Goal: Contribute content: Contribute content

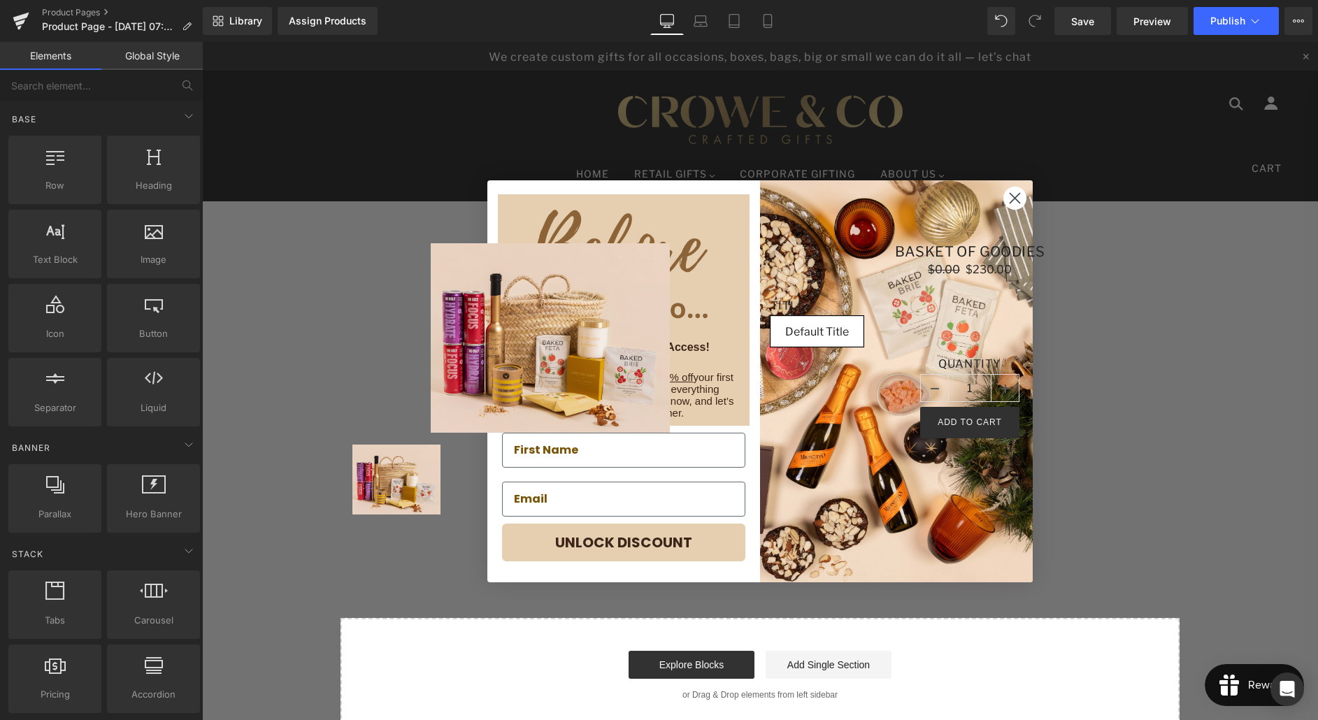
click at [1015, 194] on circle "Close dialog" at bounding box center [1015, 197] width 23 height 23
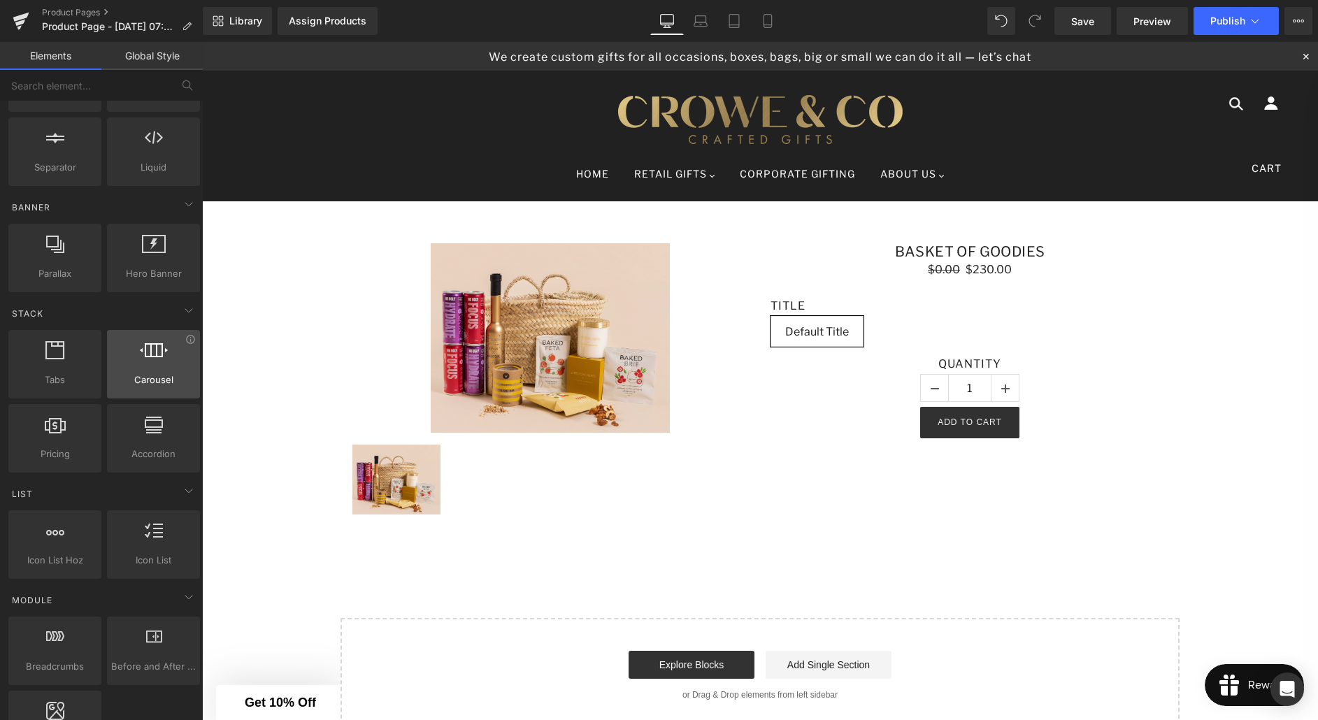
scroll to position [279, 0]
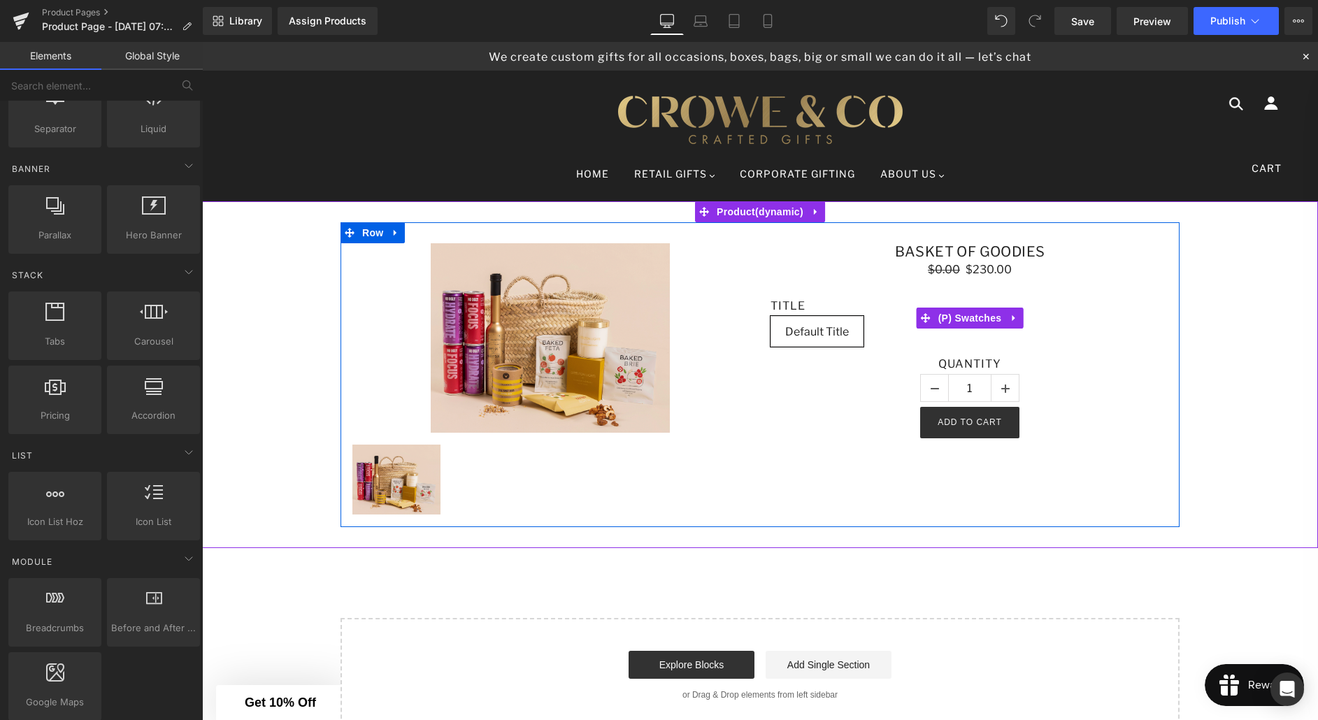
click at [897, 320] on div "Title Default Title" at bounding box center [970, 328] width 399 height 58
click at [370, 236] on span "Row" at bounding box center [373, 233] width 28 height 21
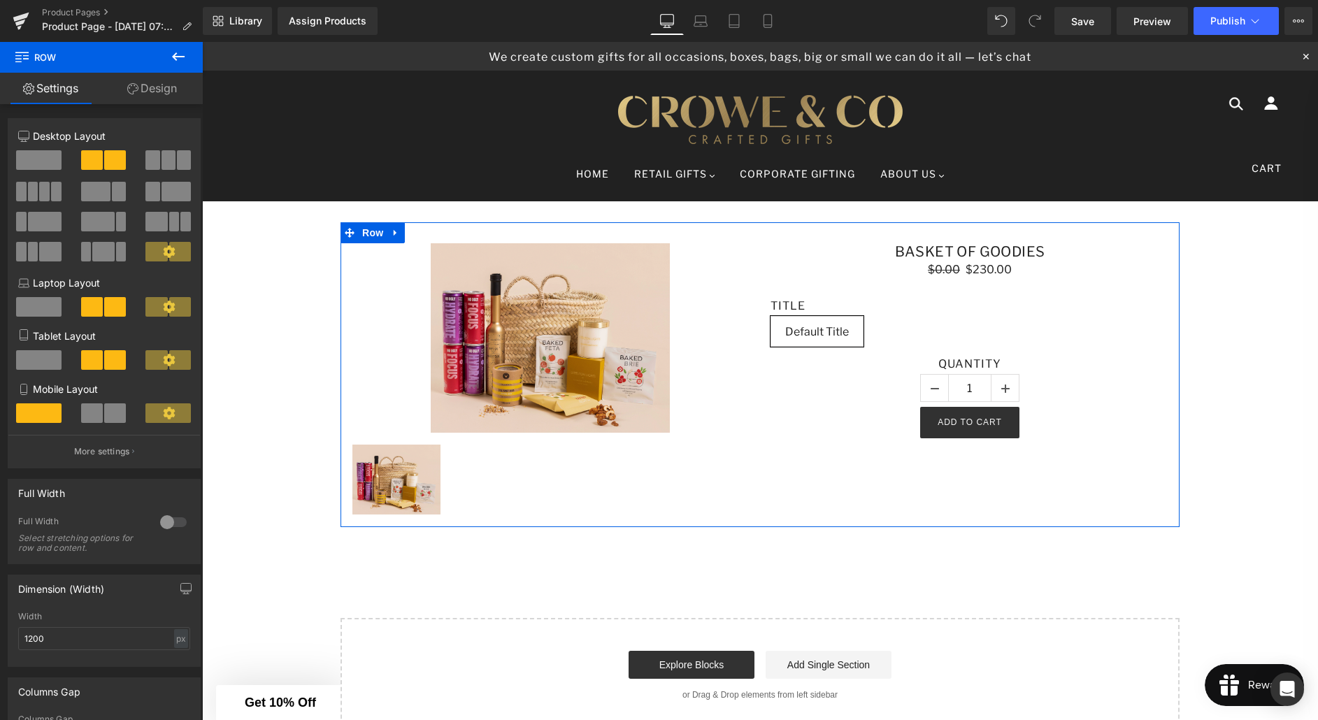
click at [68, 85] on link "Settings" at bounding box center [50, 88] width 101 height 31
click at [176, 55] on icon at bounding box center [178, 56] width 17 height 17
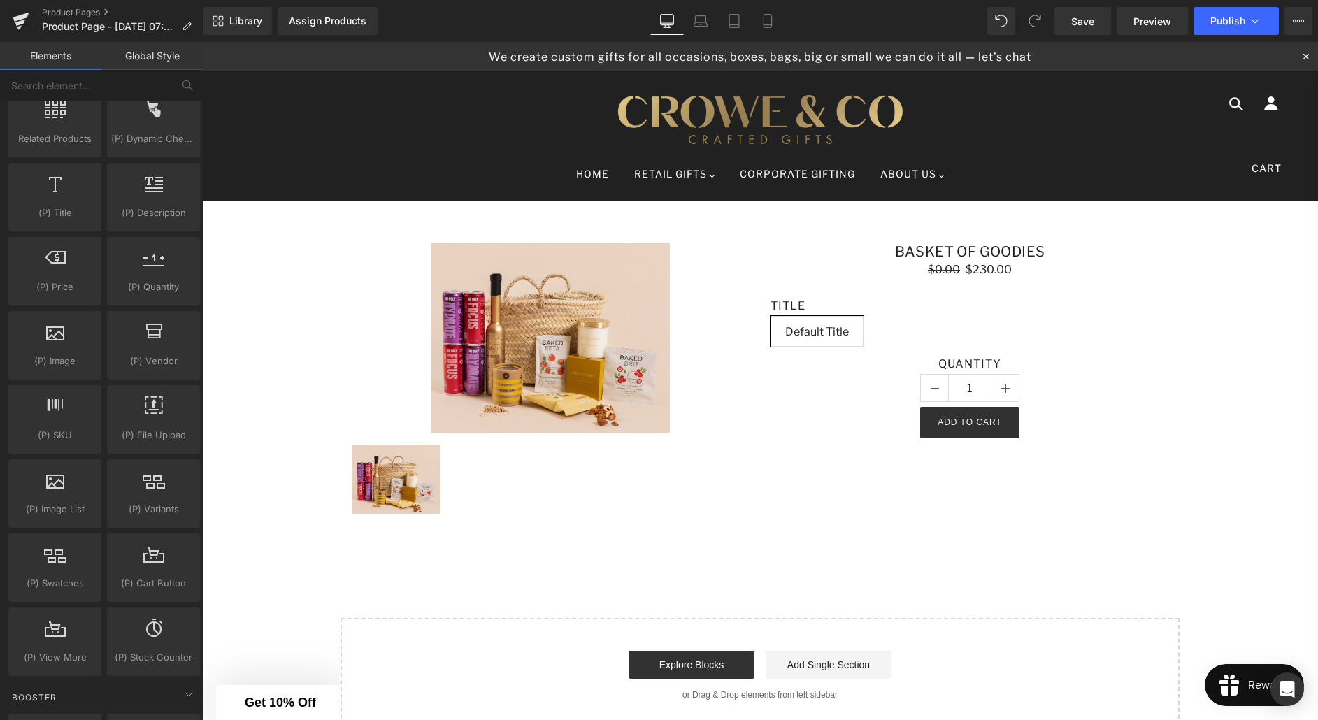
scroll to position [1312, 0]
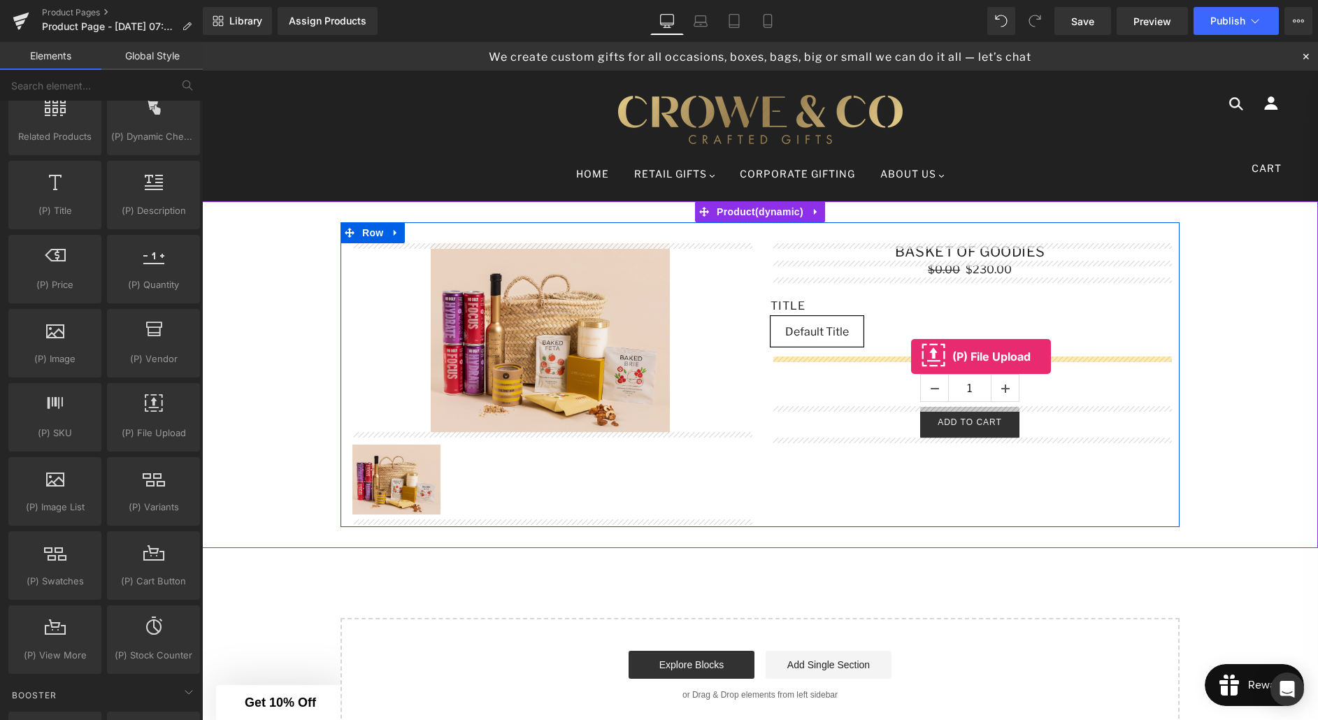
drag, startPoint x: 341, startPoint y: 452, endPoint x: 911, endPoint y: 357, distance: 577.9
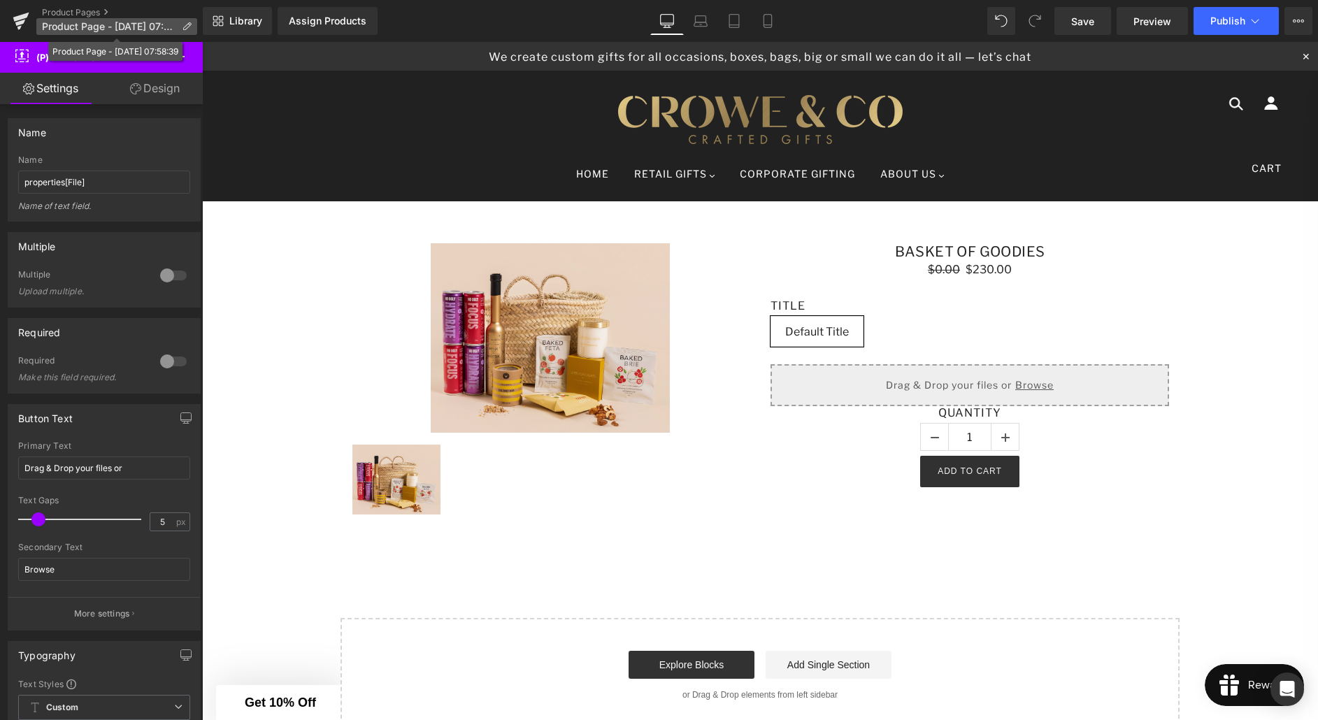
click at [185, 24] on icon at bounding box center [187, 27] width 10 height 10
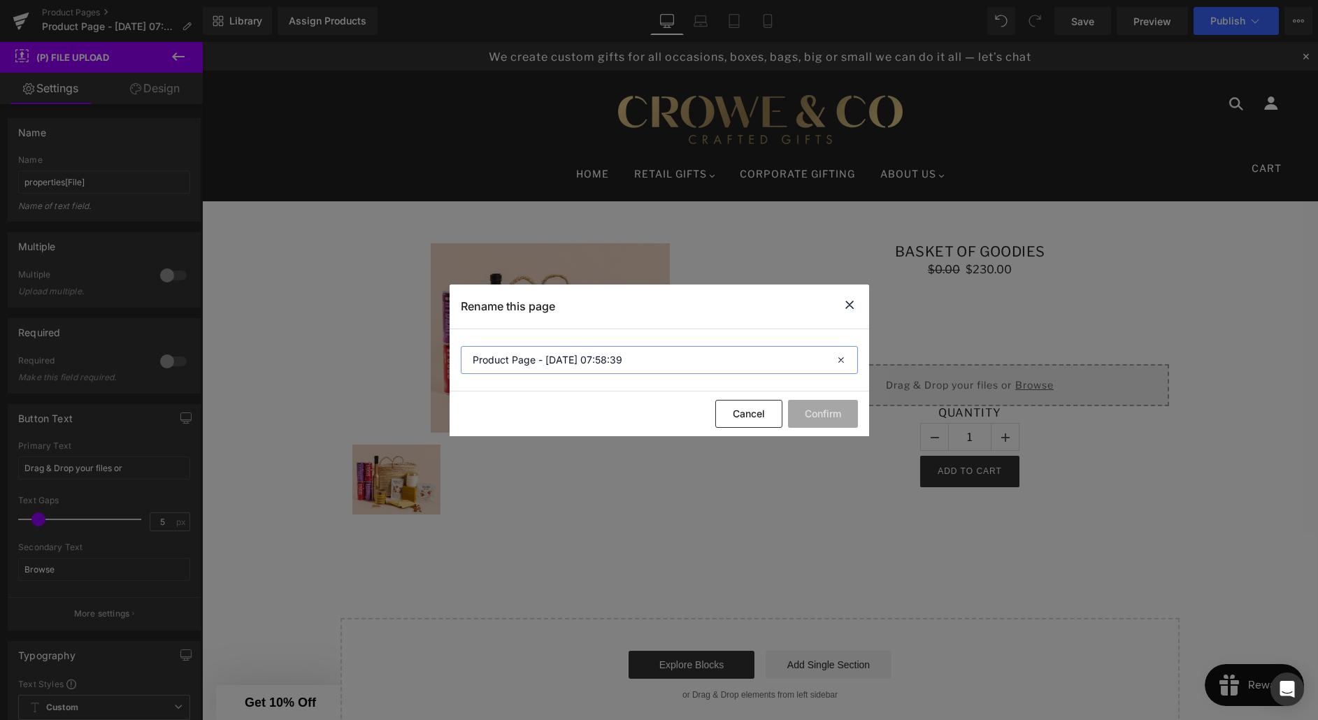
drag, startPoint x: 630, startPoint y: 360, endPoint x: 471, endPoint y: 357, distance: 159.5
click at [471, 357] on input "Product Page - [DATE] 07:58:39" at bounding box center [659, 360] width 397 height 28
type input "Branded merch test - Ben"
click at [826, 420] on button "Confirm" at bounding box center [823, 414] width 70 height 28
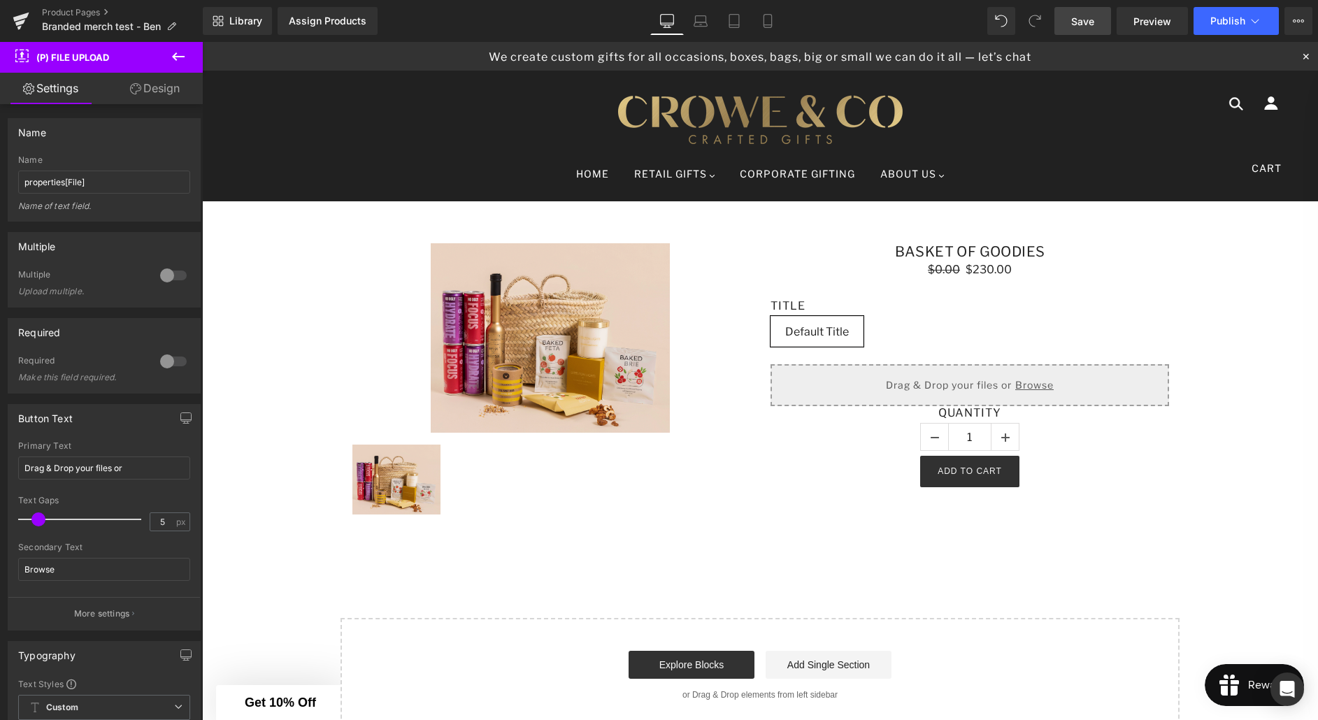
click at [1076, 28] on span "Save" at bounding box center [1082, 21] width 23 height 15
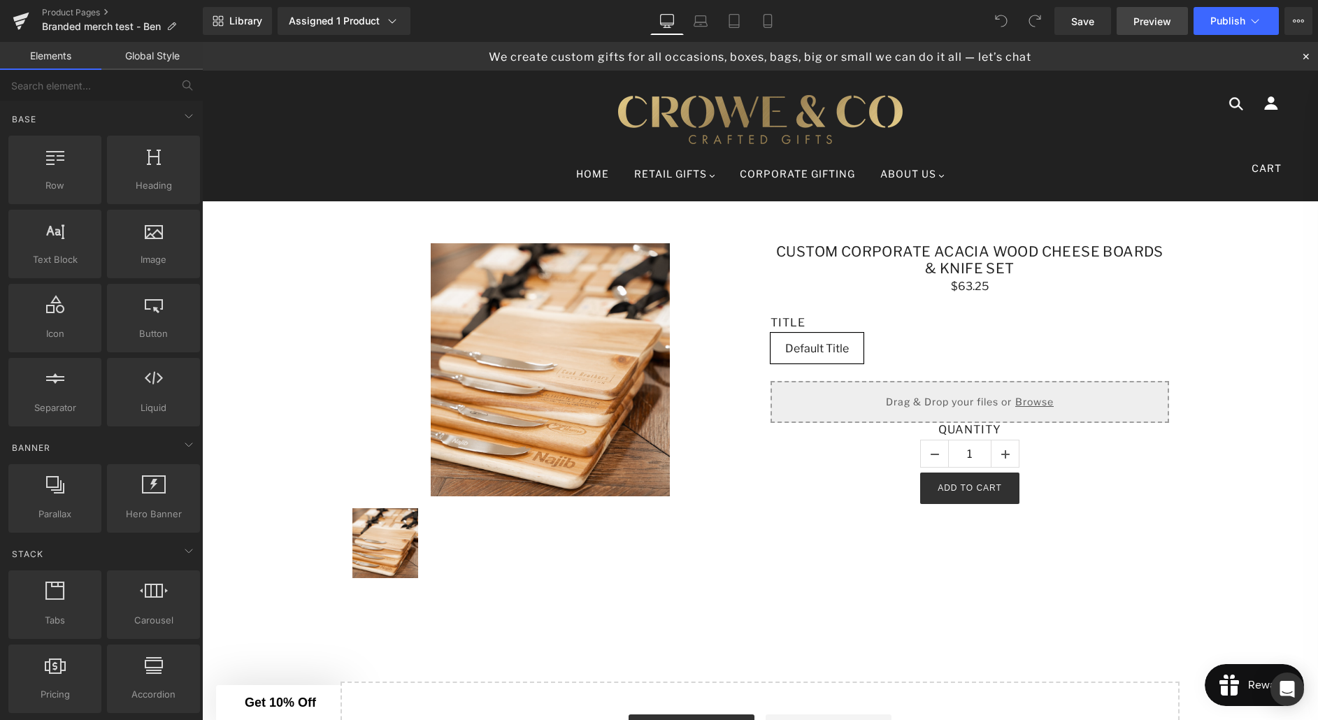
click at [1159, 25] on span "Preview" at bounding box center [1153, 21] width 38 height 15
click at [1255, 22] on icon at bounding box center [1256, 21] width 8 height 4
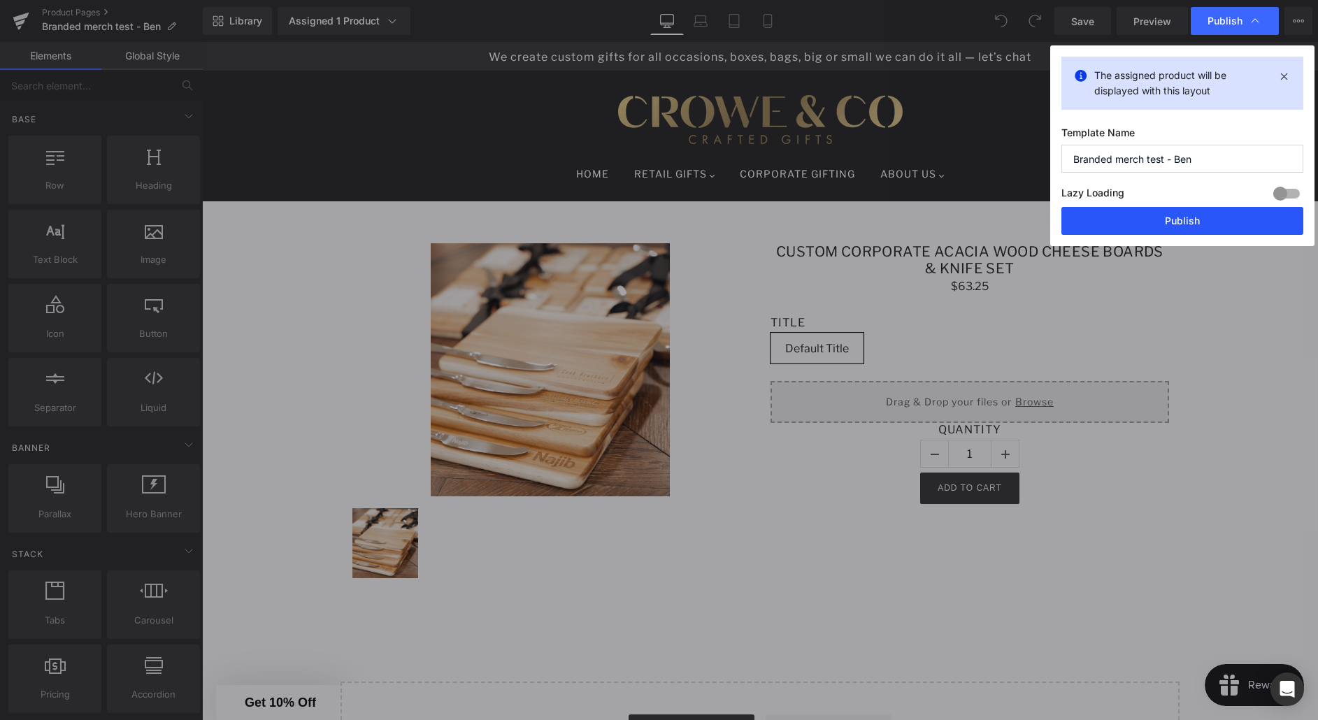
click at [1183, 222] on button "Publish" at bounding box center [1183, 221] width 242 height 28
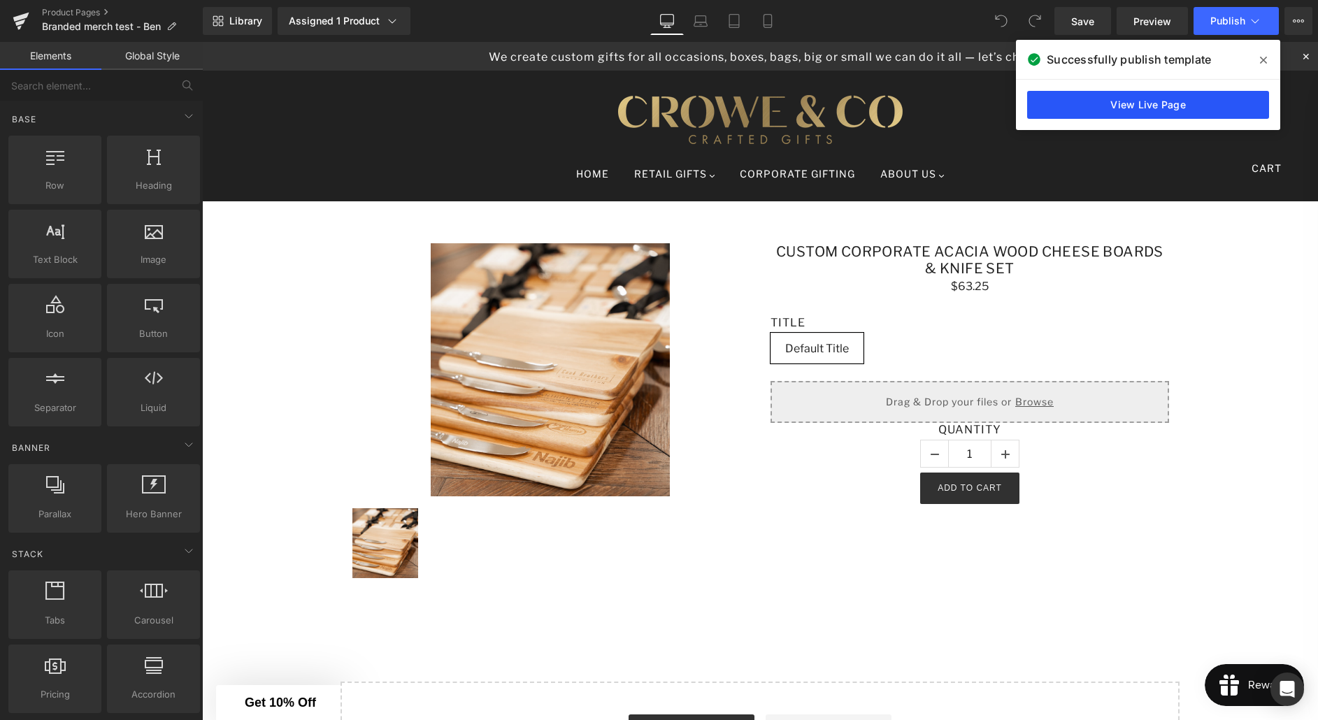
click at [1141, 108] on link "View Live Page" at bounding box center [1148, 105] width 242 height 28
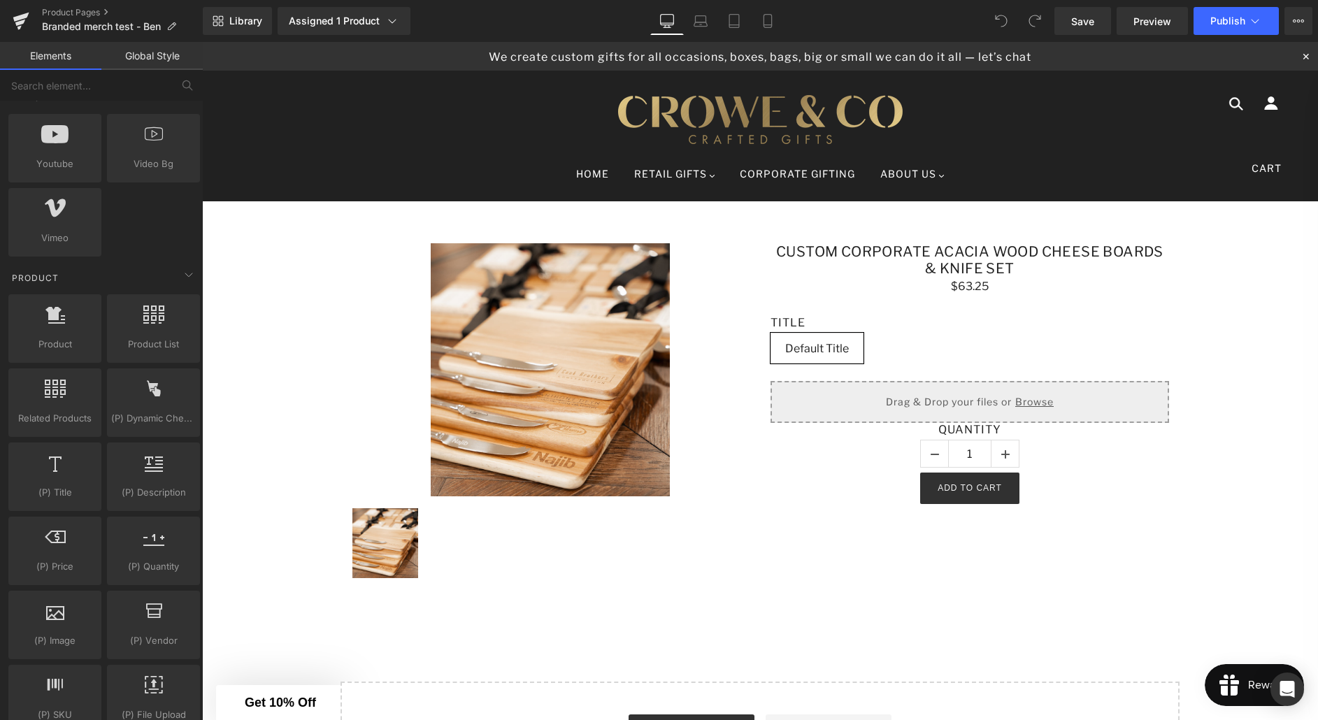
scroll to position [1031, 0]
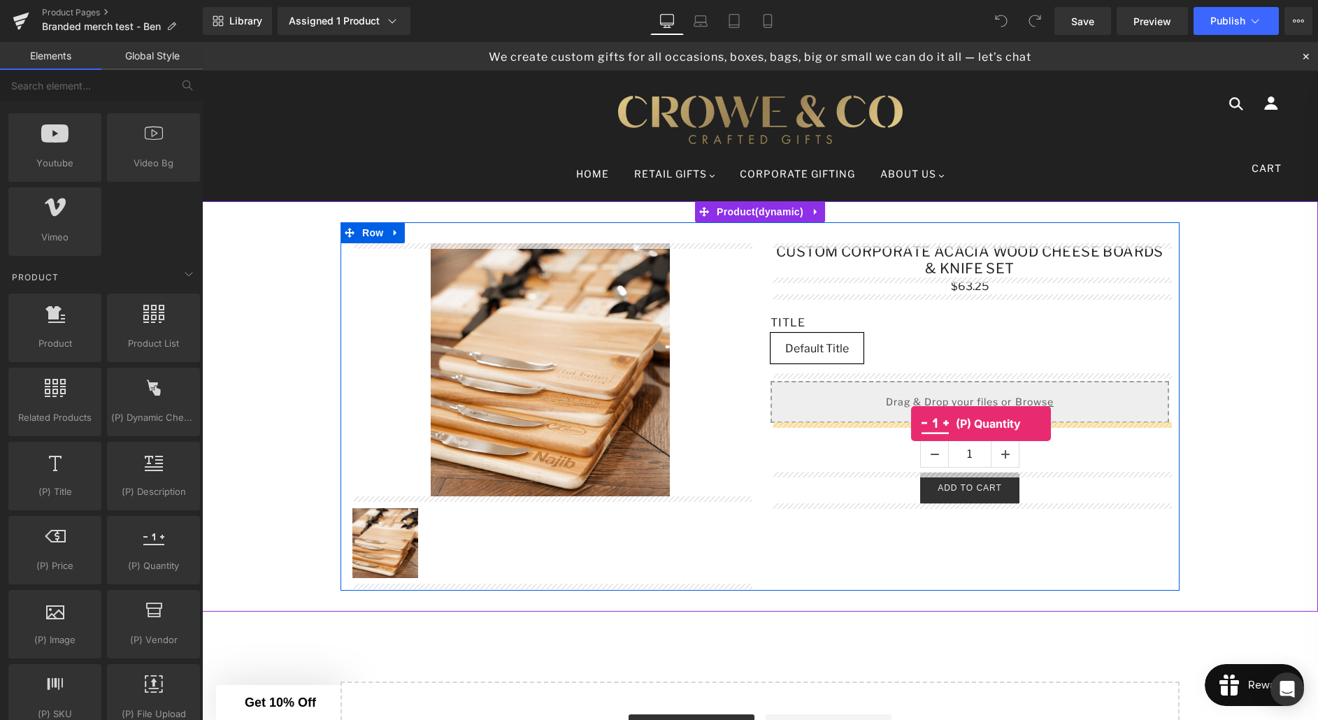
drag, startPoint x: 345, startPoint y: 596, endPoint x: 911, endPoint y: 424, distance: 592.0
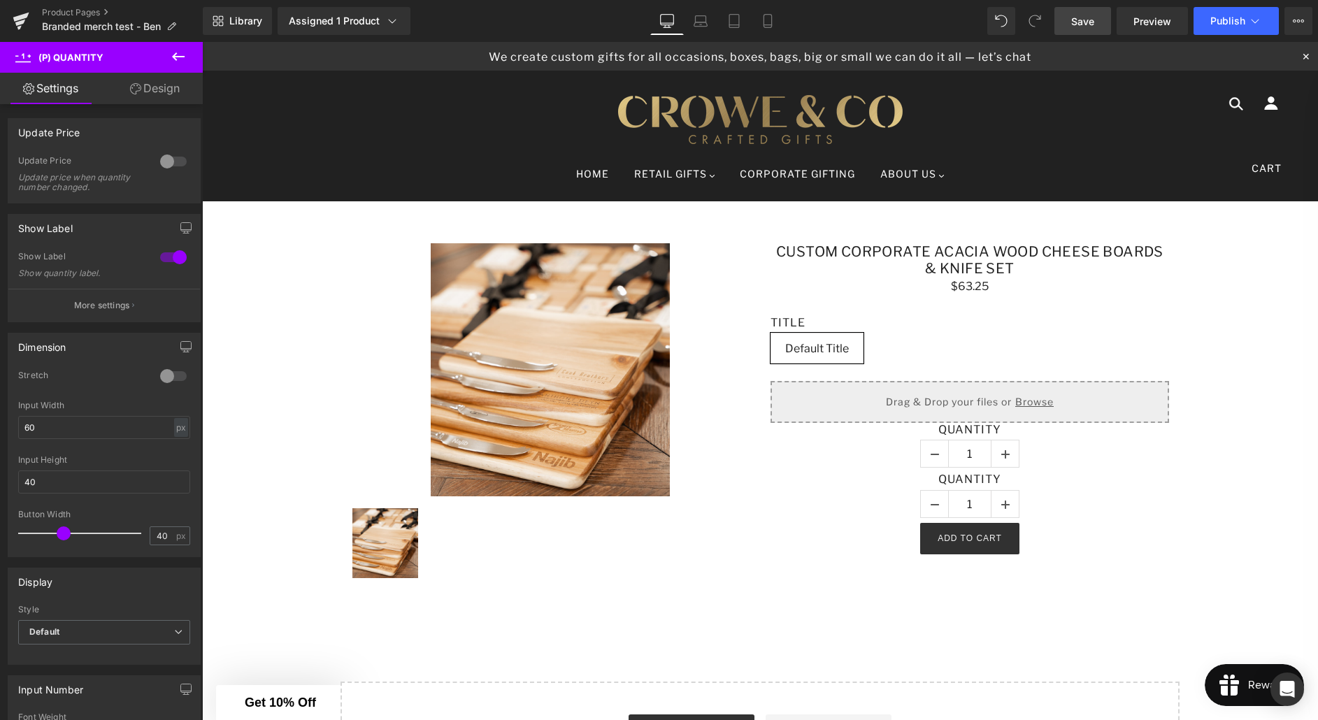
click at [1090, 28] on span "Save" at bounding box center [1082, 21] width 23 height 15
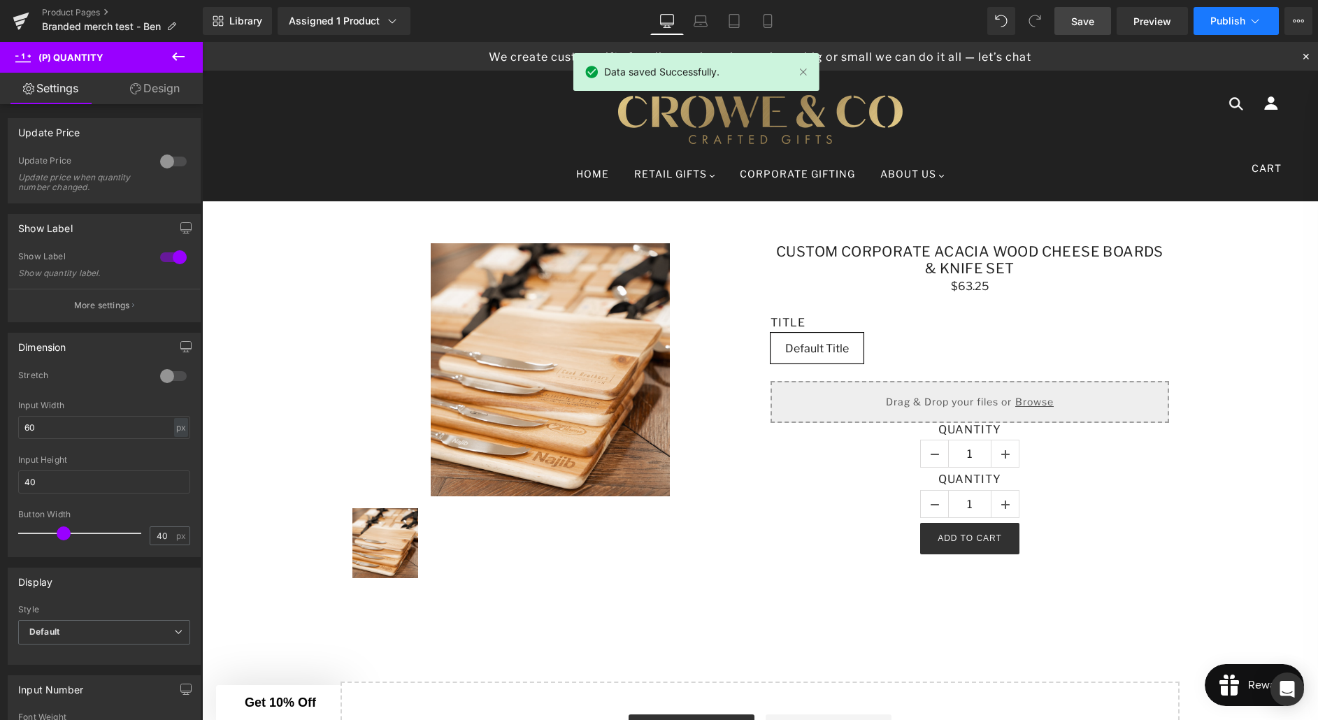
click at [1219, 26] on span "Publish" at bounding box center [1228, 20] width 35 height 11
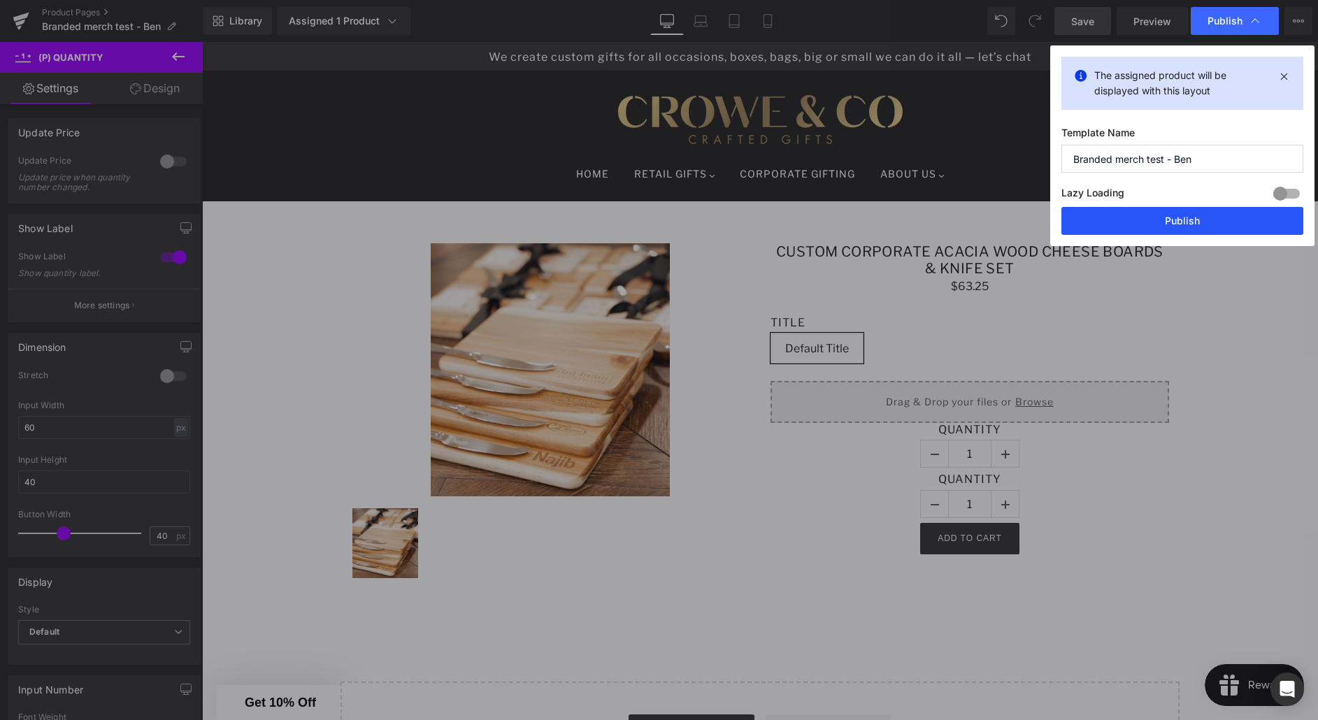
click at [1173, 223] on button "Publish" at bounding box center [1183, 221] width 242 height 28
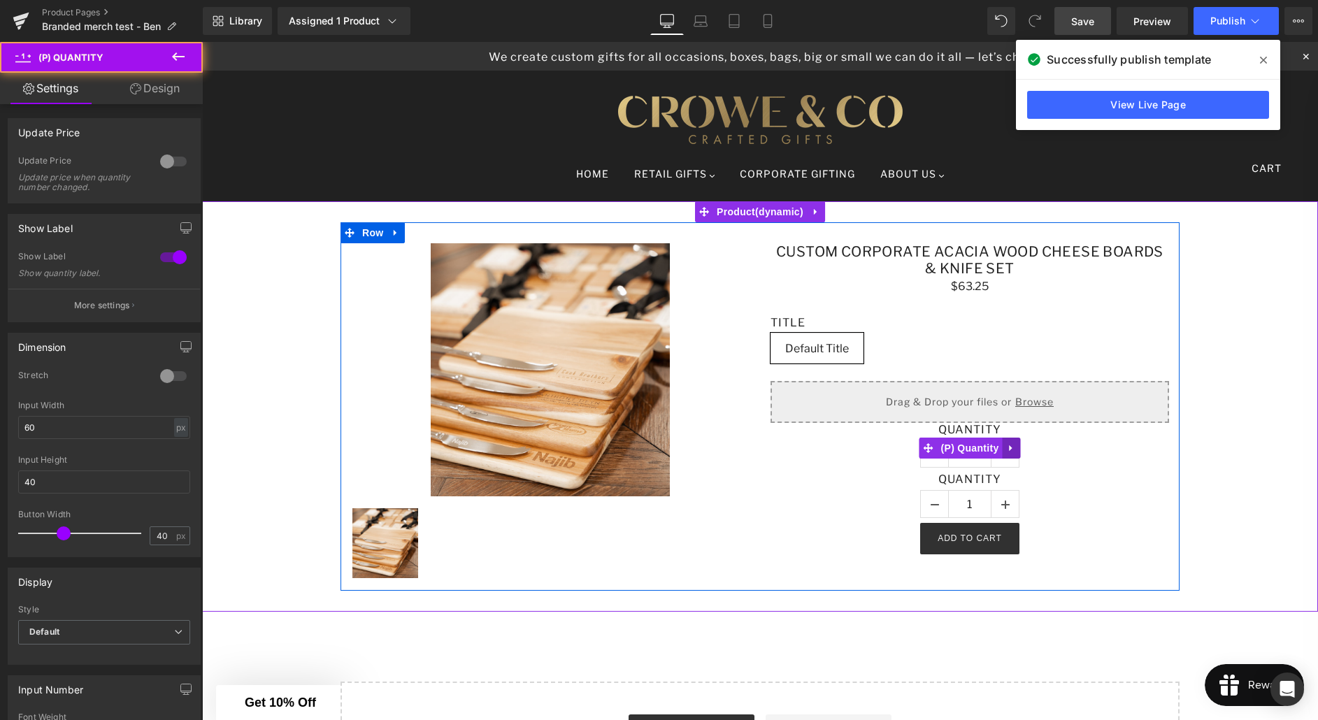
click at [1013, 448] on icon at bounding box center [1011, 448] width 10 height 10
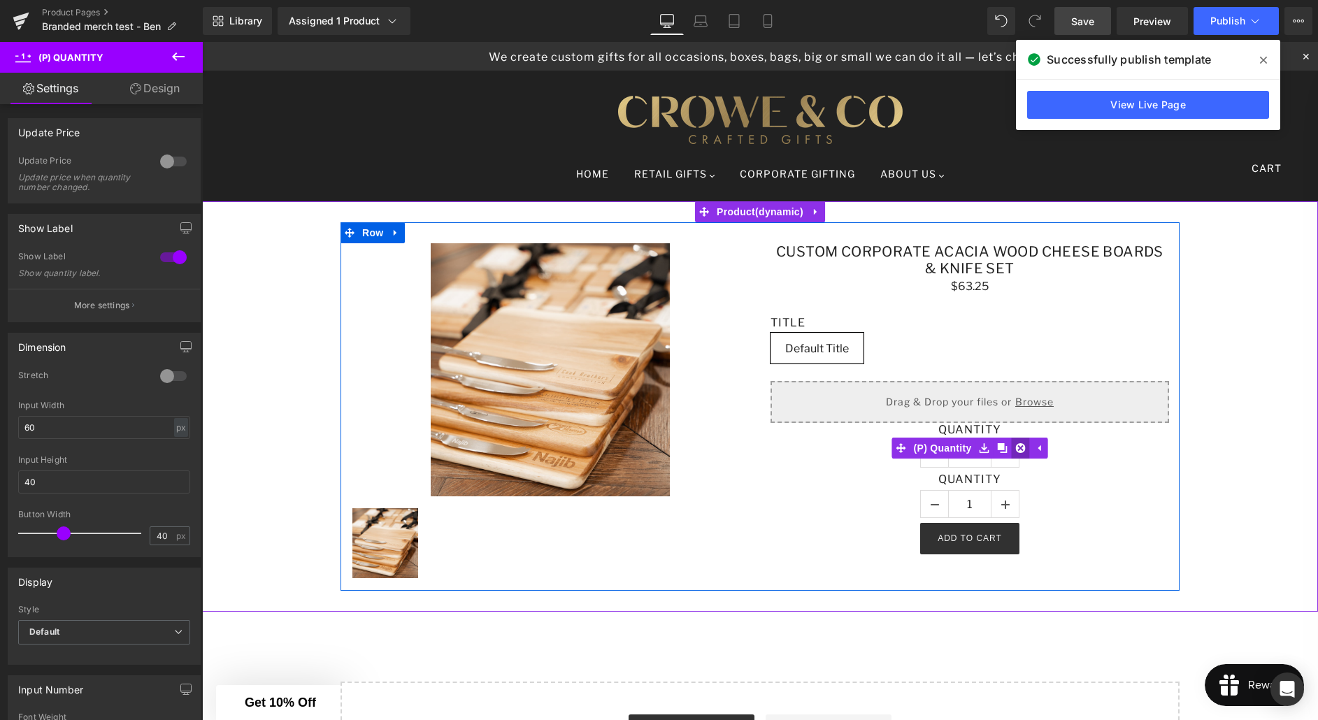
click at [1020, 450] on icon at bounding box center [1020, 448] width 10 height 10
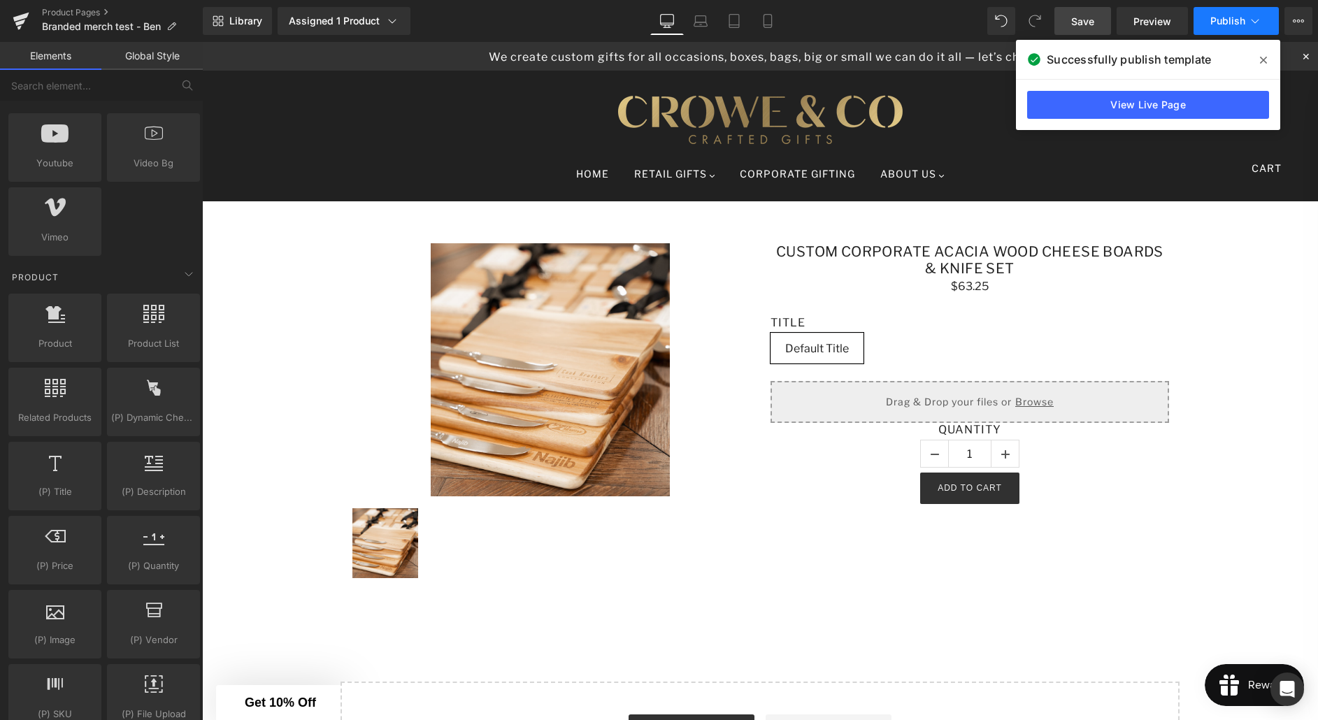
click at [1229, 25] on span "Publish" at bounding box center [1228, 20] width 35 height 11
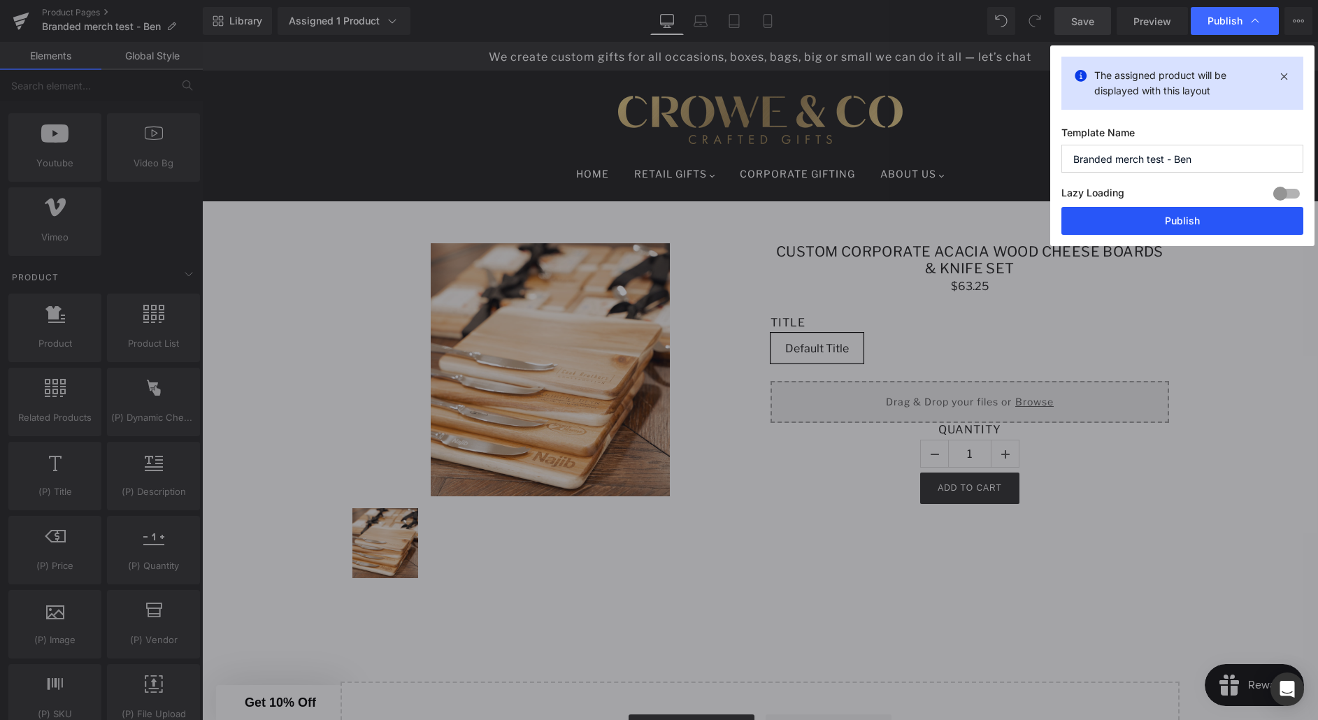
click at [1187, 220] on button "Publish" at bounding box center [1183, 221] width 242 height 28
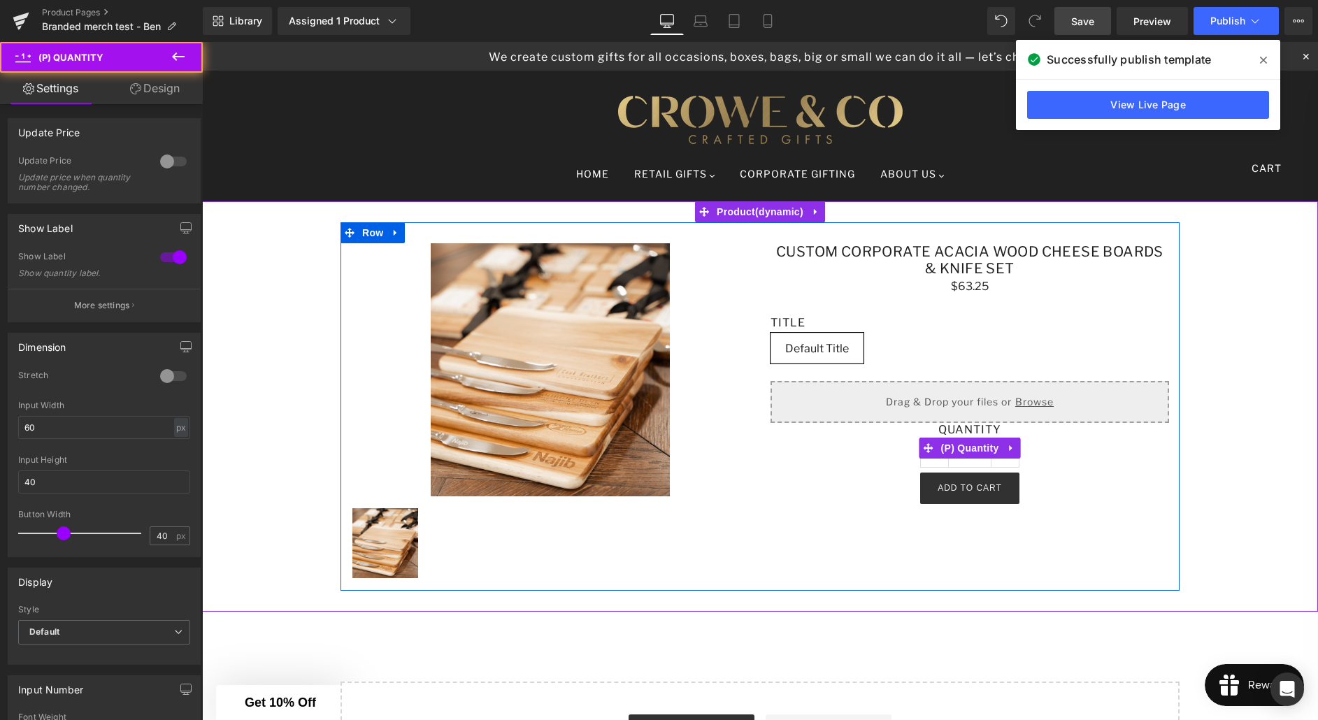
click at [875, 434] on label "Quantity" at bounding box center [970, 431] width 399 height 17
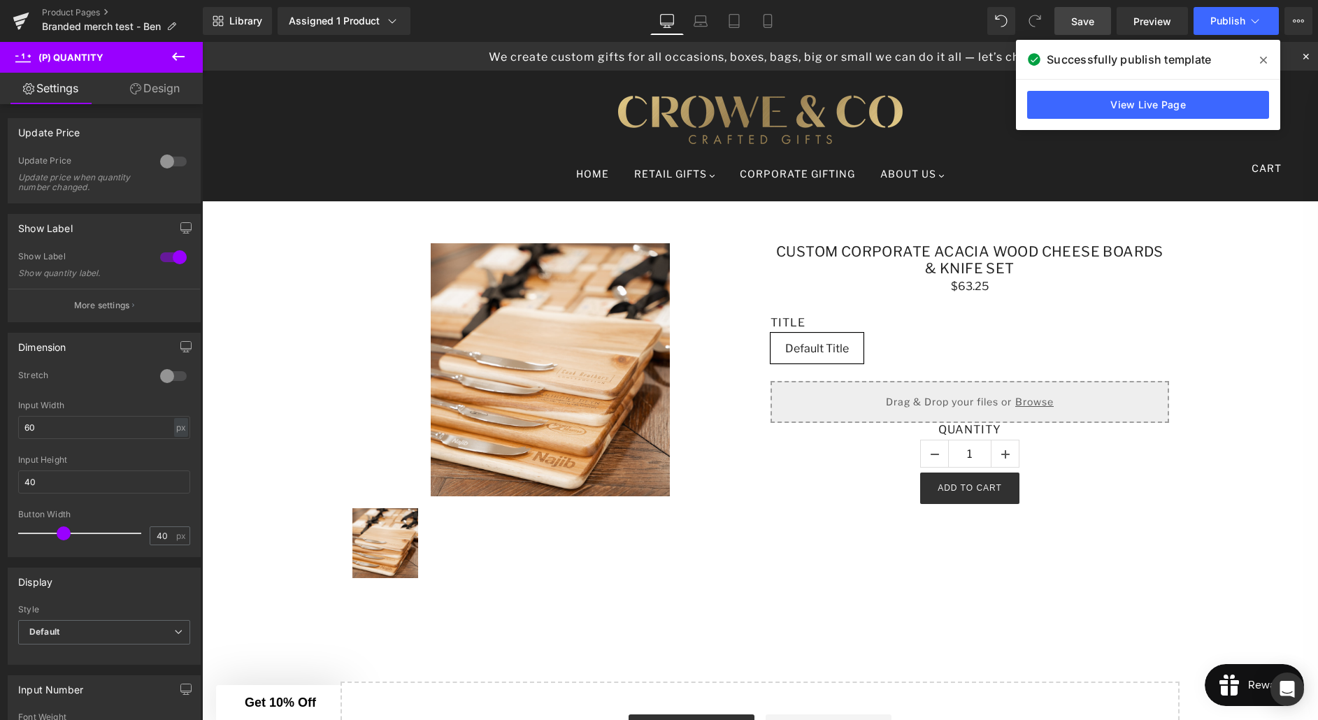
click at [173, 56] on icon at bounding box center [178, 56] width 13 height 8
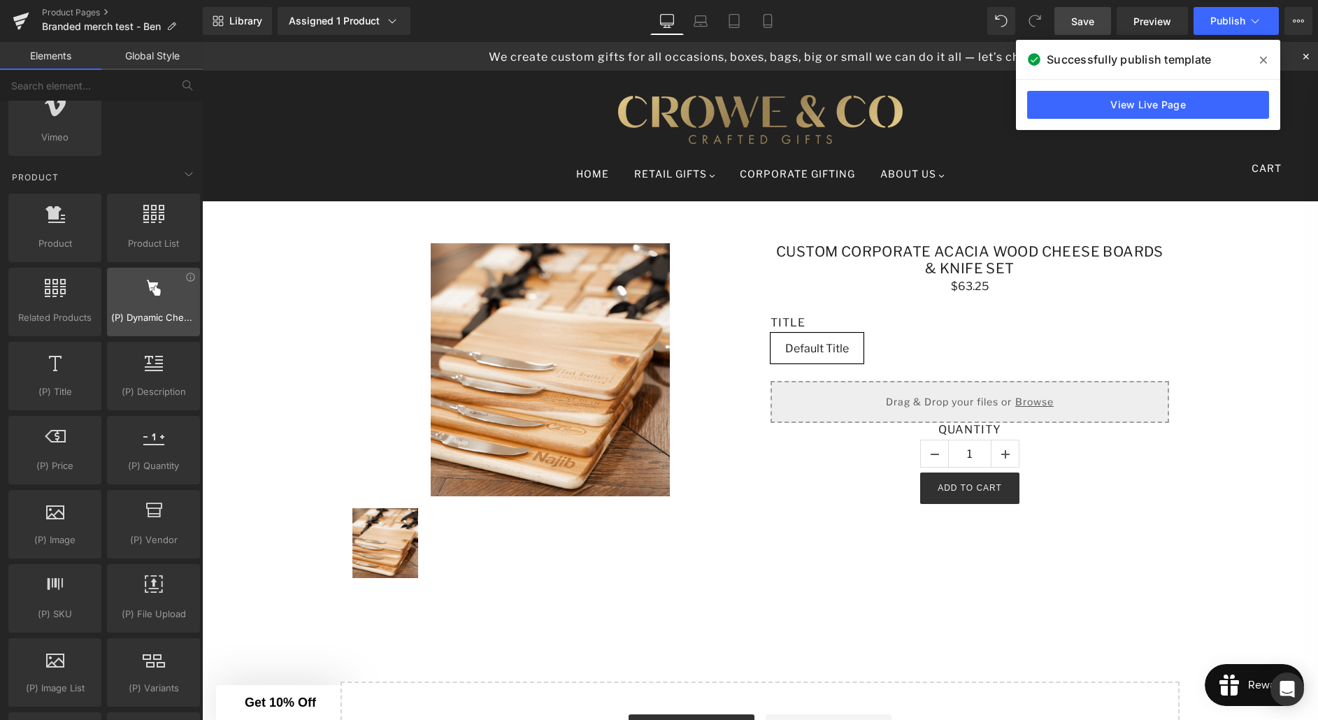
scroll to position [1160, 0]
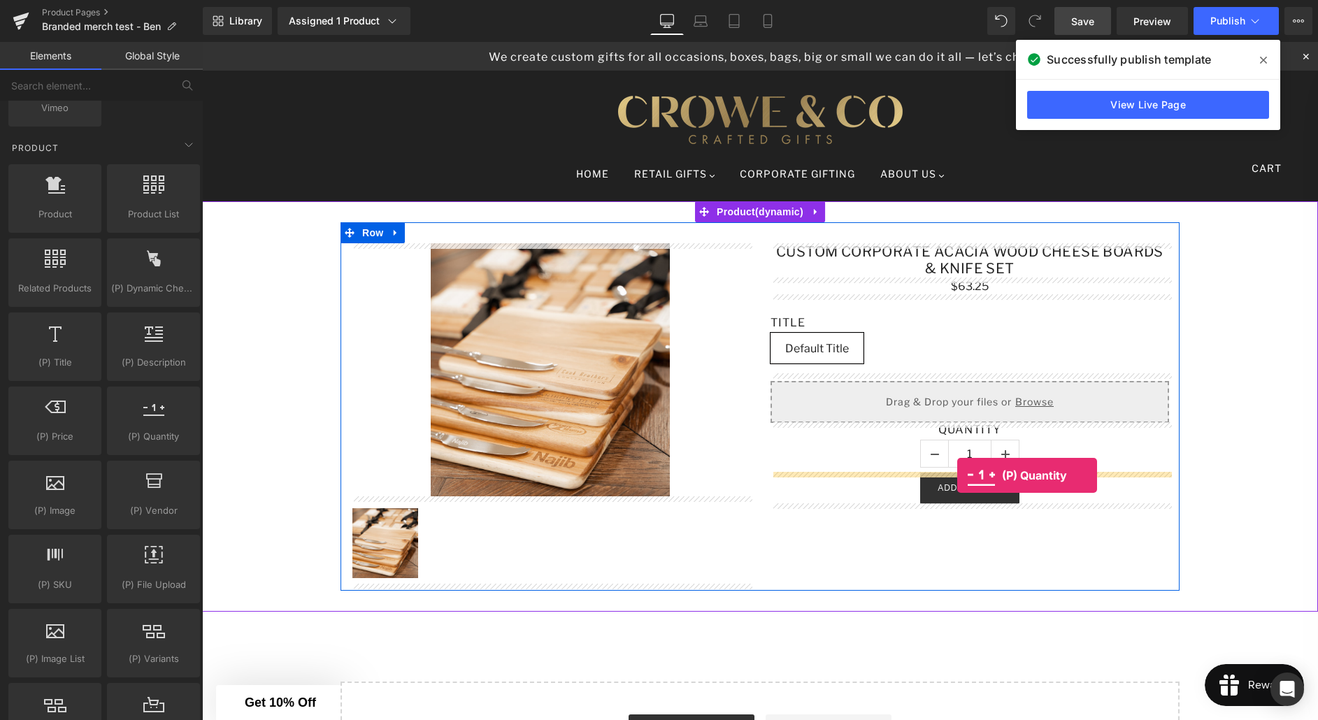
drag, startPoint x: 357, startPoint y: 462, endPoint x: 957, endPoint y: 476, distance: 600.2
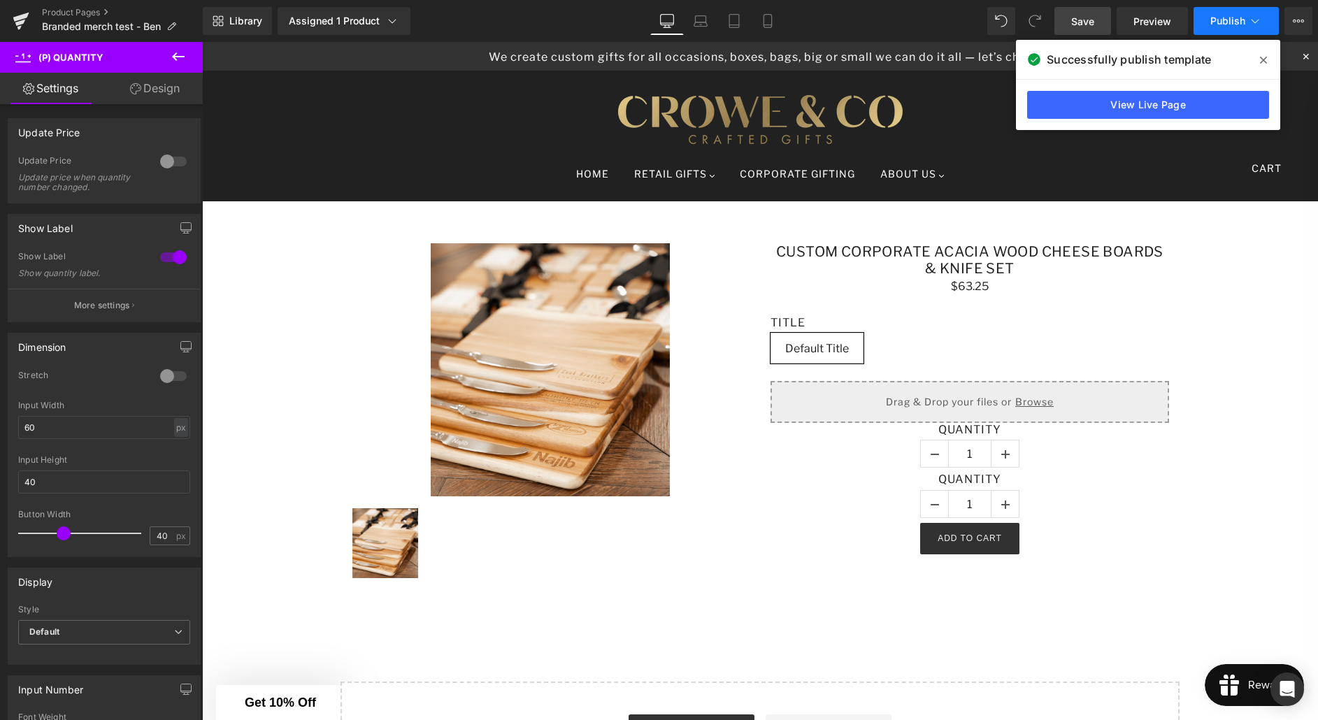
click at [1225, 26] on span "Publish" at bounding box center [1228, 20] width 35 height 11
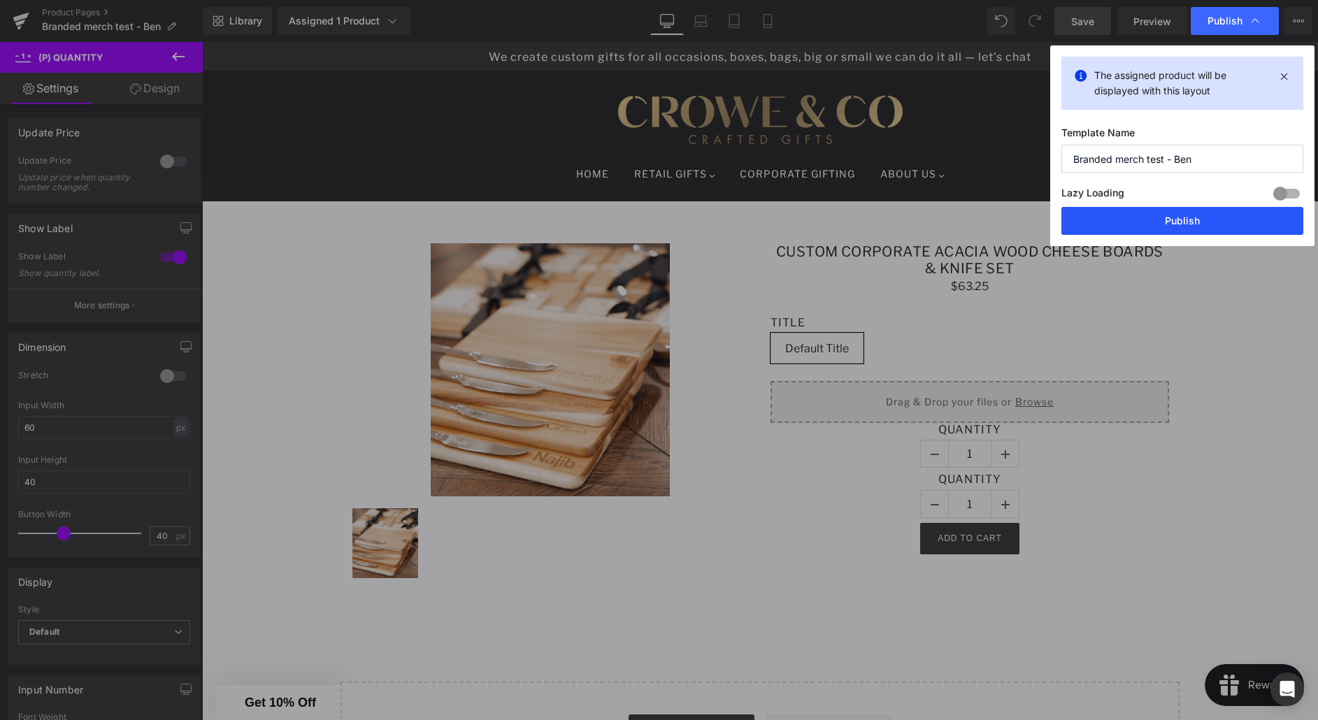
click at [1195, 217] on button "Publish" at bounding box center [1183, 221] width 242 height 28
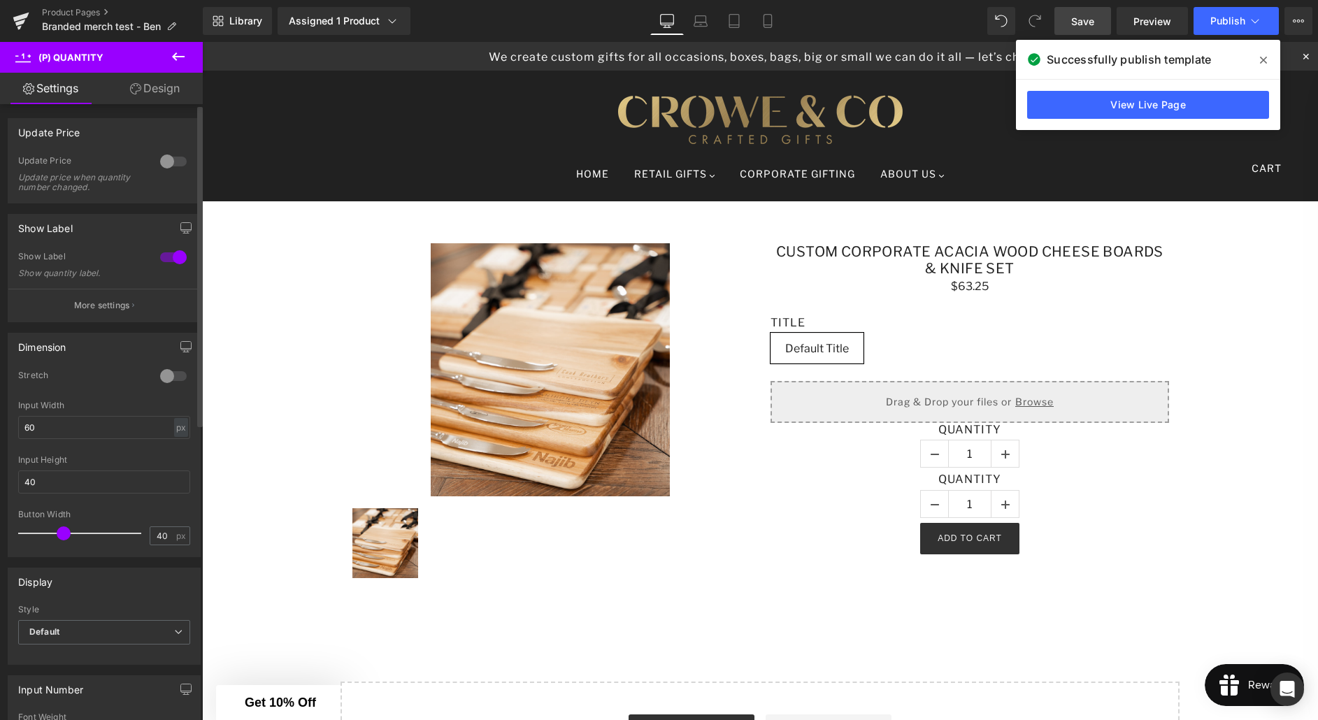
click at [169, 160] on div at bounding box center [174, 161] width 34 height 22
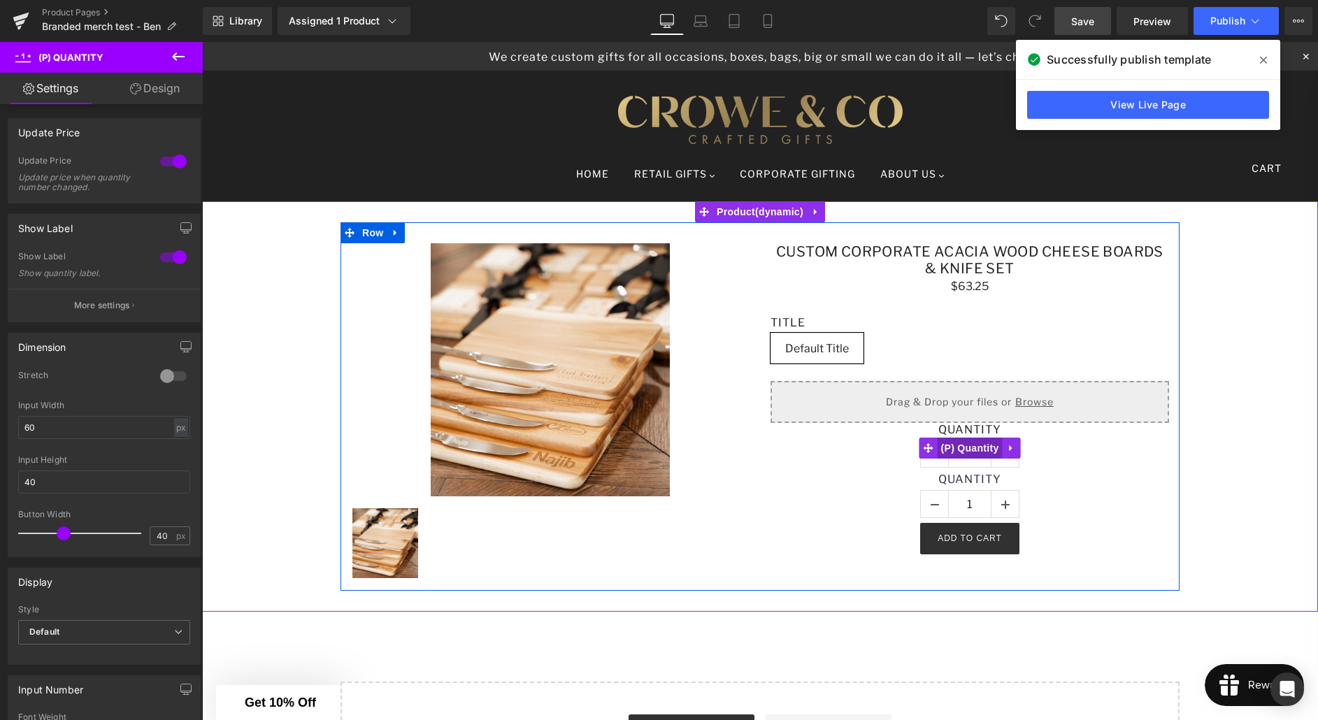
click at [998, 455] on span "(P) Quantity" at bounding box center [970, 448] width 65 height 21
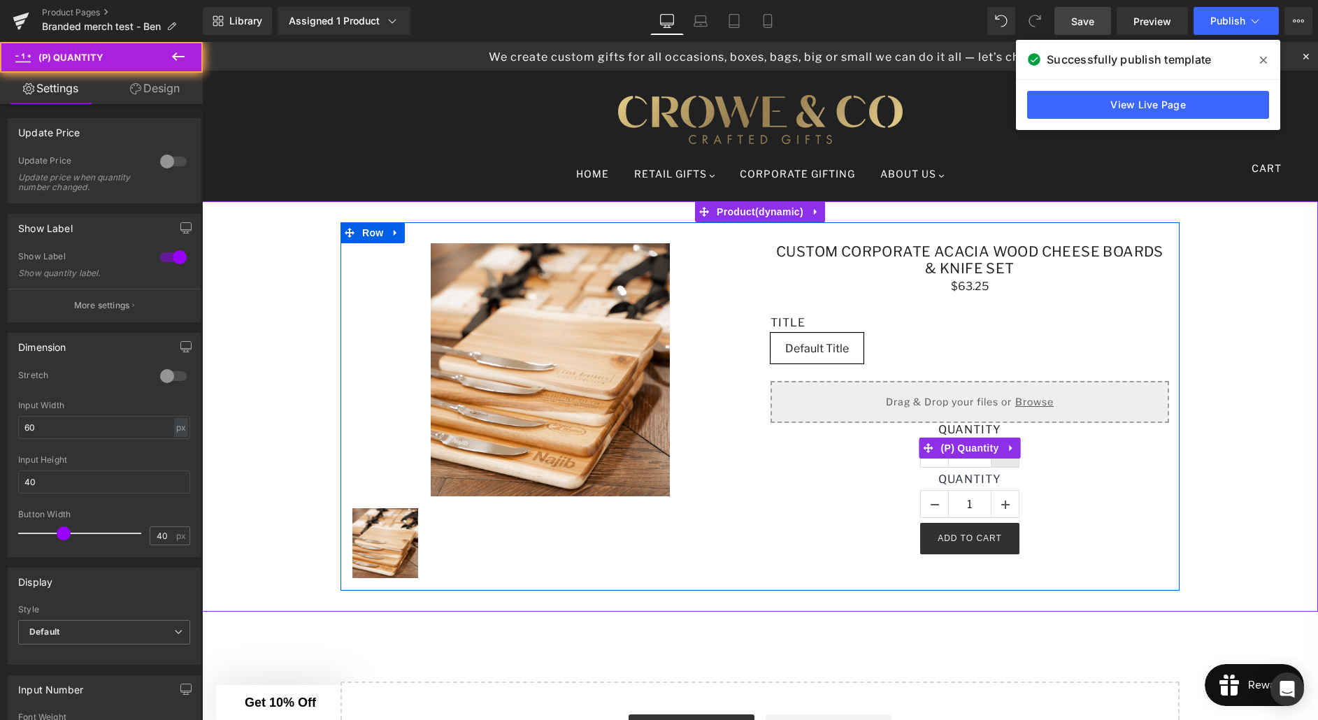
click at [1007, 461] on link at bounding box center [1005, 454] width 28 height 27
type input "4"
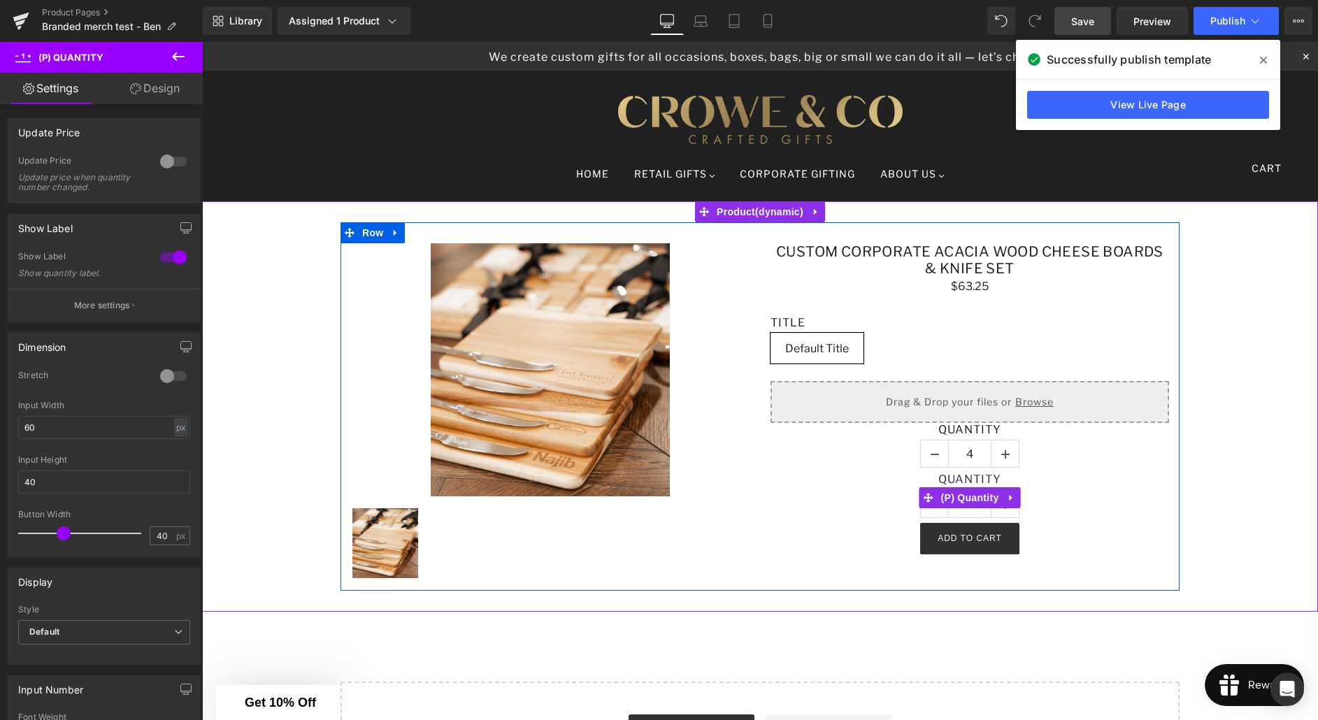
click at [1009, 505] on link at bounding box center [1011, 497] width 18 height 21
click at [1009, 506] on link at bounding box center [1002, 497] width 18 height 21
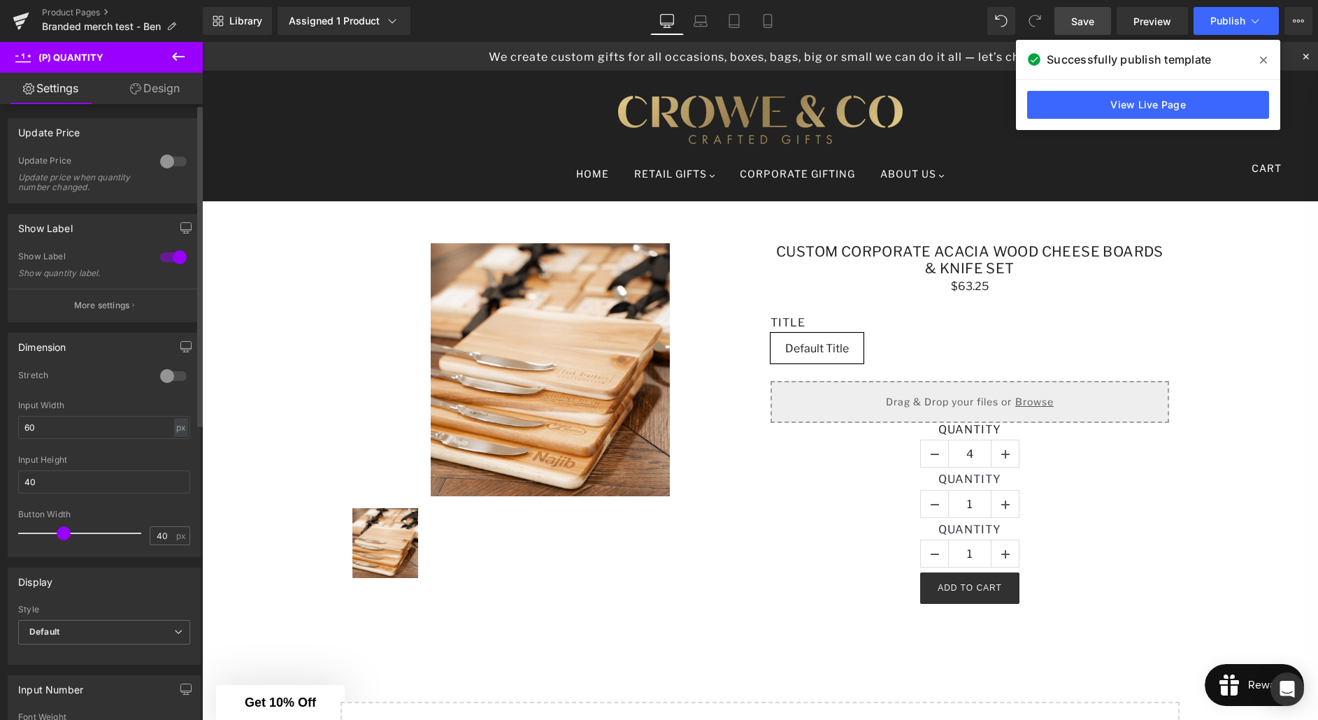
click at [173, 166] on div at bounding box center [174, 161] width 34 height 22
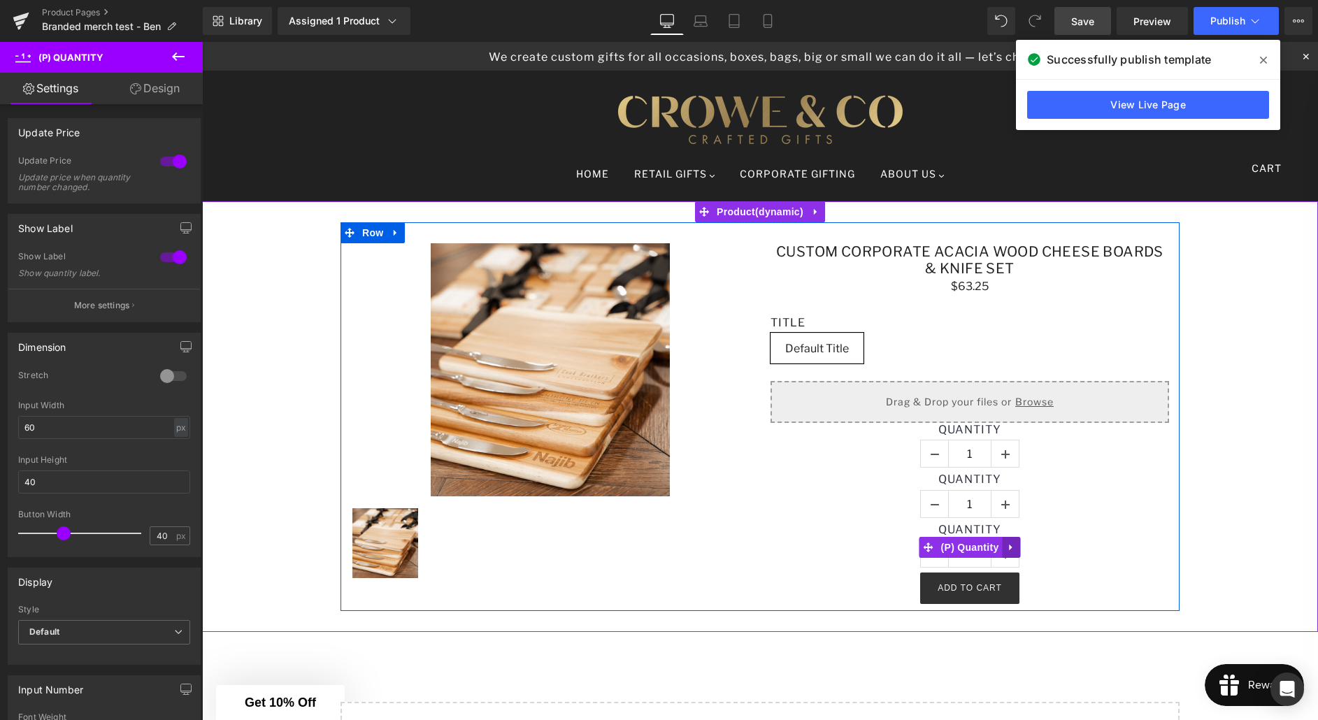
click at [1006, 548] on icon at bounding box center [1011, 548] width 10 height 10
click at [1018, 547] on icon at bounding box center [1020, 548] width 10 height 10
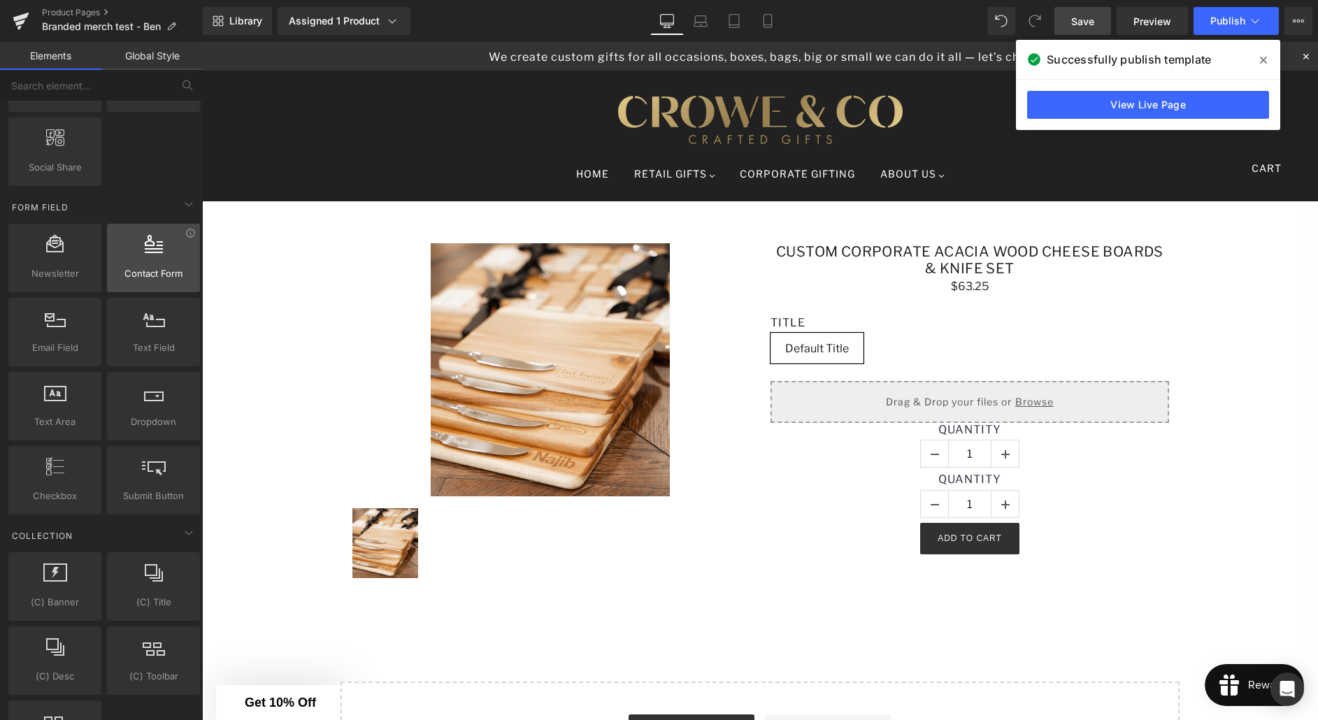
scroll to position [1981, 0]
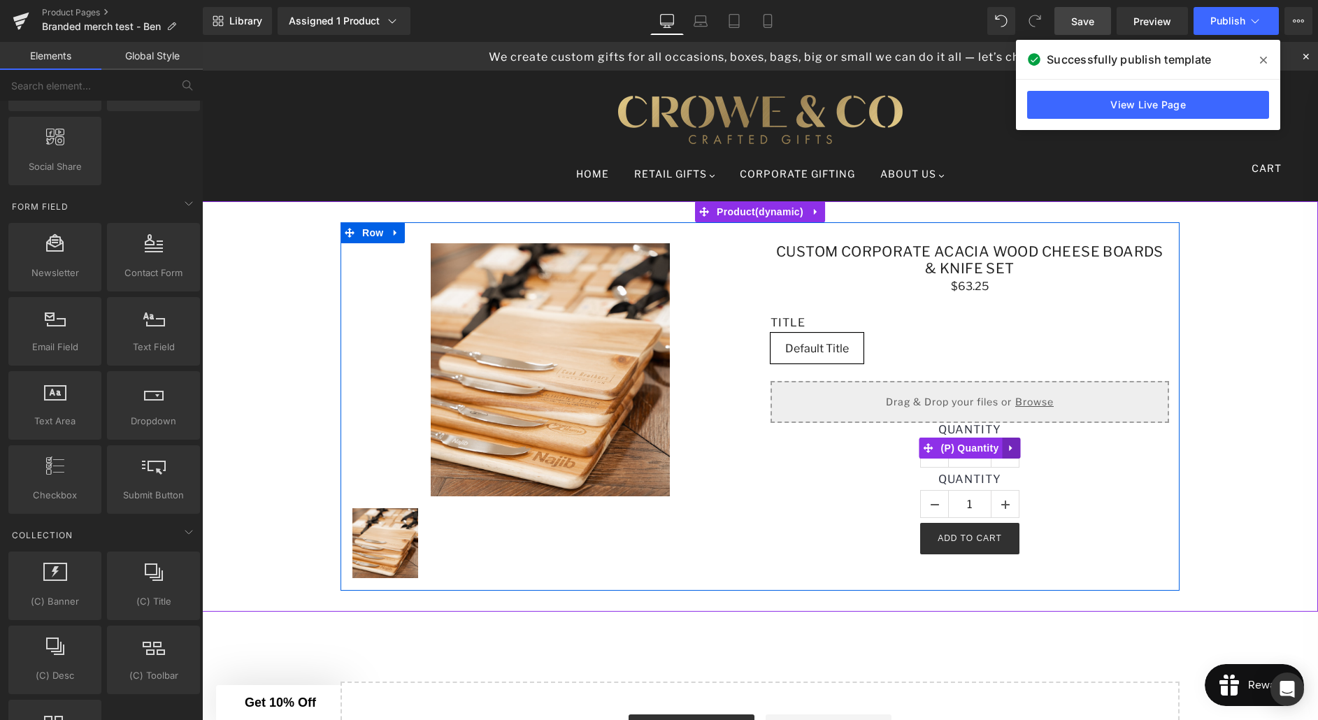
click at [1013, 453] on link at bounding box center [1011, 448] width 18 height 21
click at [1039, 498] on icon at bounding box center [1039, 498] width 3 height 6
click at [1012, 498] on icon at bounding box center [1011, 498] width 10 height 10
click at [1017, 498] on icon at bounding box center [1020, 498] width 10 height 10
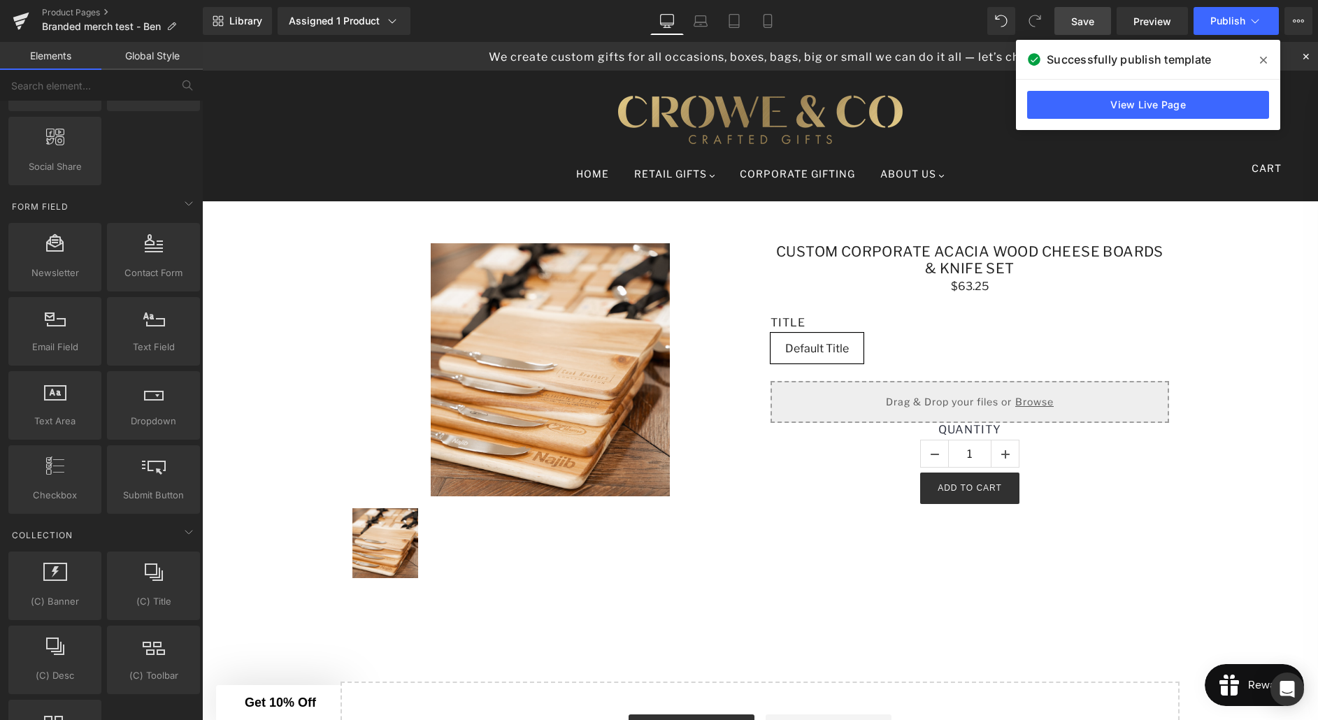
click at [1094, 22] on span "Save" at bounding box center [1082, 21] width 23 height 15
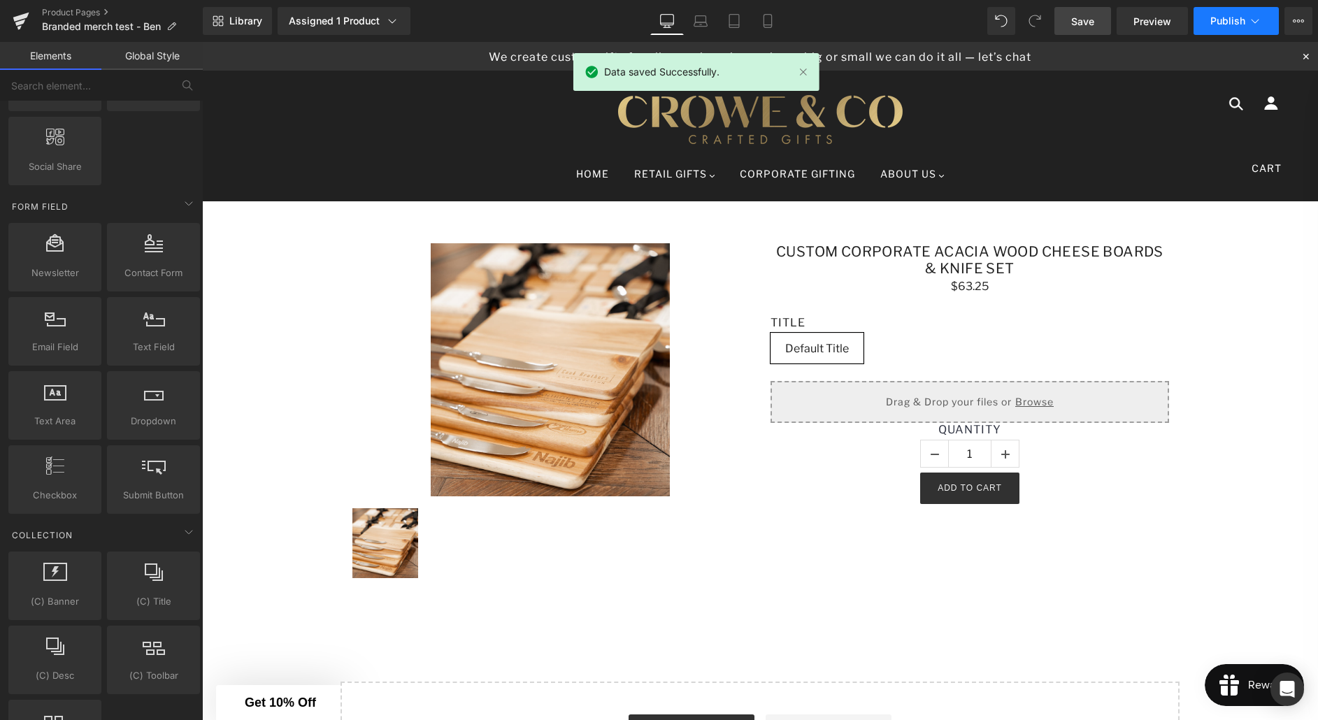
click at [1229, 21] on span "Publish" at bounding box center [1228, 20] width 35 height 11
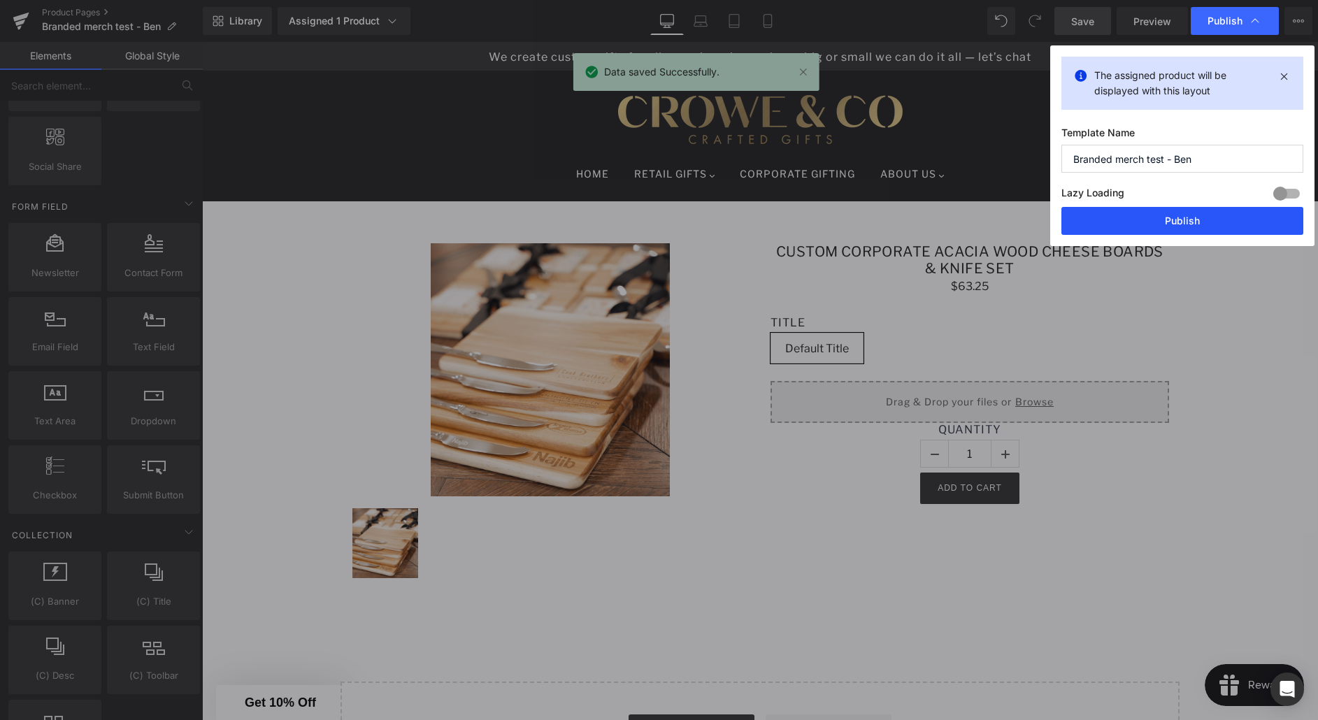
click at [1173, 224] on button "Publish" at bounding box center [1183, 221] width 242 height 28
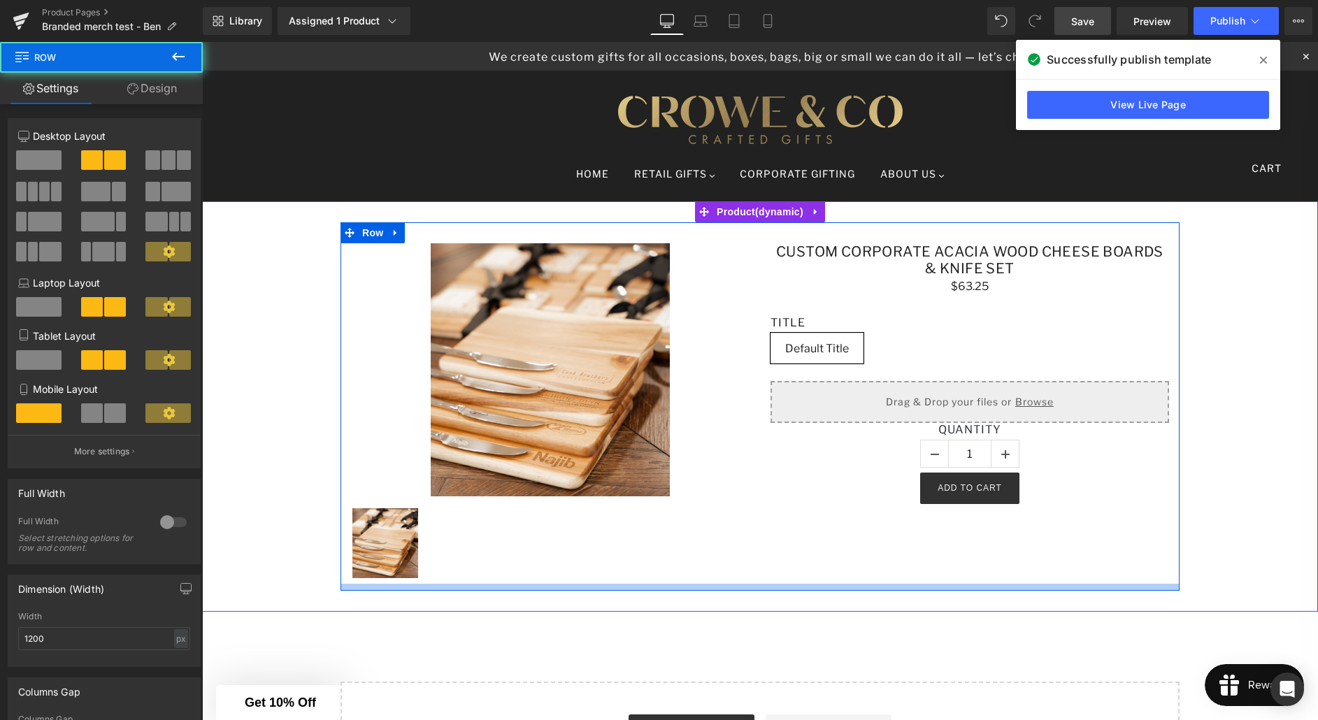
drag, startPoint x: 869, startPoint y: 587, endPoint x: 386, endPoint y: 537, distance: 485.8
click at [869, 587] on div at bounding box center [760, 587] width 839 height 7
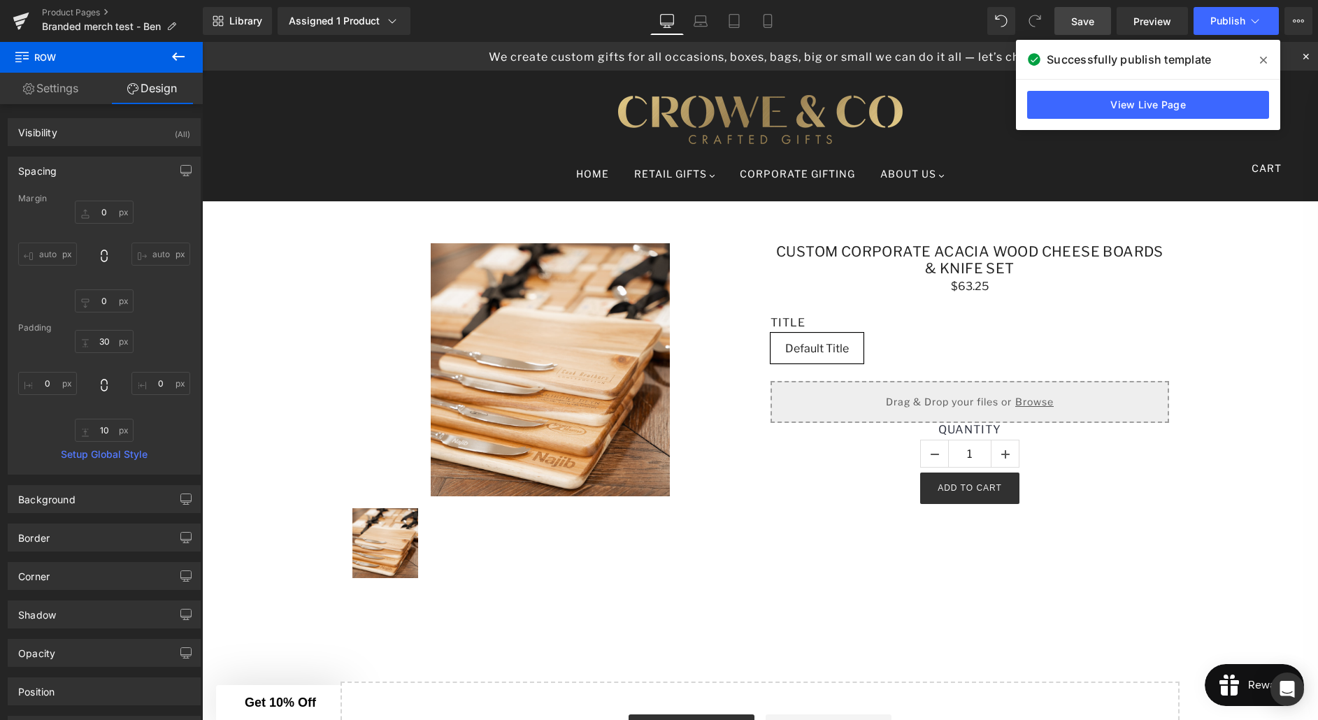
click at [178, 61] on icon at bounding box center [178, 56] width 17 height 17
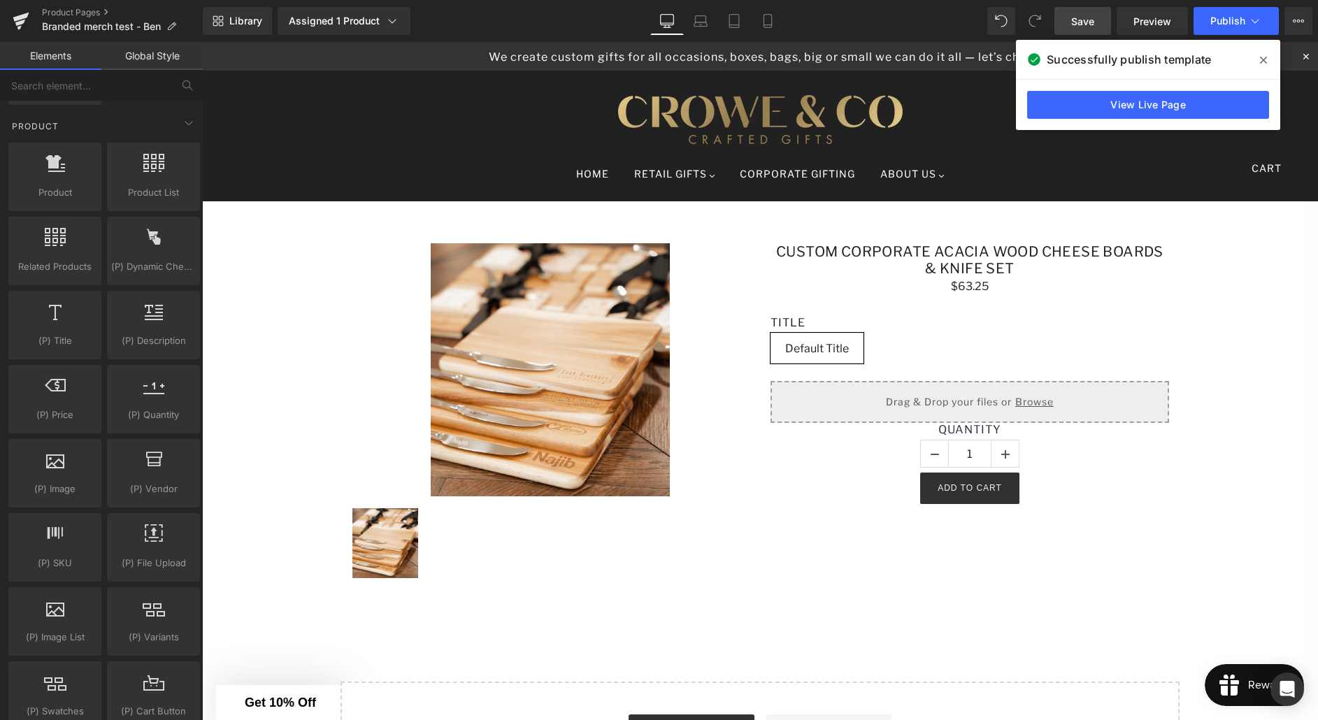
scroll to position [1191, 0]
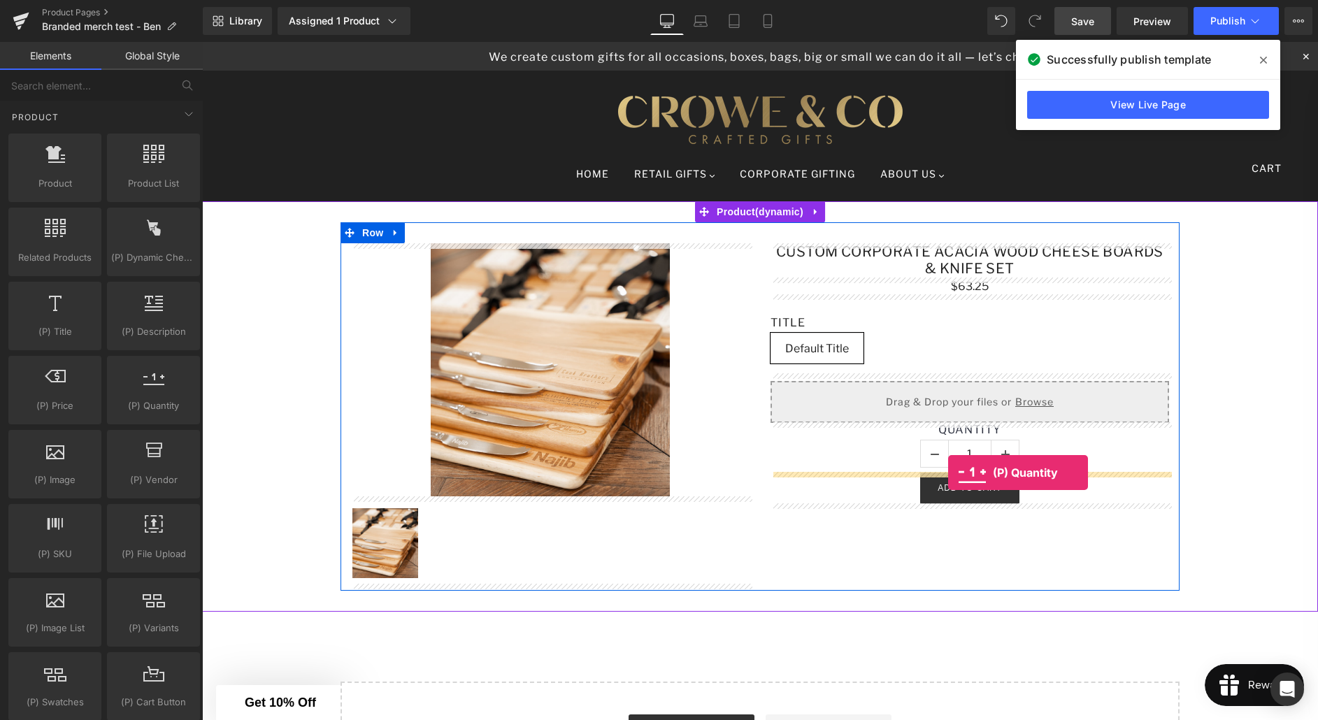
drag, startPoint x: 343, startPoint y: 435, endPoint x: 948, endPoint y: 473, distance: 606.1
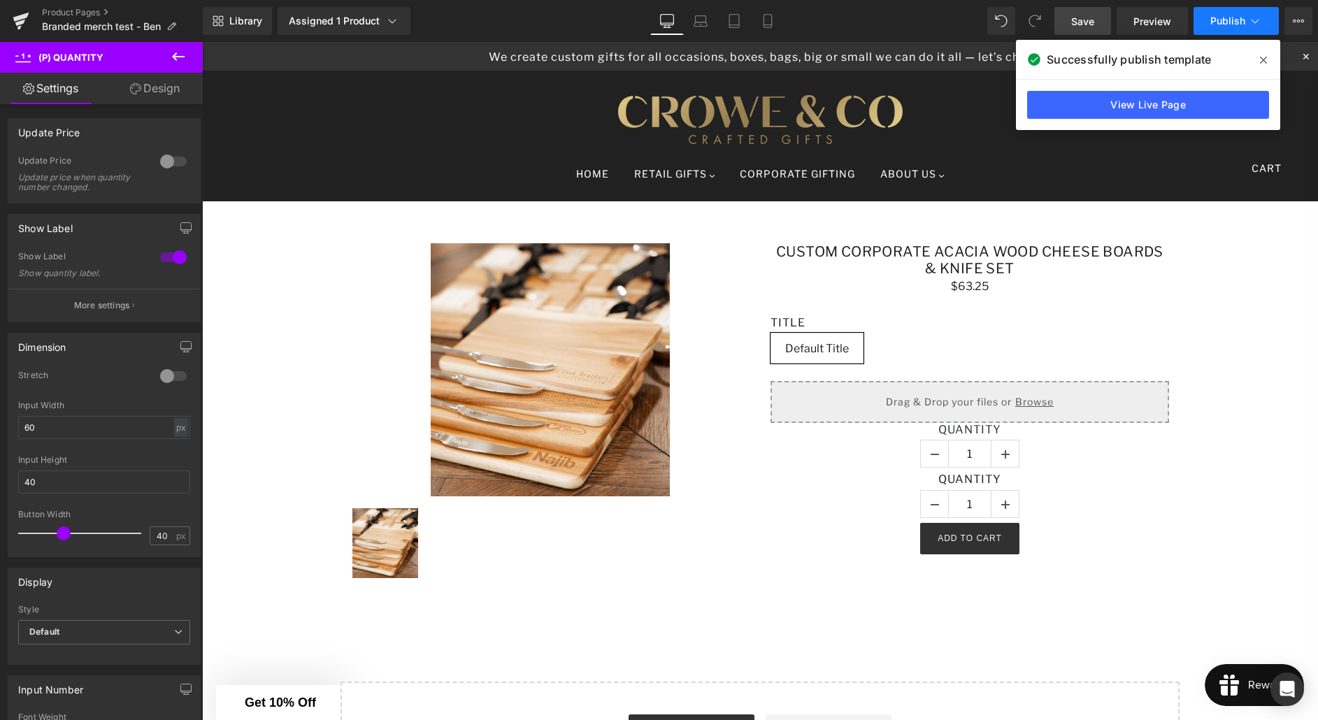
click at [1226, 20] on span "Publish" at bounding box center [1228, 20] width 35 height 11
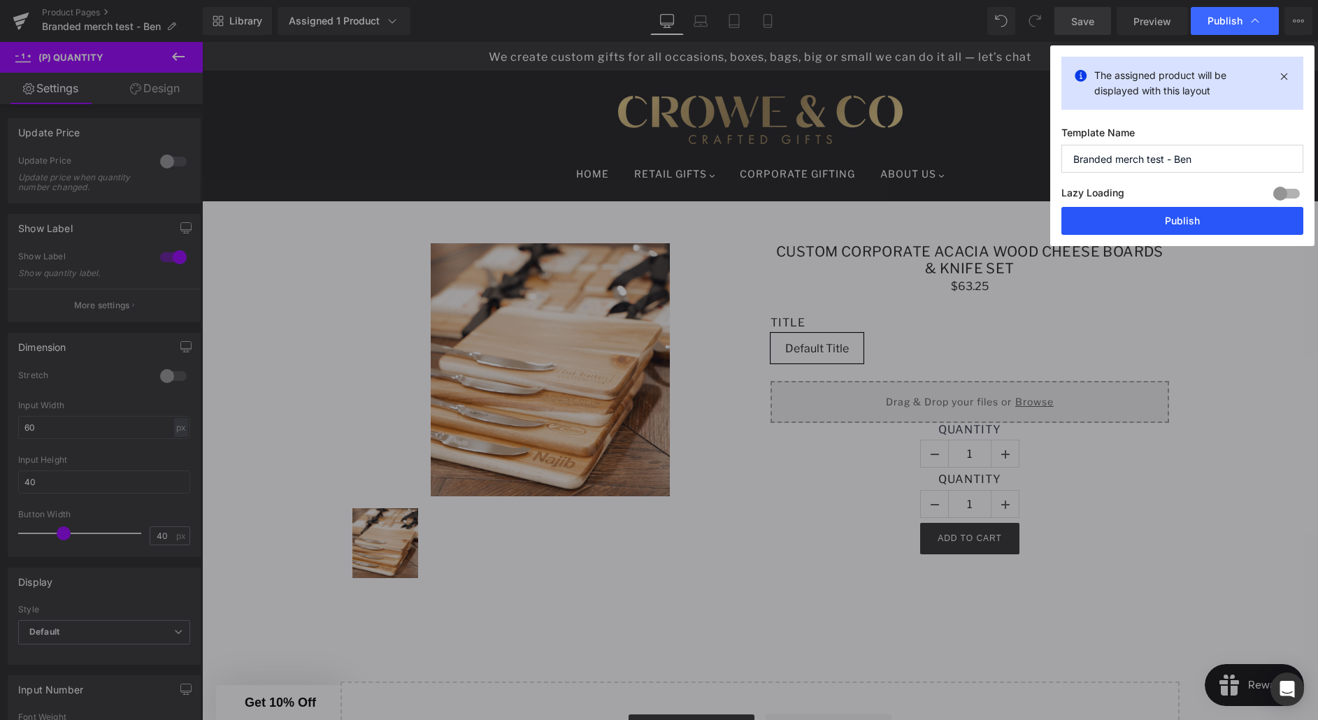
click at [1191, 224] on button "Publish" at bounding box center [1183, 221] width 242 height 28
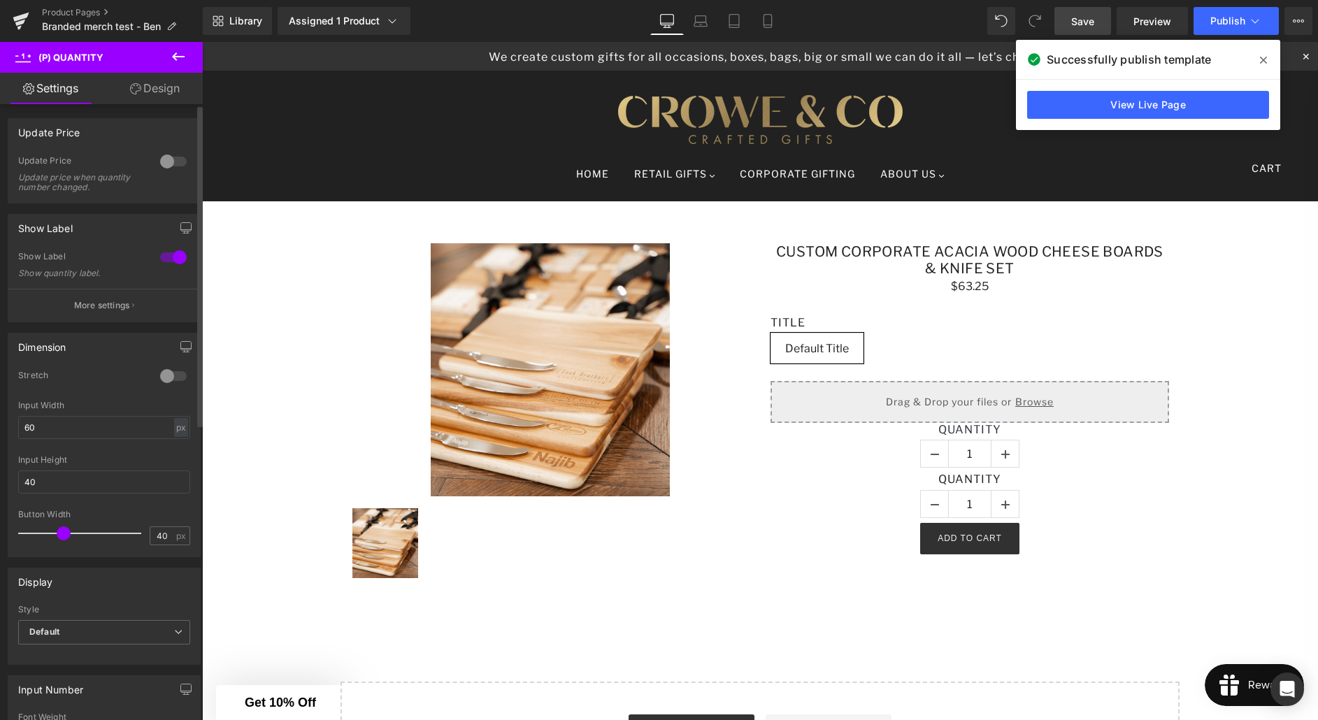
click at [176, 160] on div at bounding box center [174, 161] width 34 height 22
click at [112, 307] on p "More settings" at bounding box center [102, 305] width 56 height 13
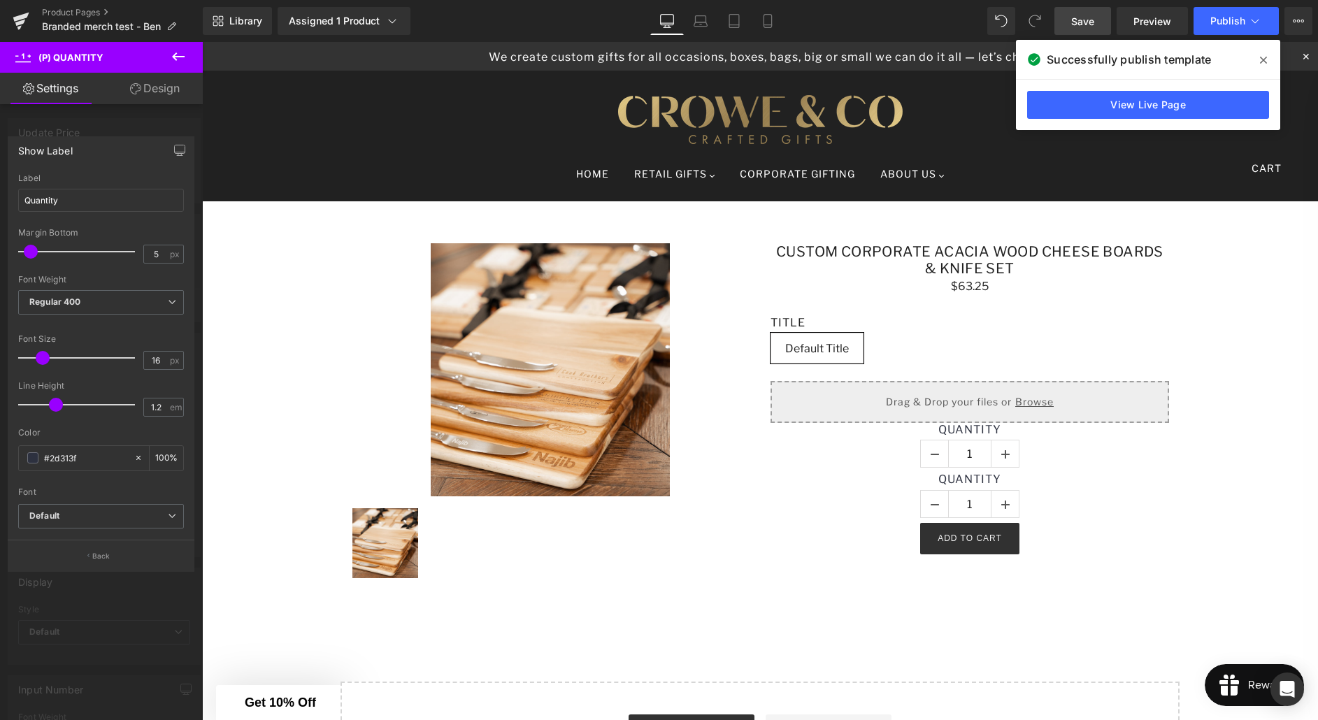
click at [153, 92] on link "Design" at bounding box center [154, 88] width 101 height 31
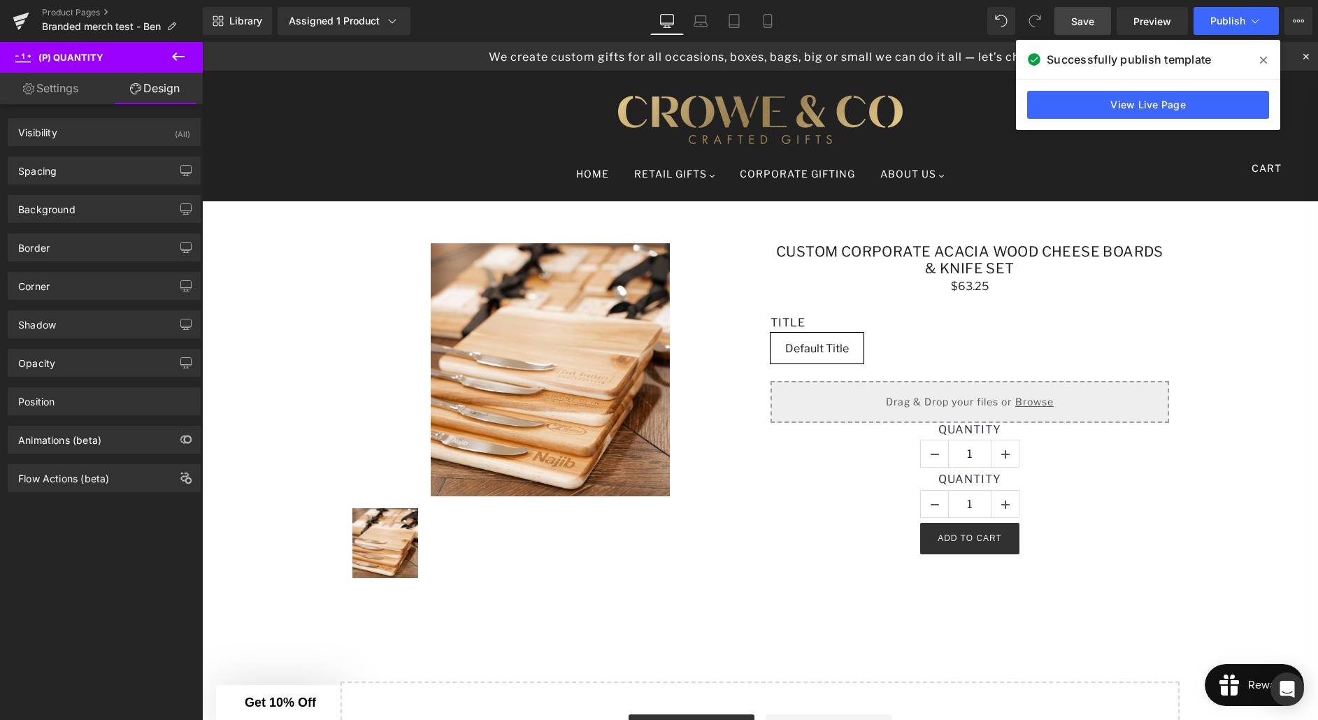
click at [176, 58] on icon at bounding box center [178, 56] width 17 height 17
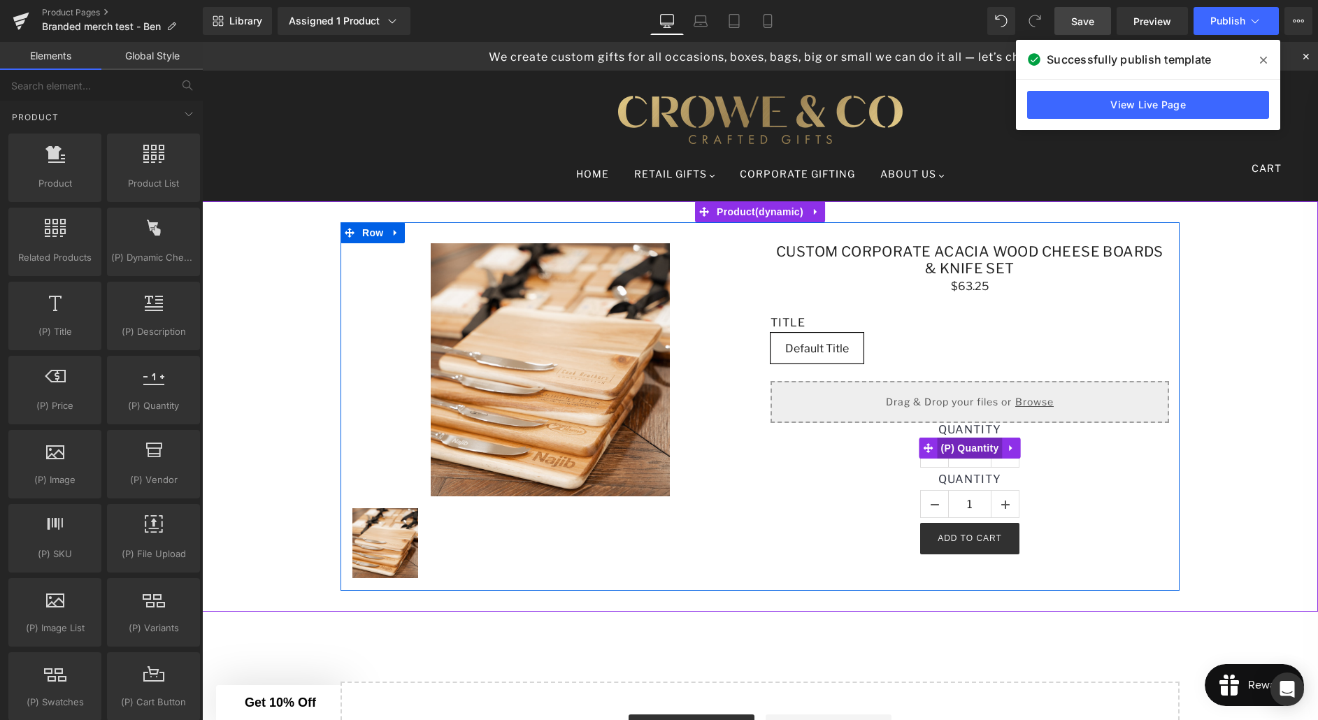
click at [948, 445] on span "(P) Quantity" at bounding box center [970, 448] width 65 height 21
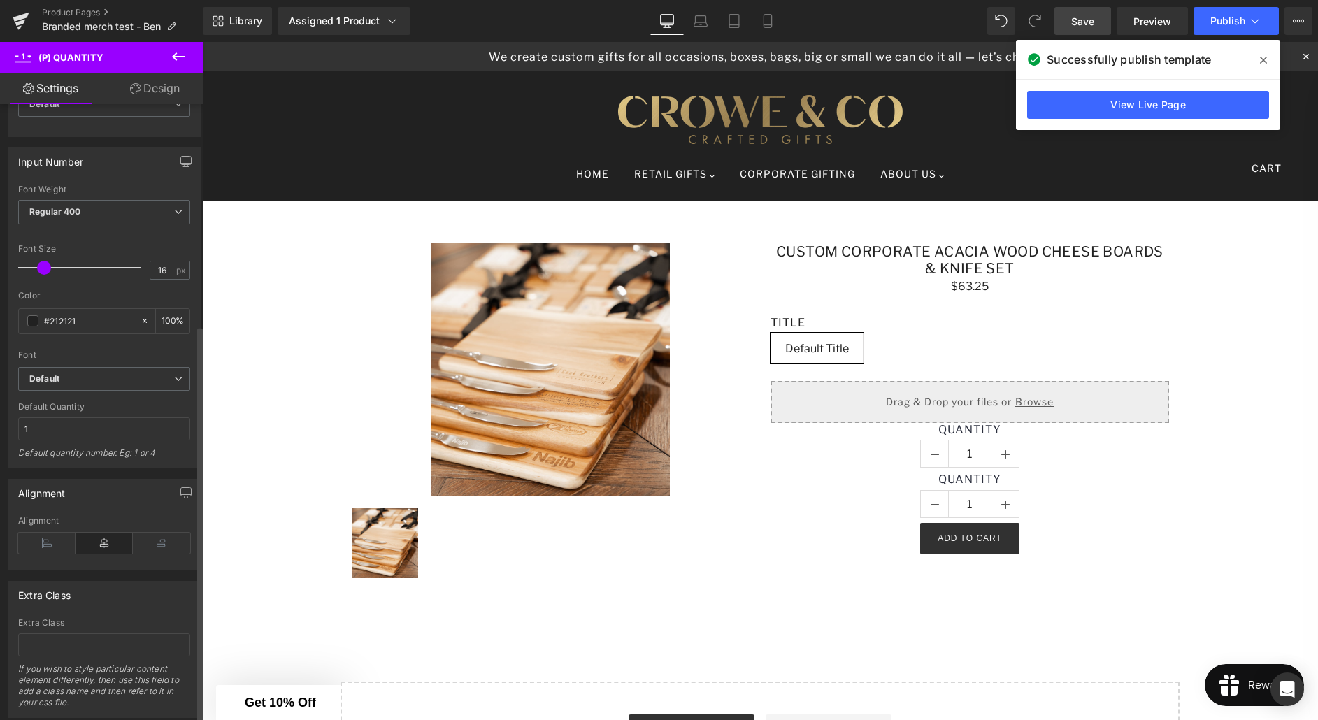
scroll to position [566, 0]
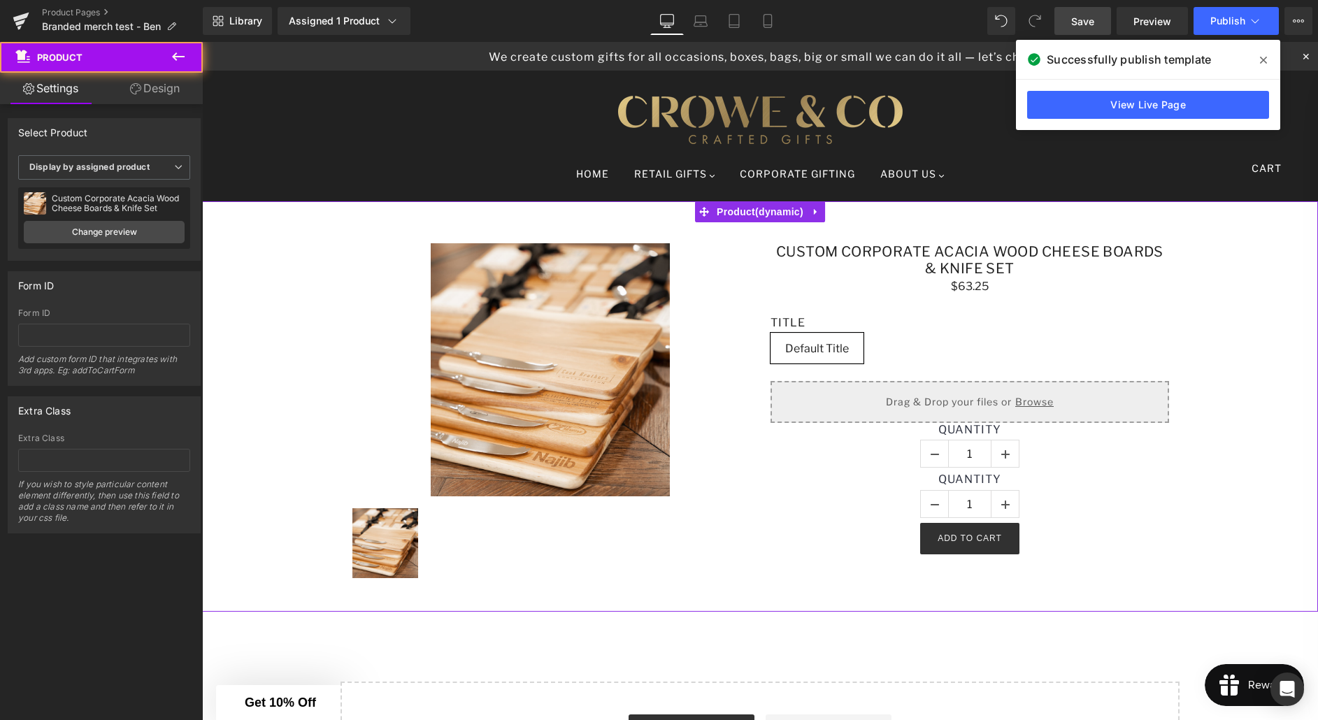
click at [1233, 338] on div "Sale Off (P) Image (P) Image List Custom Corporate Acacia Wood Cheese Boards & …" at bounding box center [760, 406] width 1102 height 369
click at [97, 336] on input "text" at bounding box center [104, 335] width 172 height 23
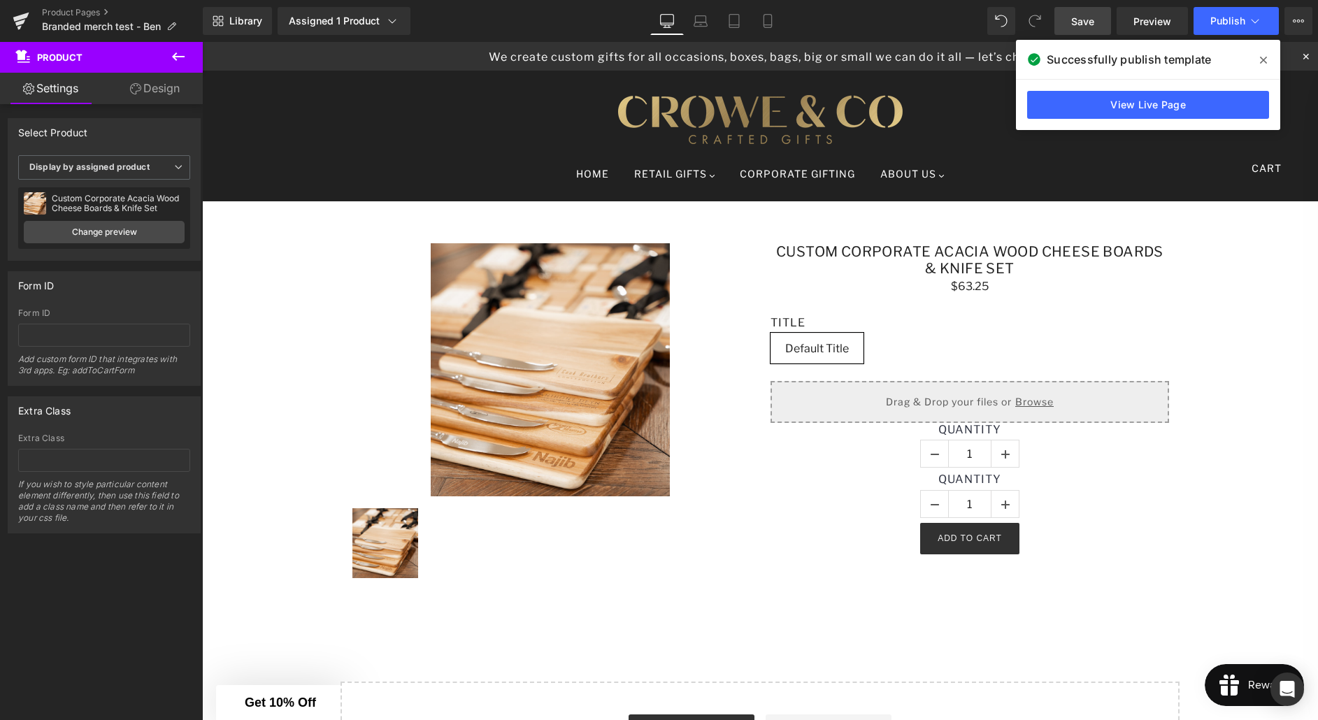
click at [180, 49] on icon at bounding box center [178, 56] width 17 height 17
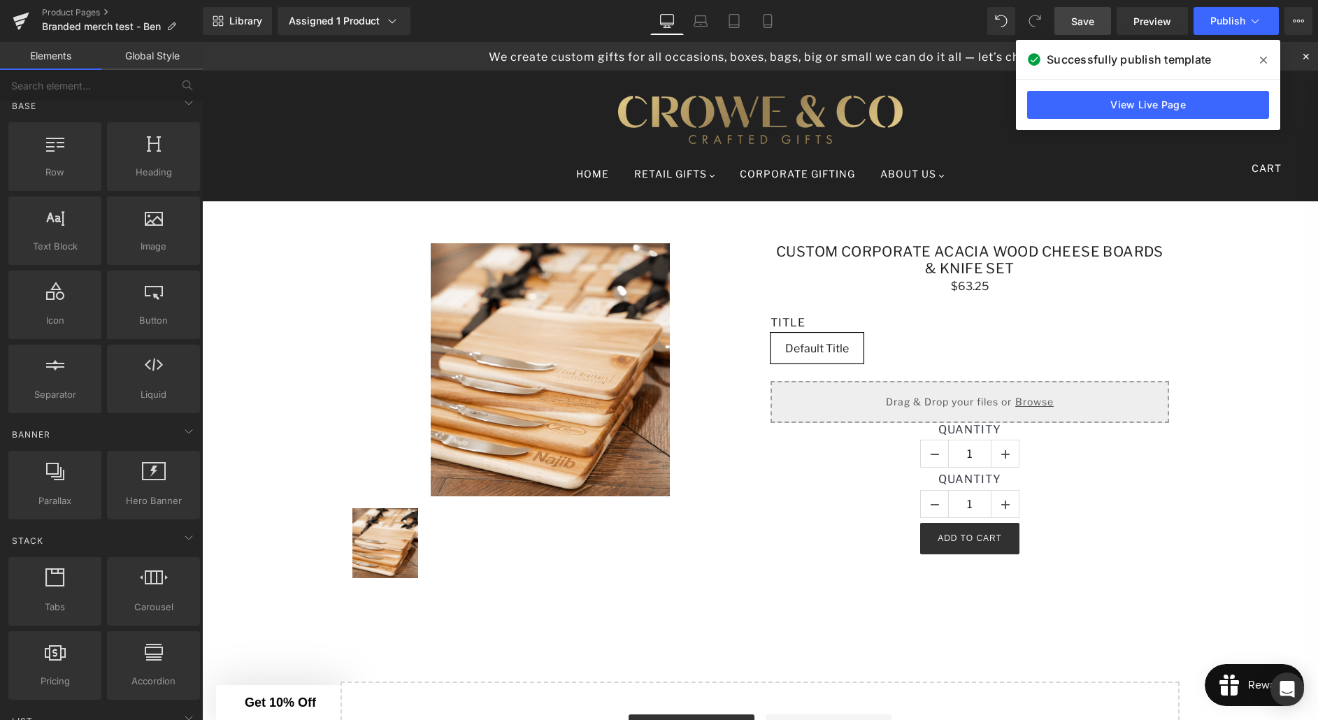
scroll to position [9, 0]
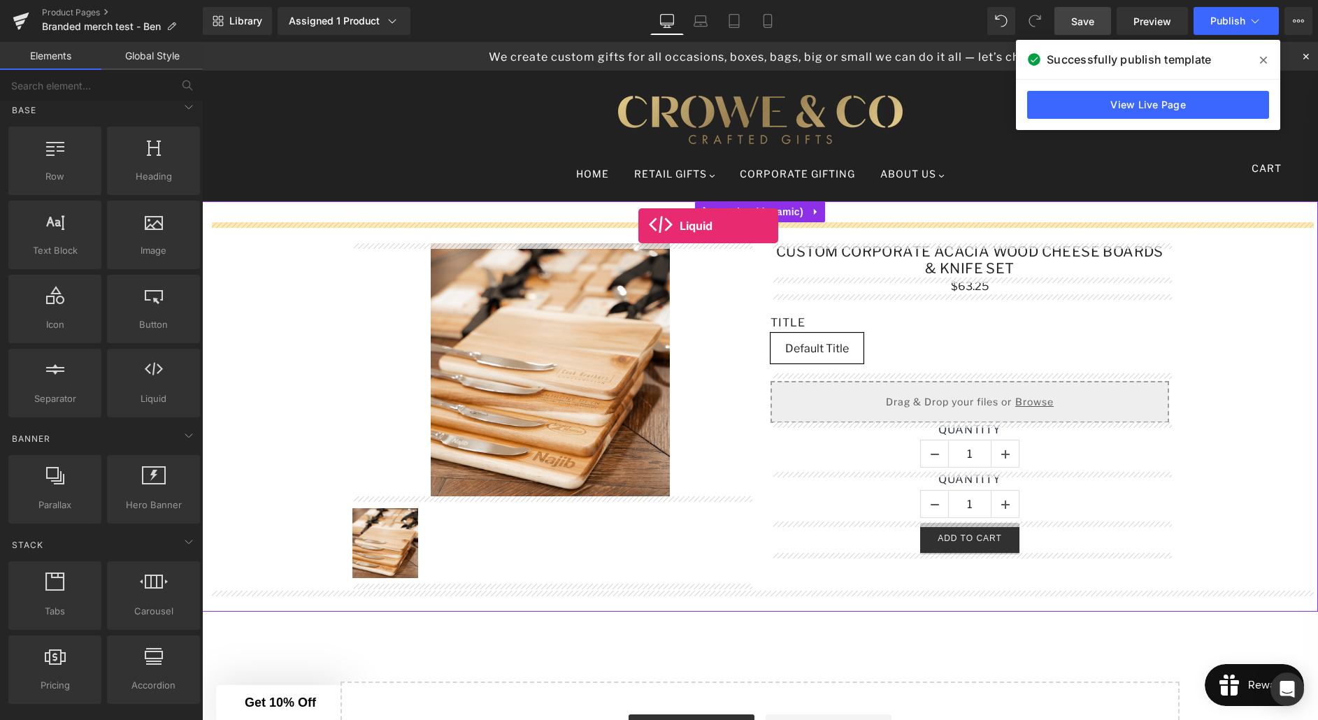
drag, startPoint x: 348, startPoint y: 414, endPoint x: 638, endPoint y: 226, distance: 345.9
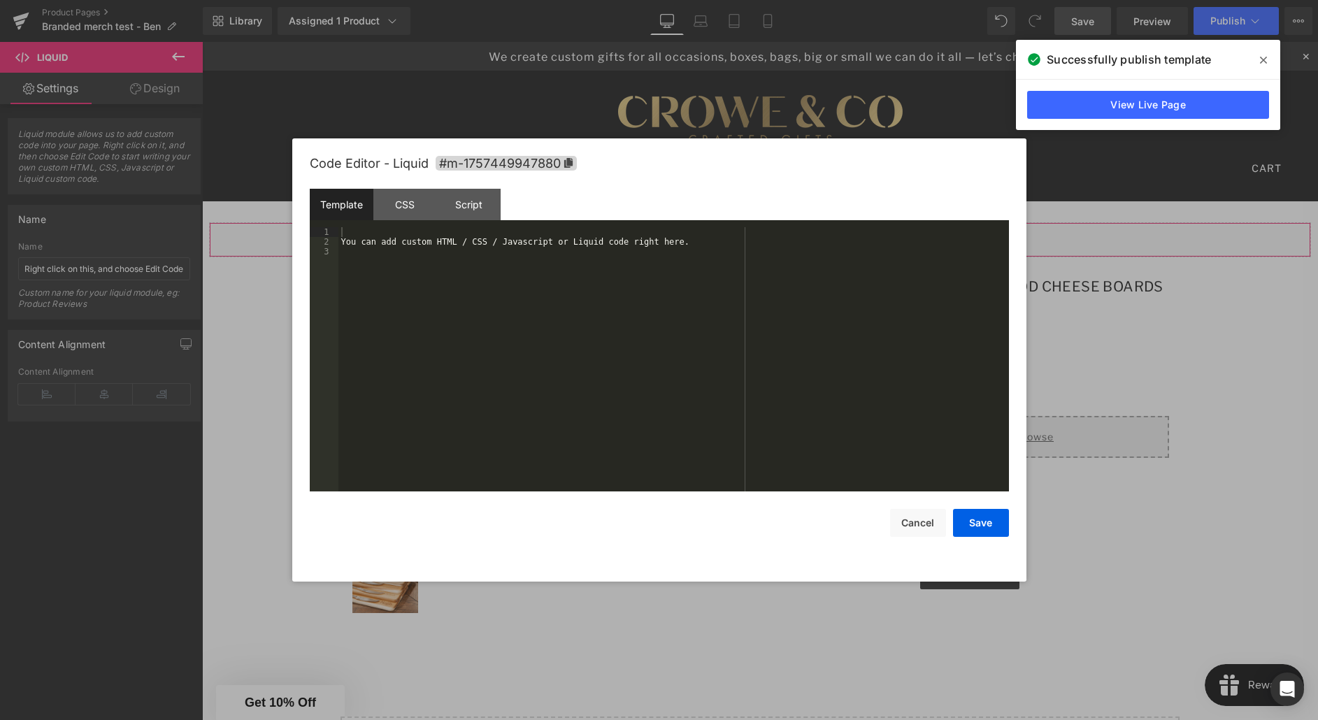
click at [653, 0] on div "Liquid You are previewing how the will restyle your page. You can not edit Elem…" at bounding box center [659, 0] width 1318 height 0
click at [478, 219] on div "Script" at bounding box center [469, 204] width 64 height 31
click at [327, 205] on div "Template" at bounding box center [342, 204] width 64 height 31
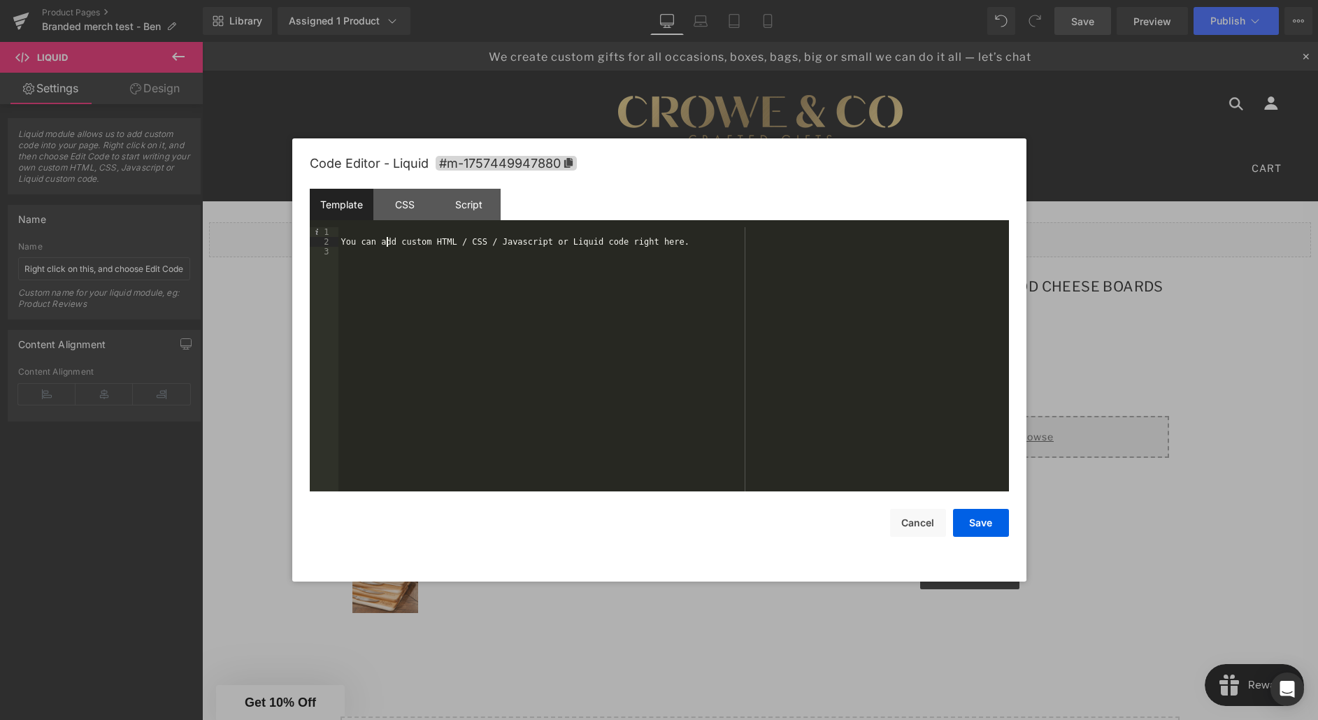
click at [387, 246] on div "You can add custom HTML / CSS / Javascript or Liquid code right here." at bounding box center [673, 369] width 671 height 284
drag, startPoint x: 699, startPoint y: 243, endPoint x: 366, endPoint y: 244, distance: 332.2
click at [345, 241] on div "You can add custom HTML / CSS / Javascript or Liquid code right here." at bounding box center [673, 369] width 671 height 284
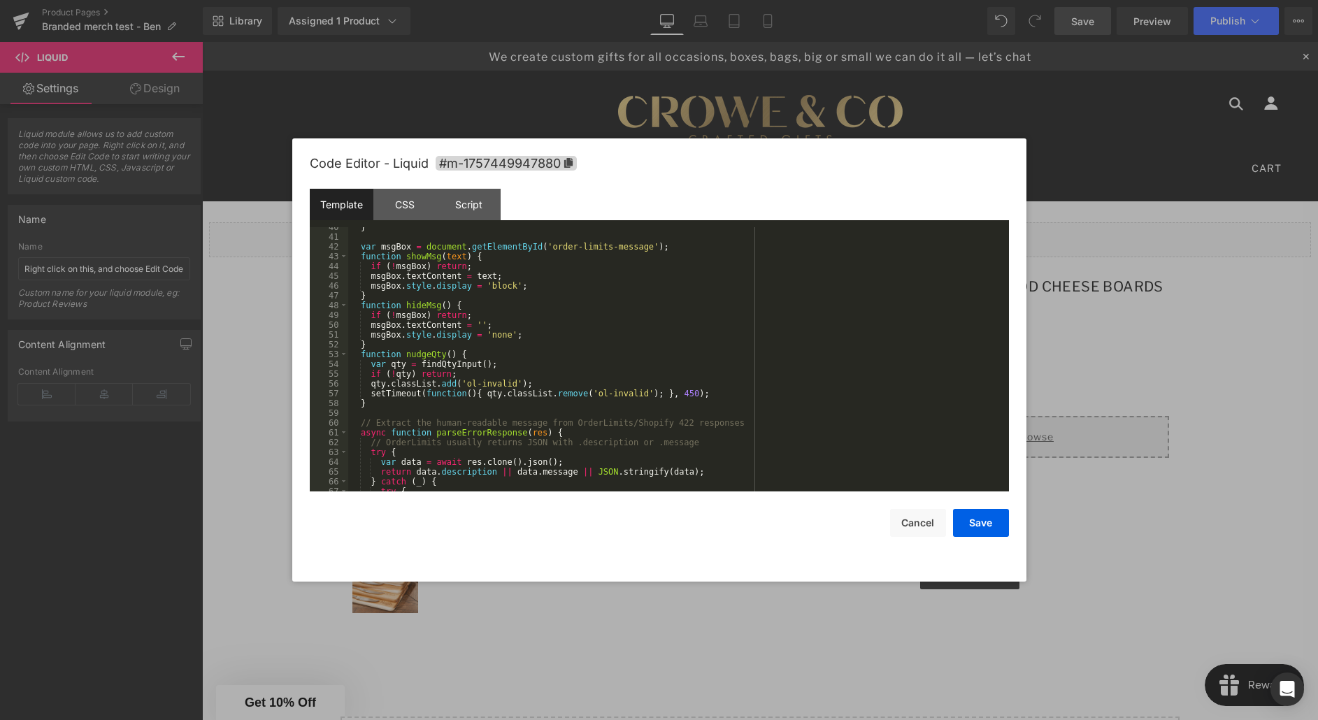
scroll to position [0, 0]
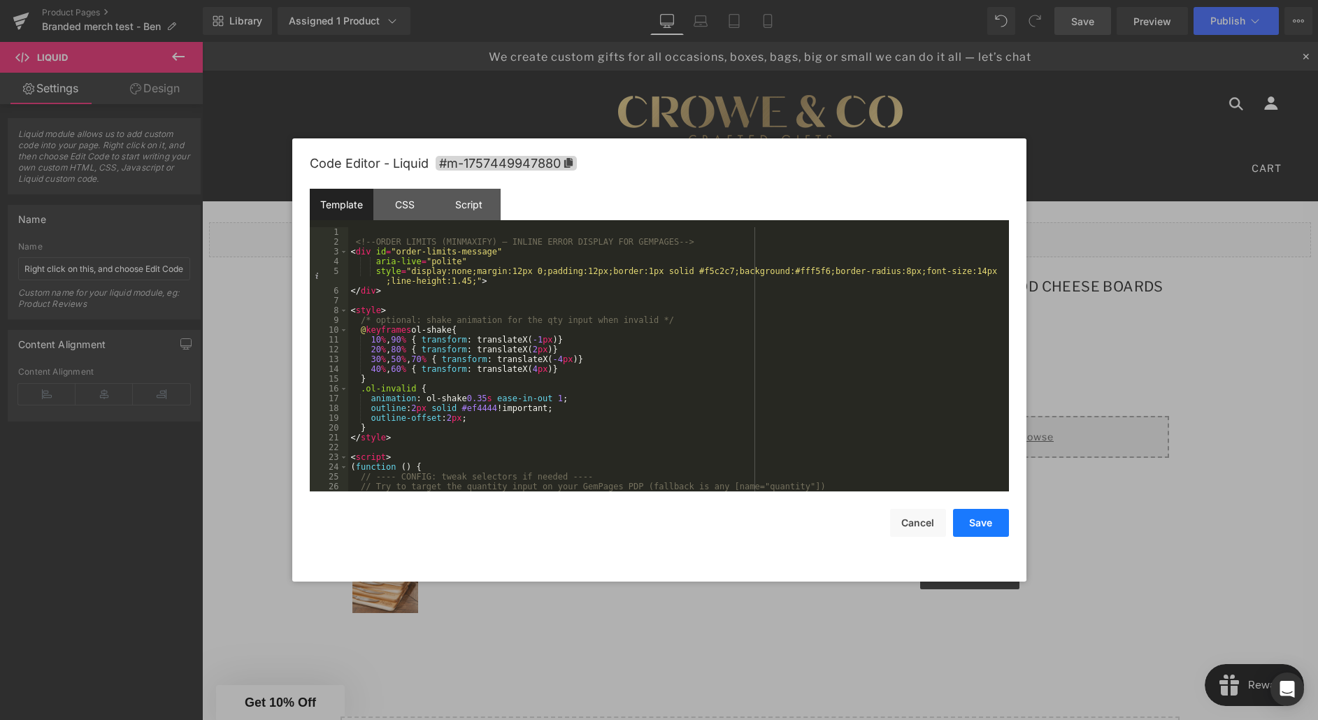
click at [974, 520] on button "Save" at bounding box center [981, 523] width 56 height 28
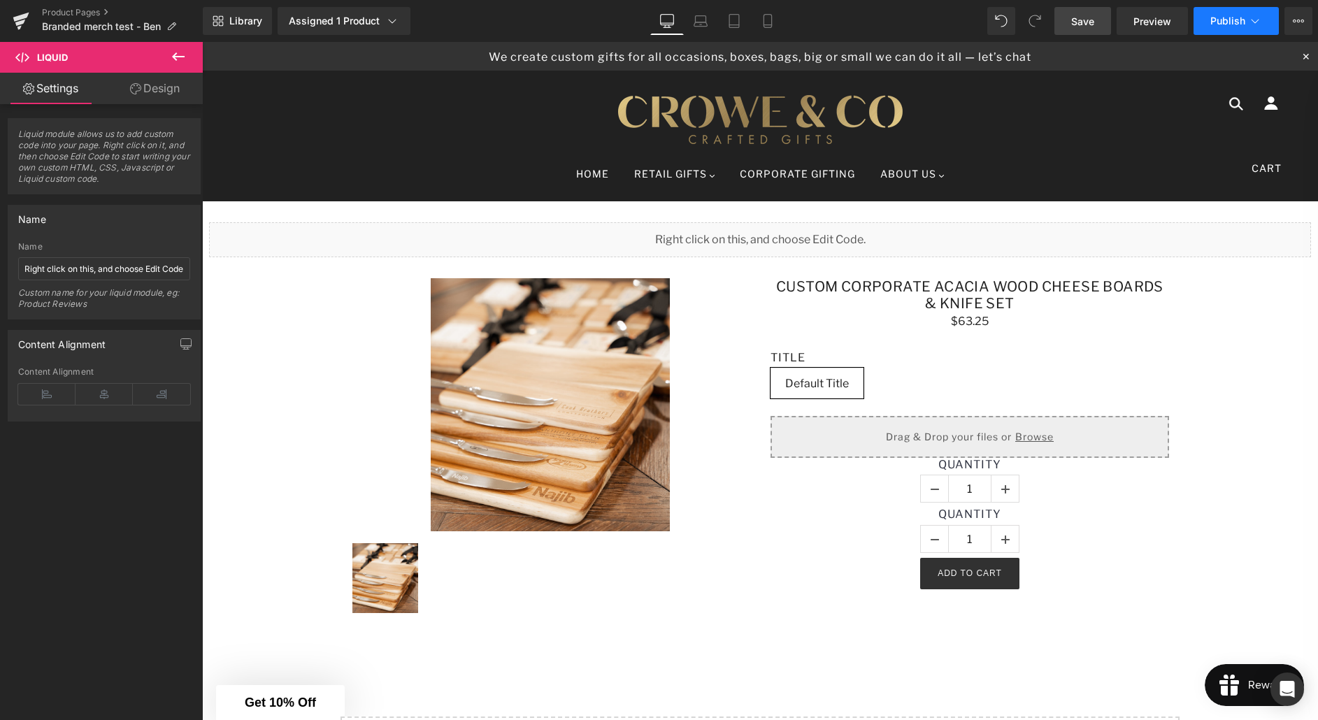
click at [1220, 27] on button "Publish" at bounding box center [1236, 21] width 85 height 28
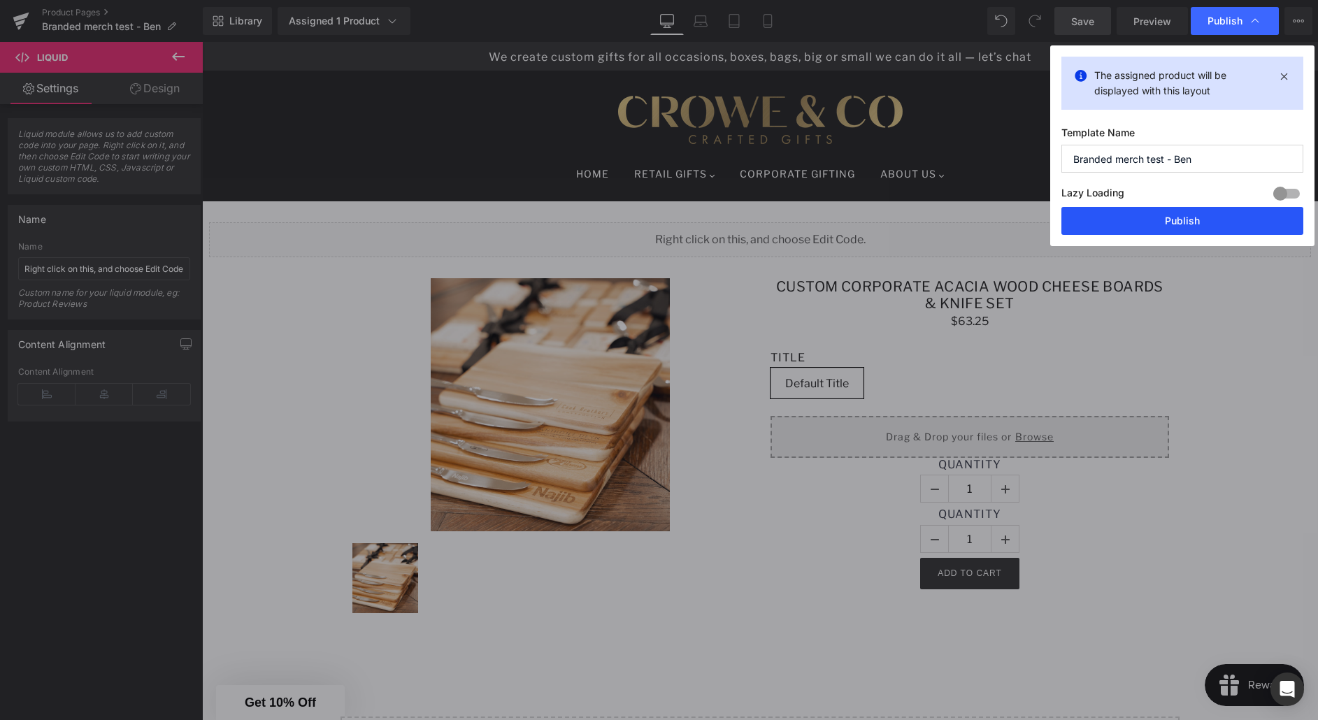
click at [1175, 217] on button "Publish" at bounding box center [1183, 221] width 242 height 28
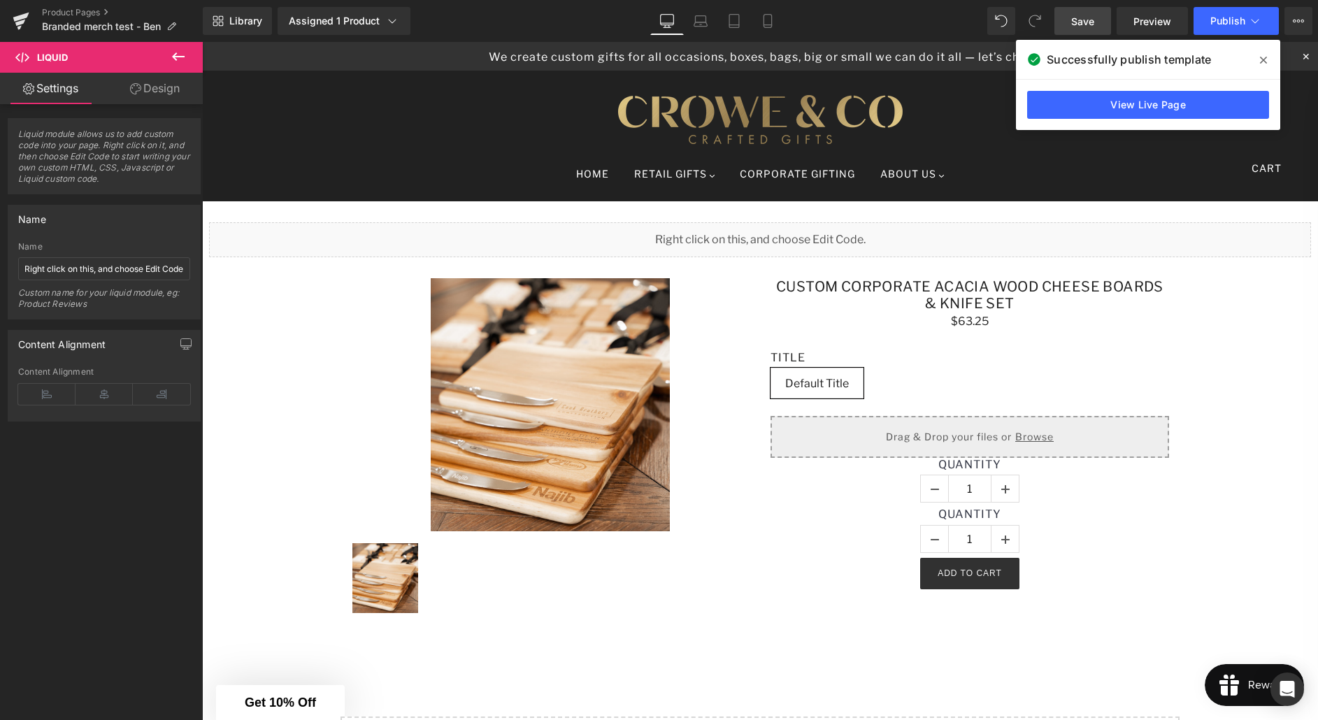
click at [171, 57] on icon at bounding box center [178, 56] width 17 height 17
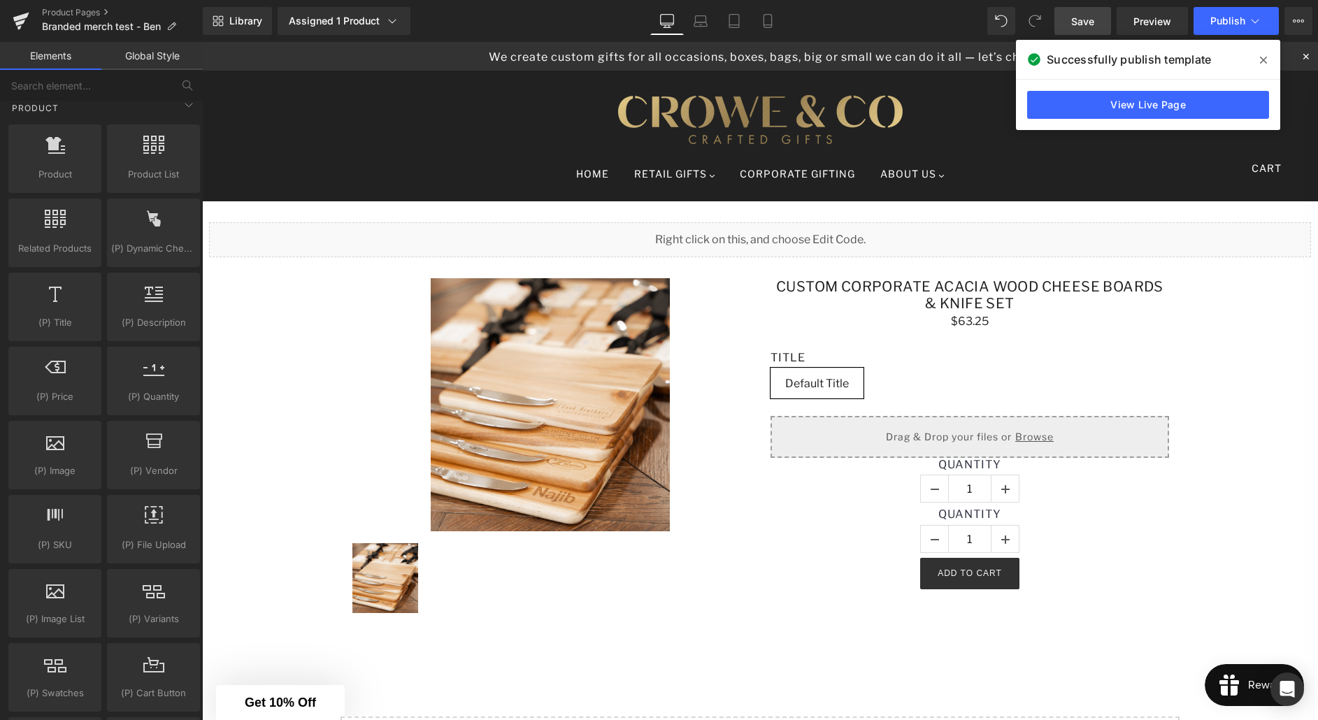
scroll to position [1218, 0]
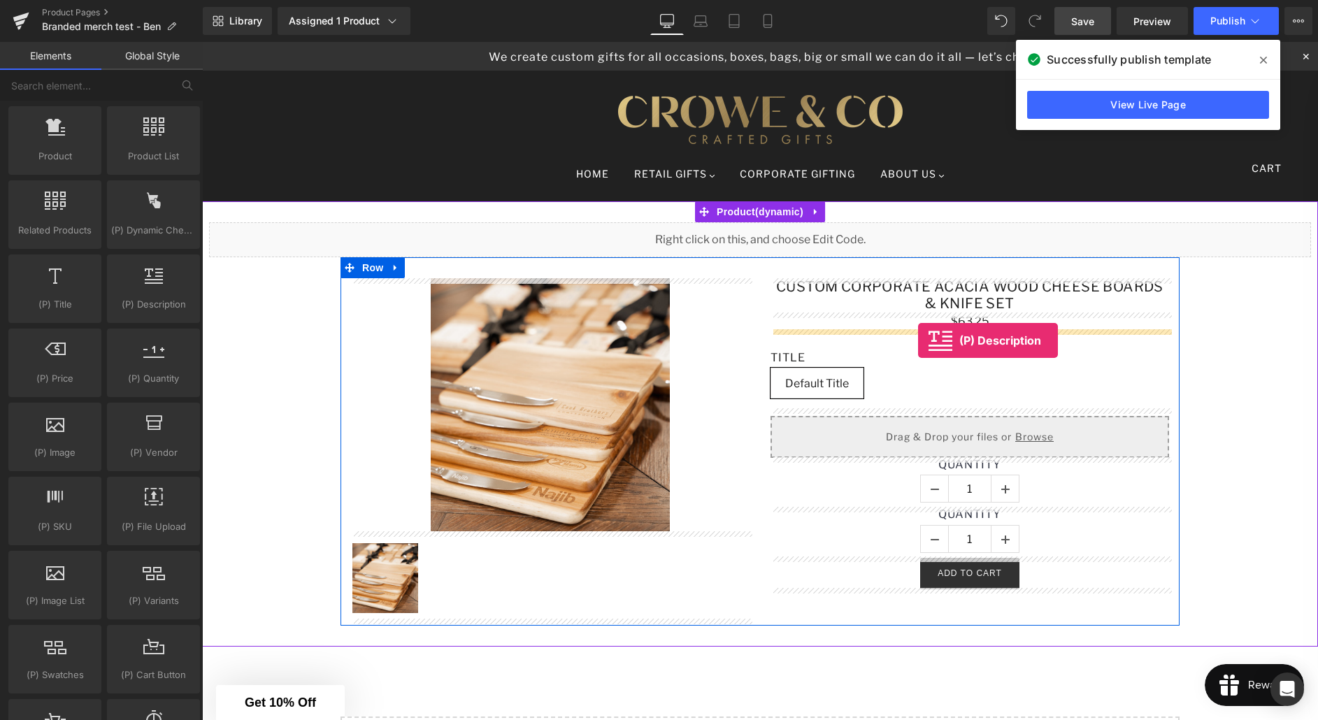
drag, startPoint x: 352, startPoint y: 324, endPoint x: 918, endPoint y: 341, distance: 566.0
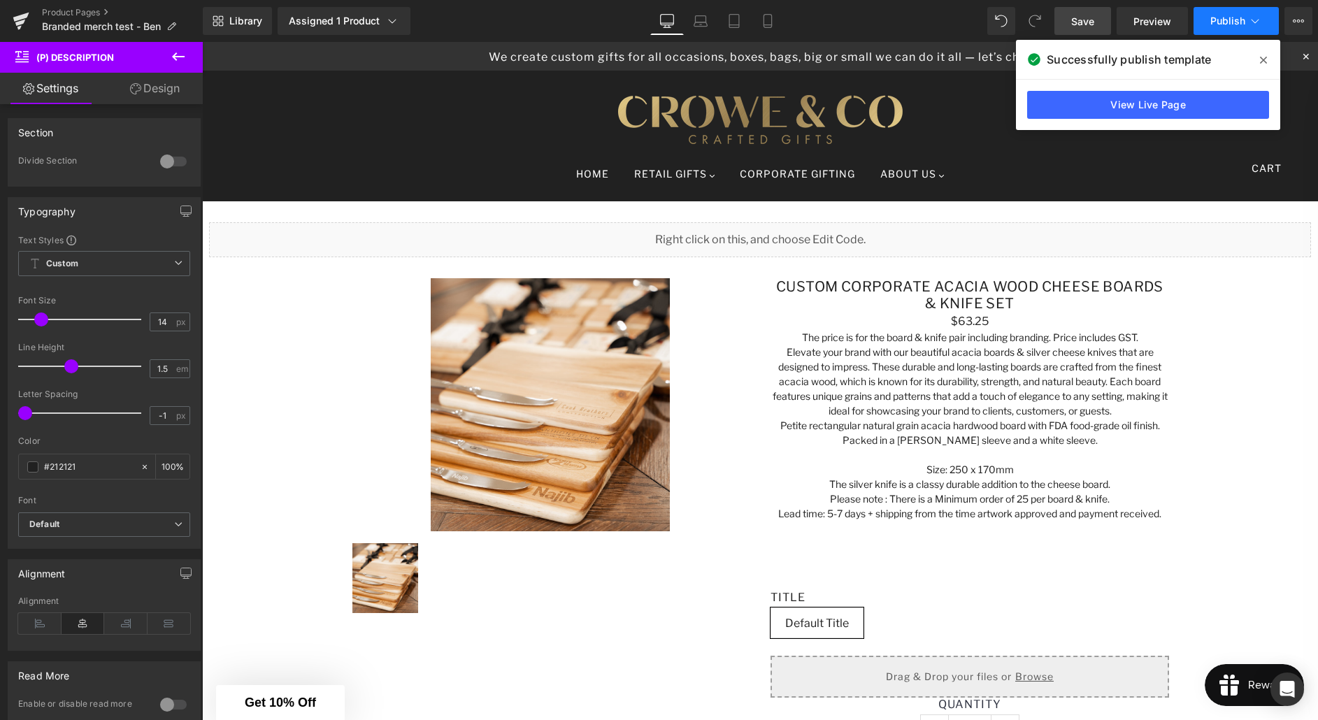
click at [1222, 23] on span "Publish" at bounding box center [1228, 20] width 35 height 11
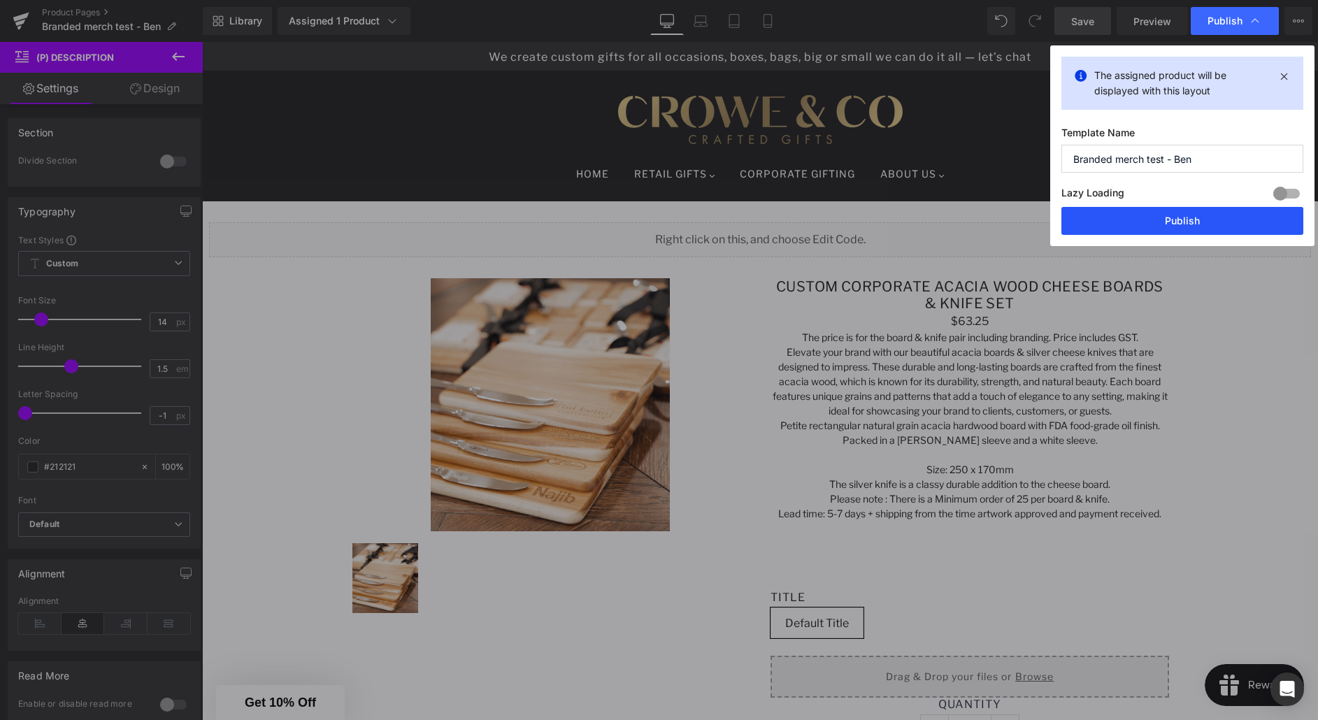
click at [1184, 220] on button "Publish" at bounding box center [1183, 221] width 242 height 28
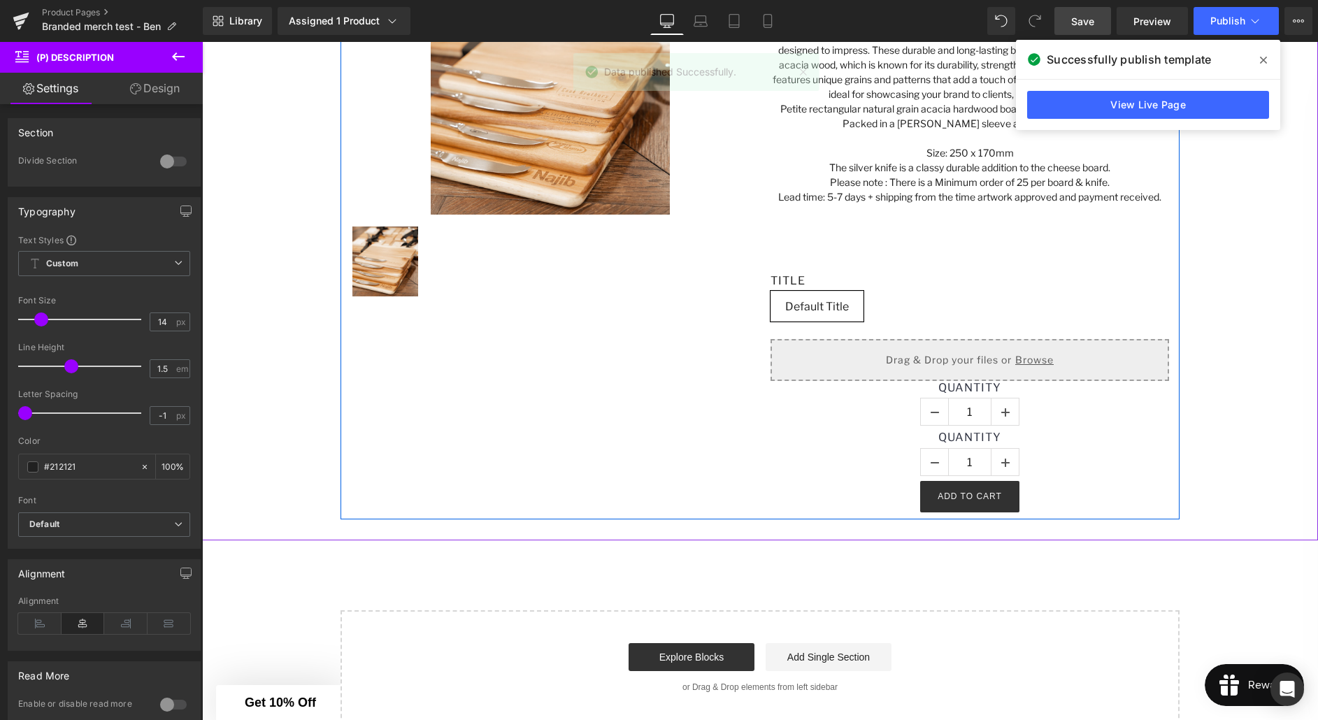
scroll to position [314, 0]
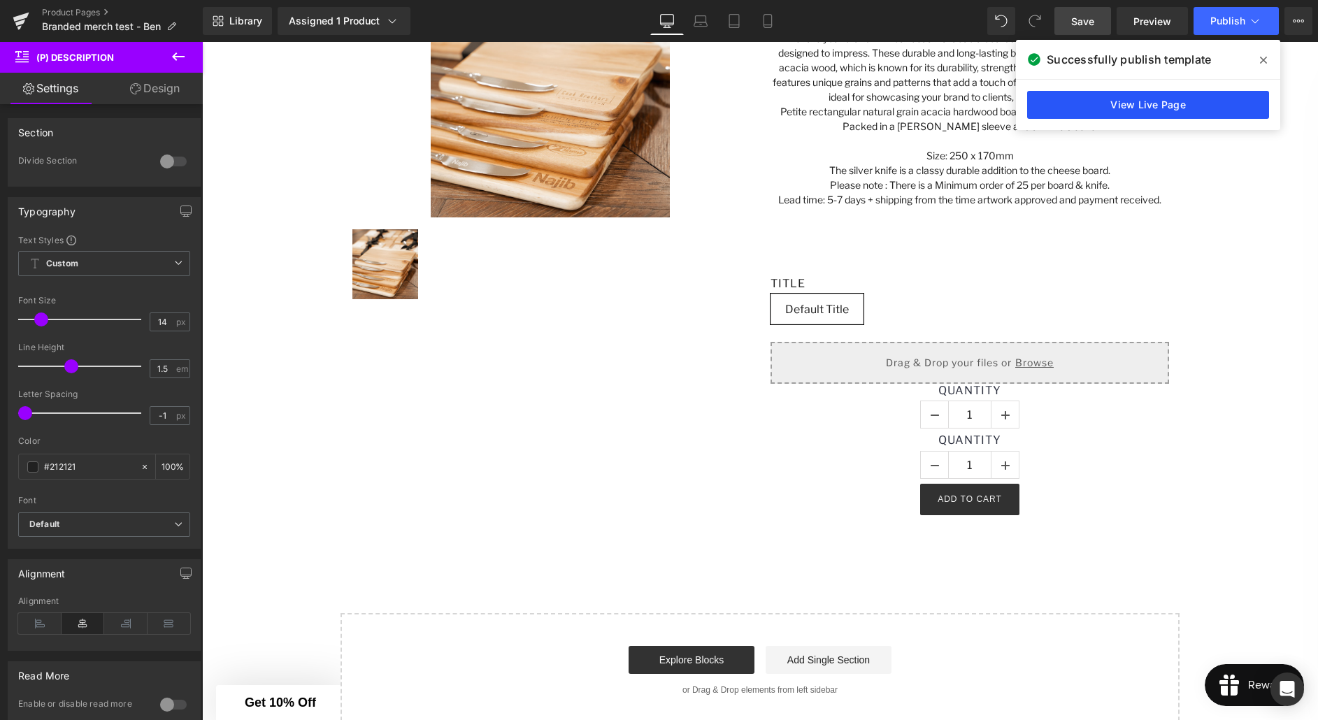
click at [1122, 110] on link "View Live Page" at bounding box center [1148, 105] width 242 height 28
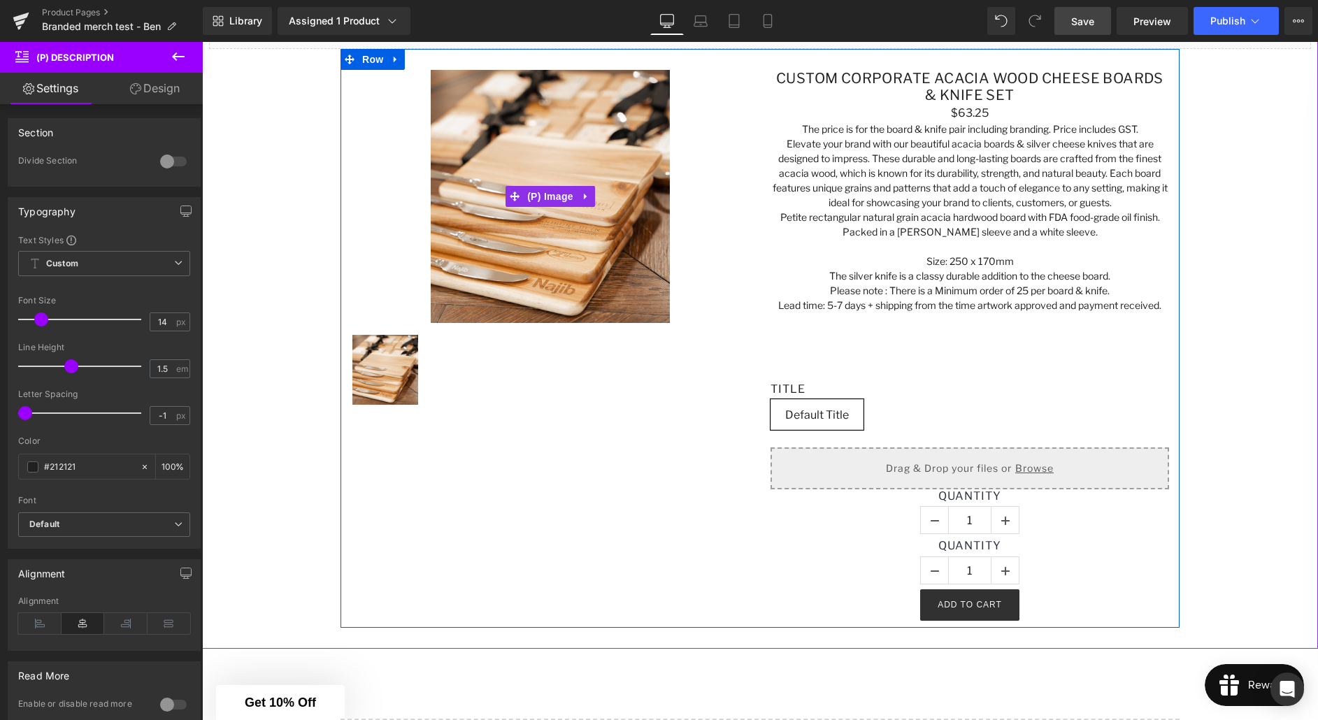
scroll to position [0, 0]
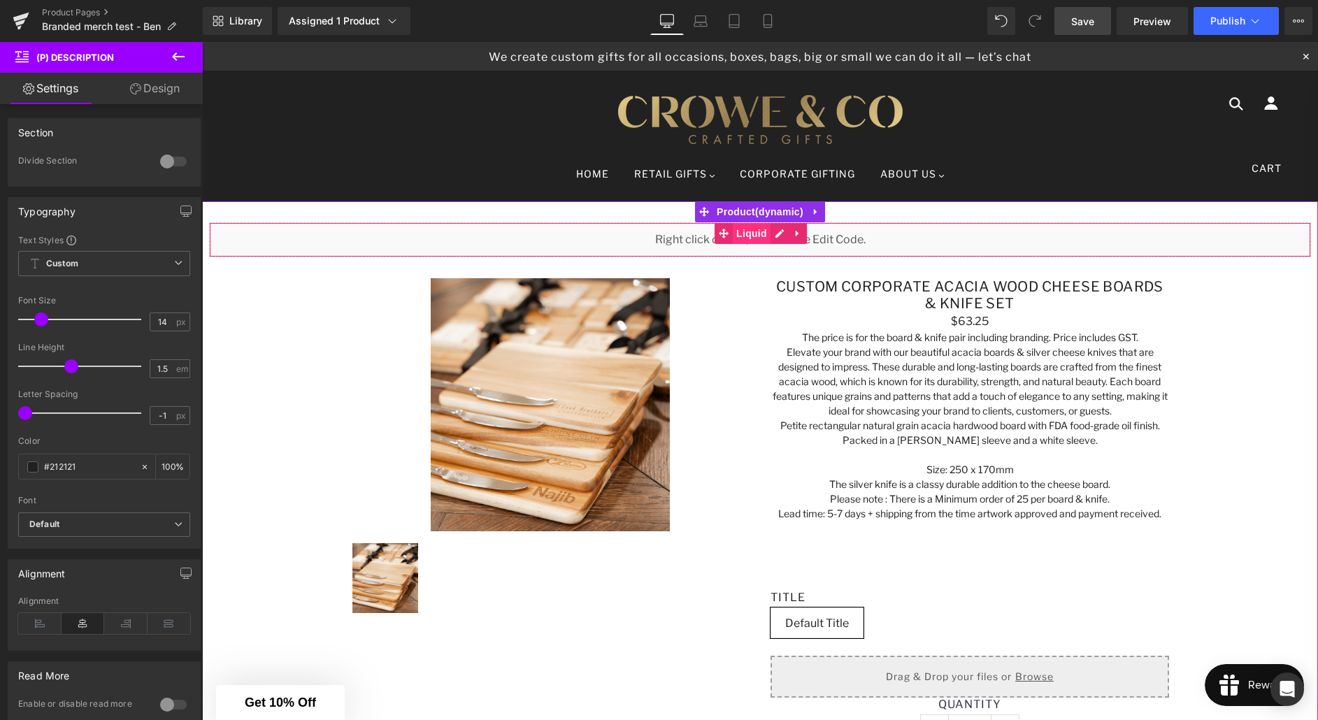
click at [753, 237] on span "Liquid" at bounding box center [752, 233] width 38 height 21
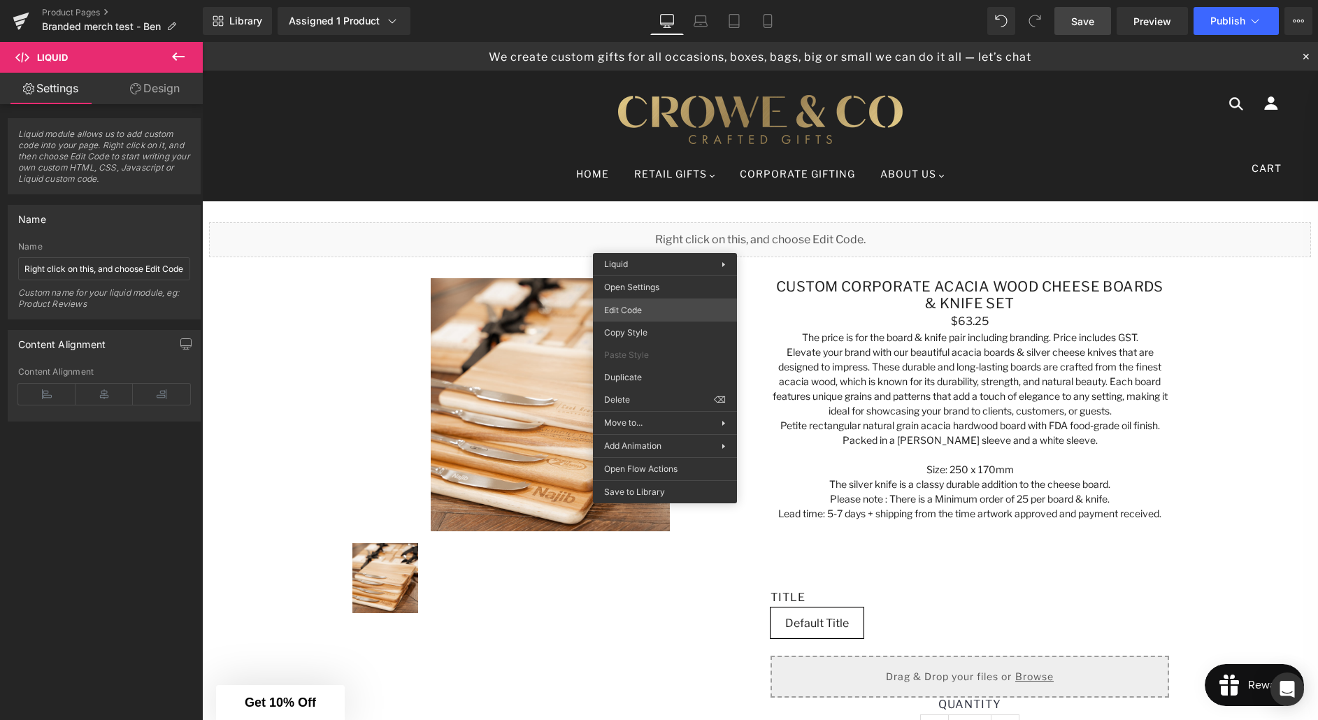
click at [635, 0] on div "Liquid You are previewing how the will restyle your page. You can not edit Elem…" at bounding box center [659, 0] width 1318 height 0
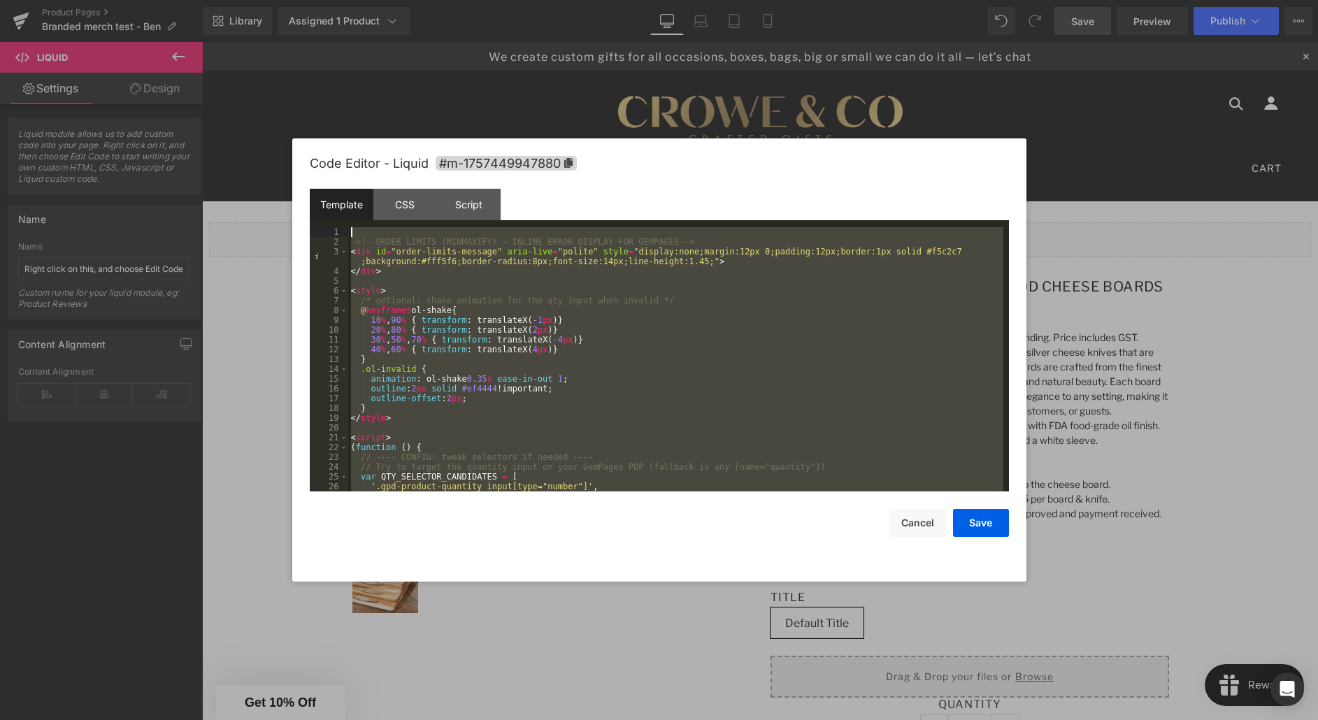
drag, startPoint x: 404, startPoint y: 473, endPoint x: 350, endPoint y: 191, distance: 287.5
click at [351, 191] on div "Template CSS Script Data 1 2 3 4 5 6 7 8 9 10 11 12 13 14 15 16 17 18 19 20 21 …" at bounding box center [659, 340] width 699 height 303
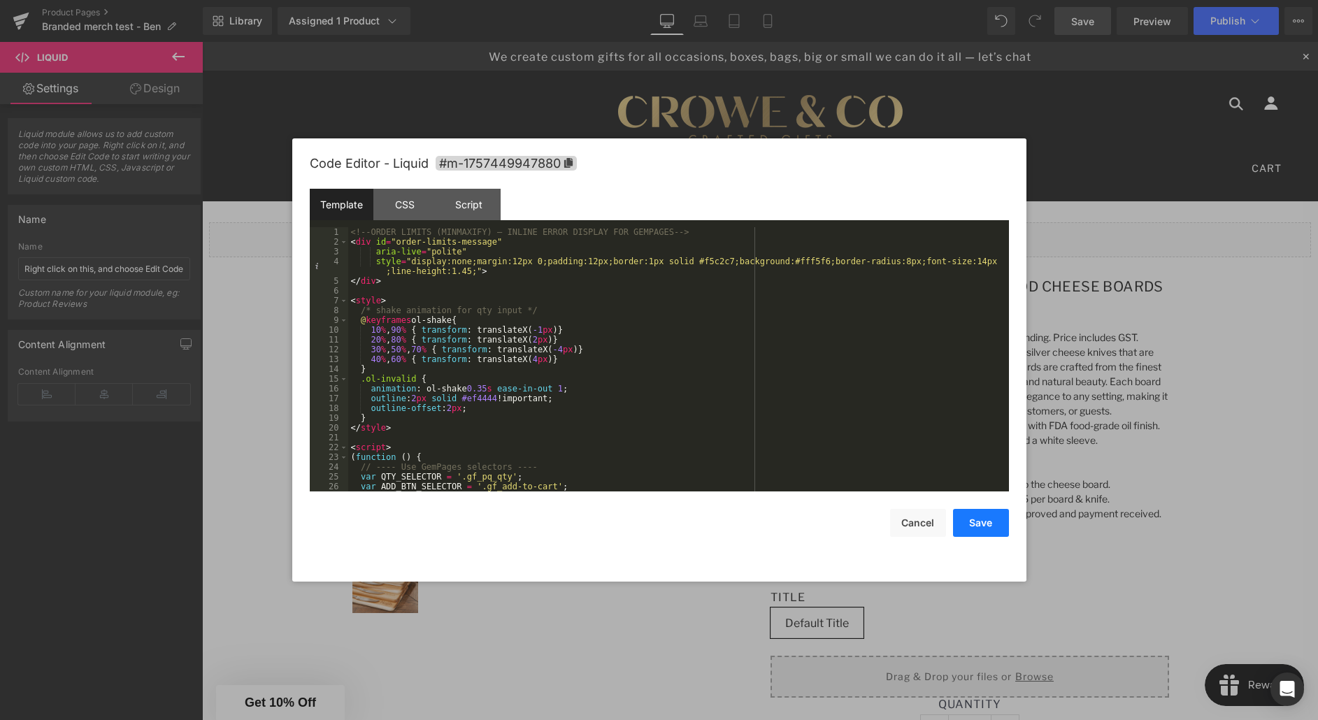
click at [984, 527] on button "Save" at bounding box center [981, 523] width 56 height 28
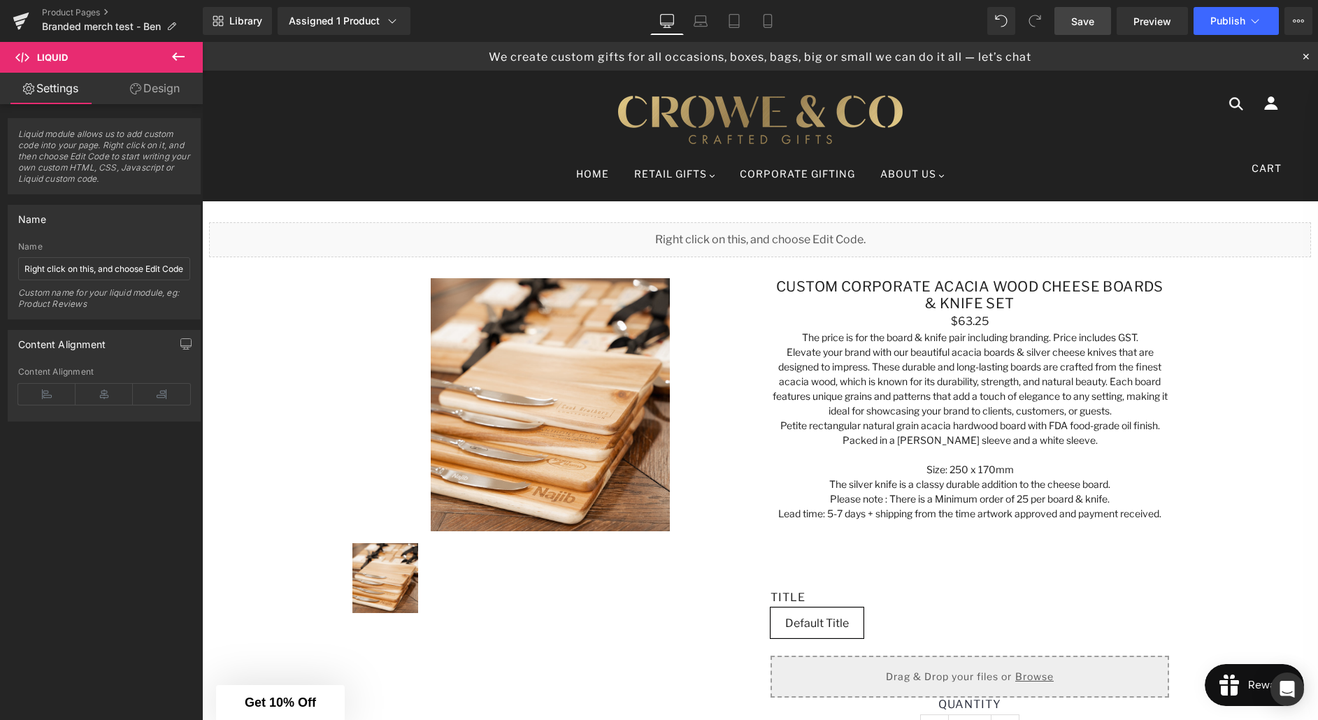
click at [1097, 28] on link "Save" at bounding box center [1083, 21] width 57 height 28
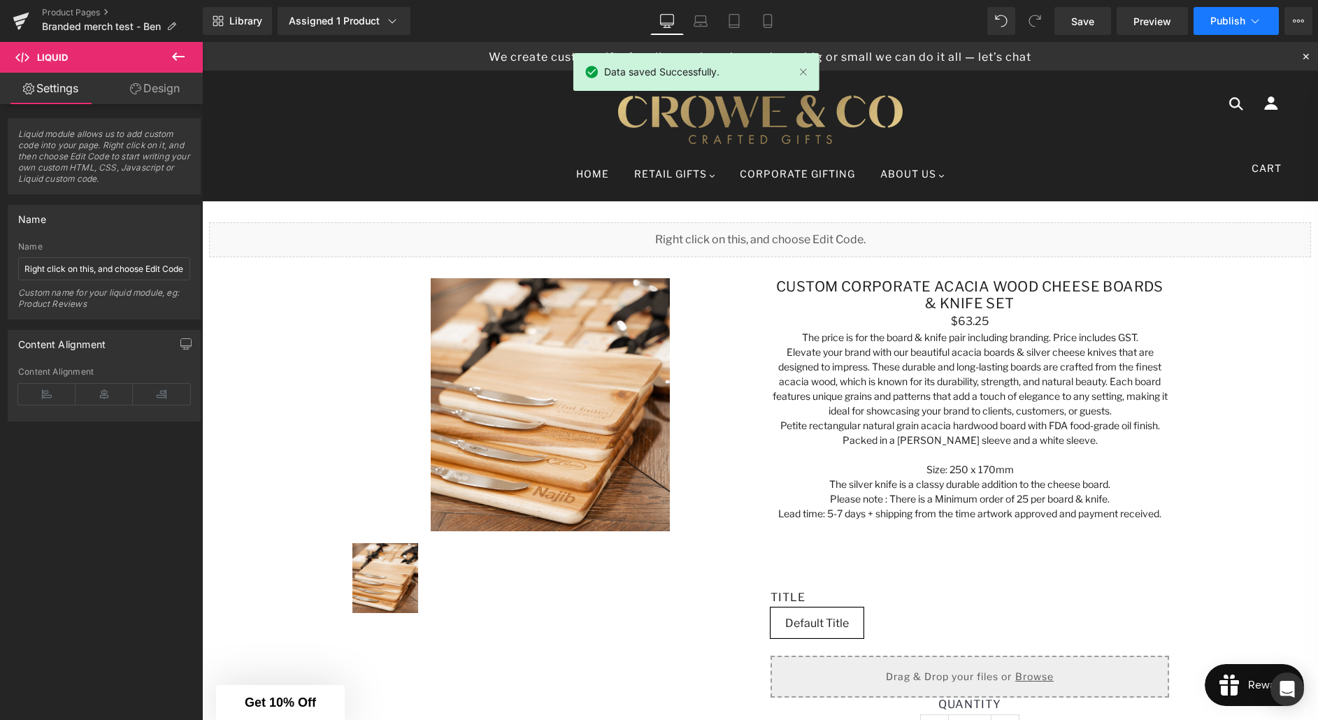
click at [1225, 22] on span "Publish" at bounding box center [1228, 20] width 35 height 11
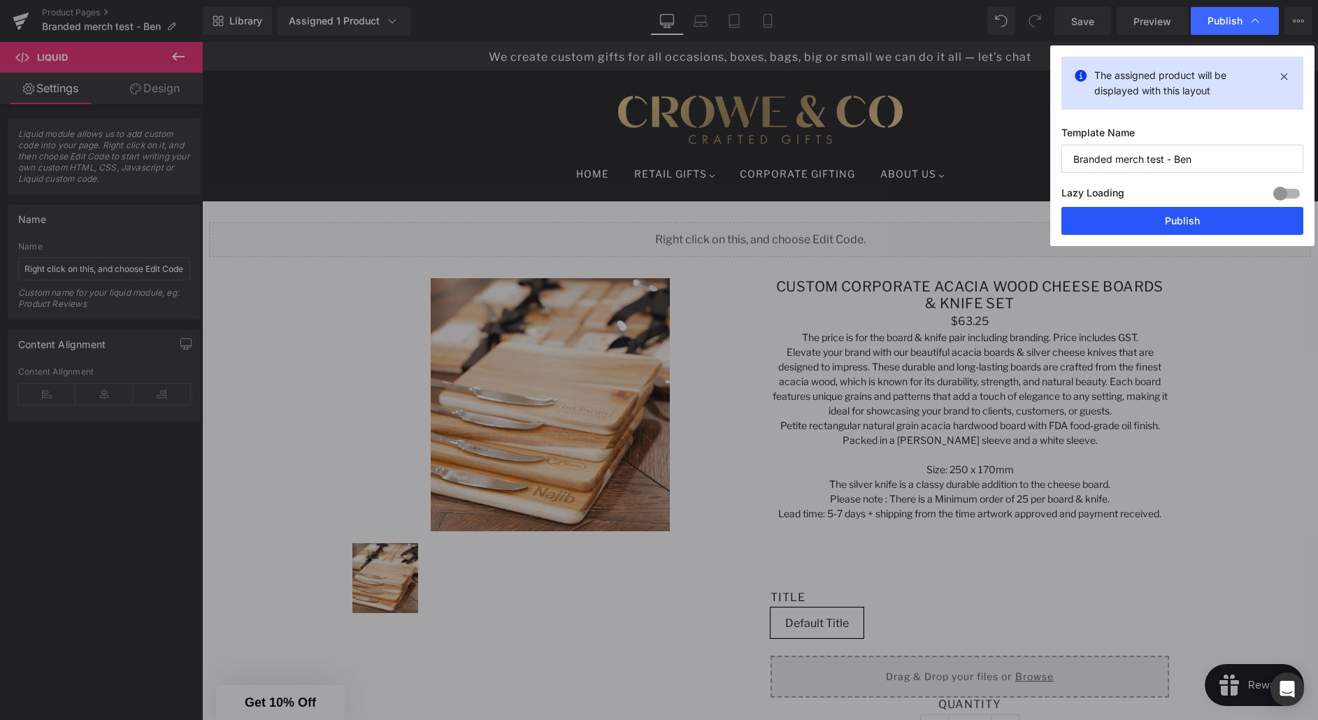
click at [1193, 223] on button "Publish" at bounding box center [1183, 221] width 242 height 28
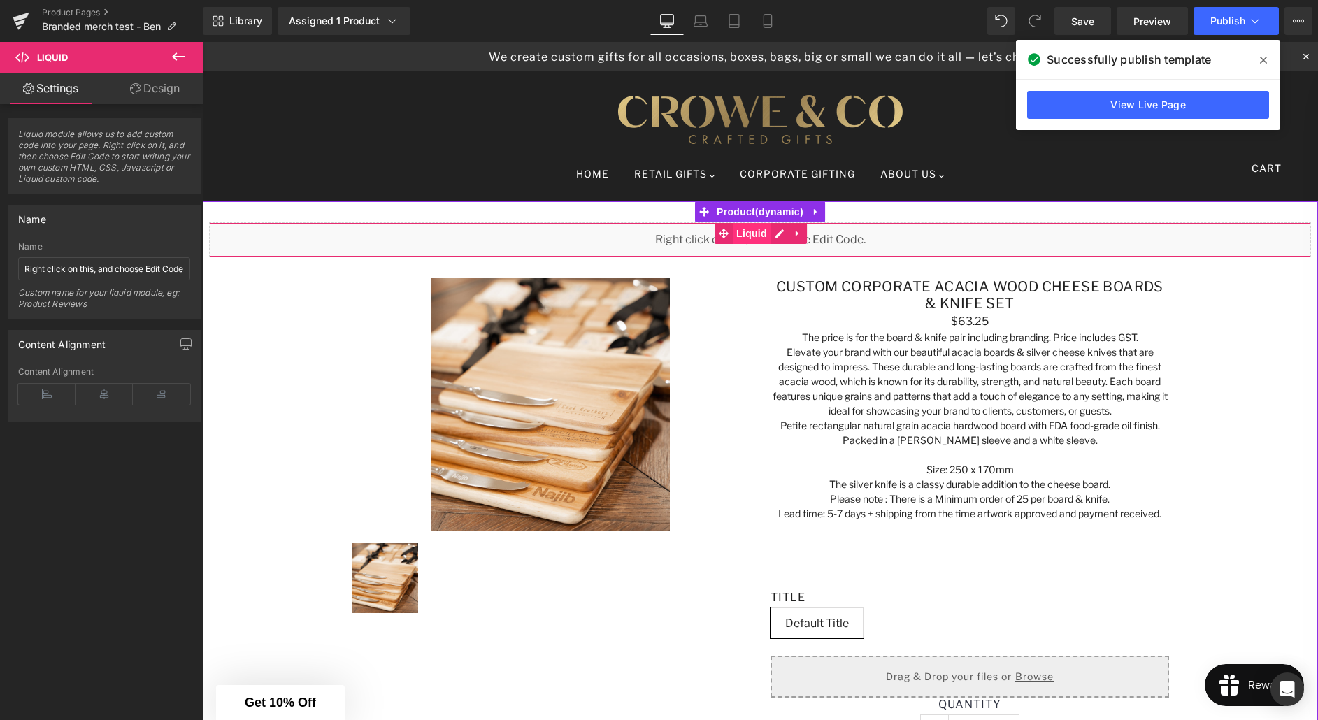
click at [743, 228] on span "Liquid" at bounding box center [752, 233] width 38 height 21
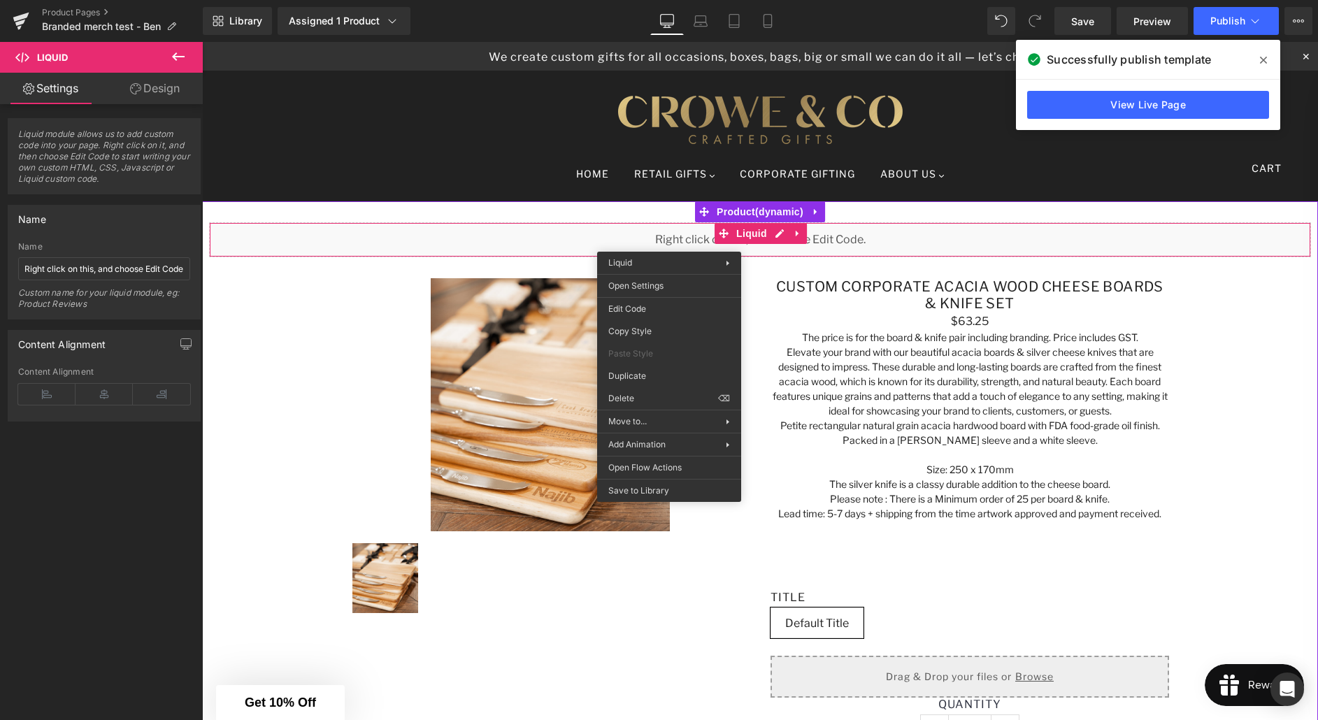
scroll to position [4, 0]
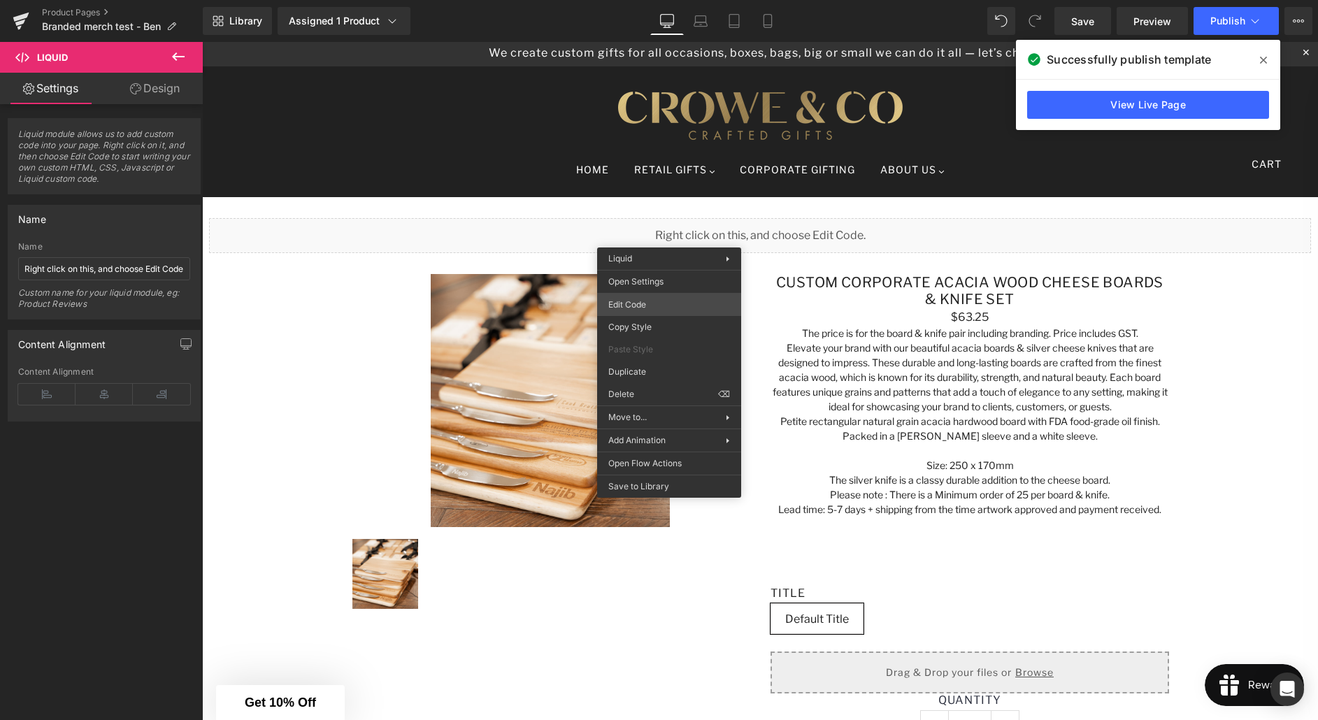
click at [648, 0] on div "Liquid You are previewing how the will restyle your page. You can not edit Elem…" at bounding box center [659, 0] width 1318 height 0
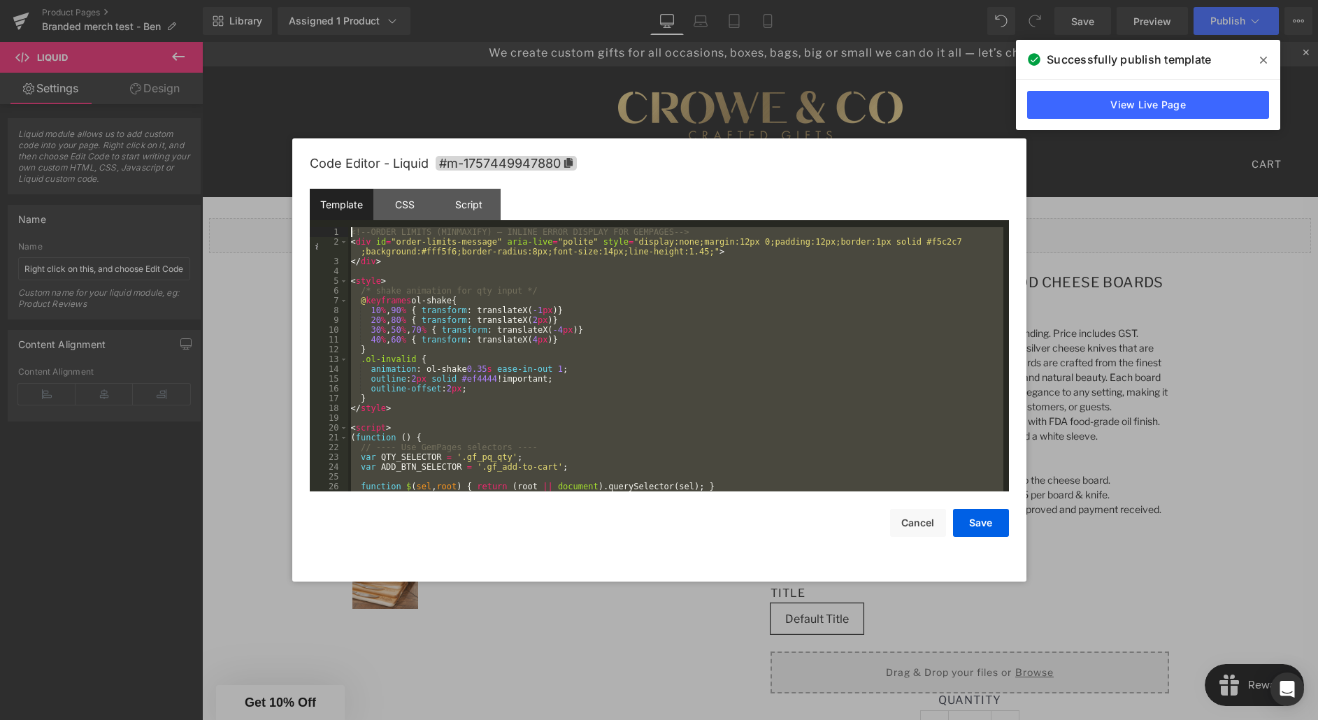
scroll to position [0, 0]
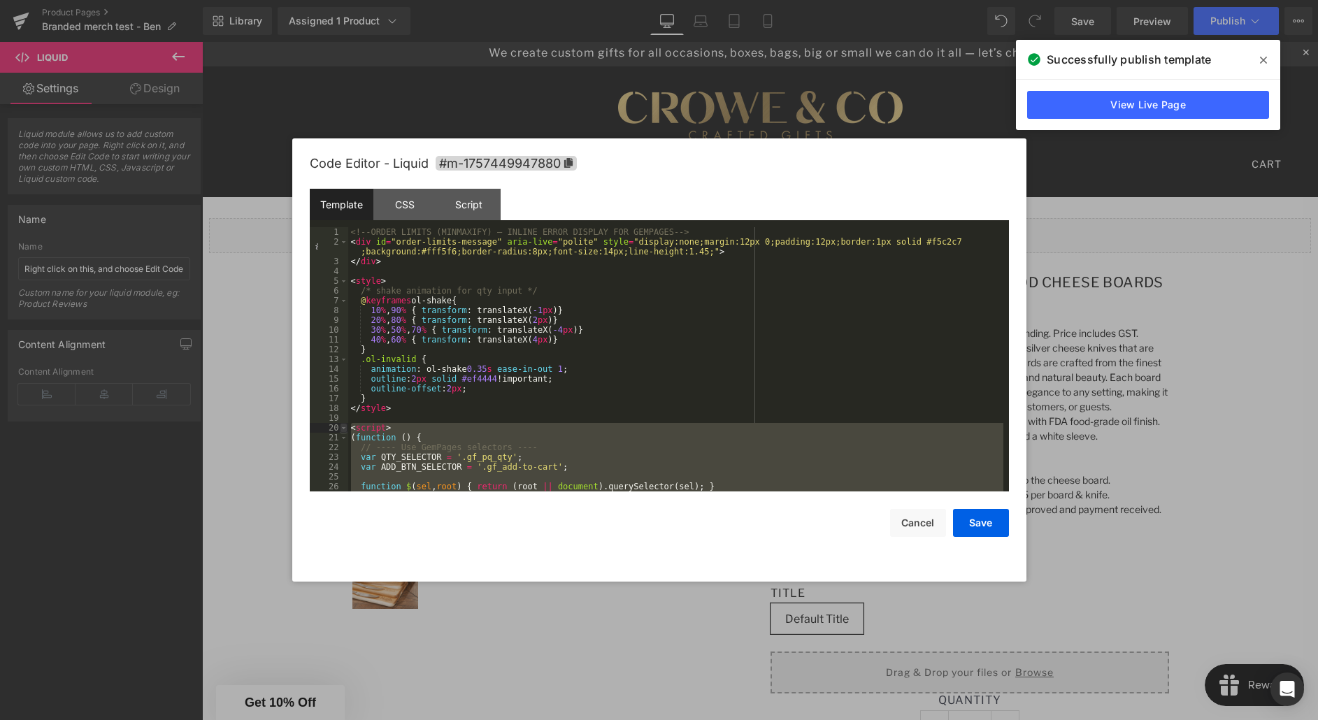
drag, startPoint x: 406, startPoint y: 476, endPoint x: 342, endPoint y: 430, distance: 79.2
click at [342, 430] on pre "1 2 3 4 5 6 7 8 9 10 11 12 13 14 15 16 17 18 19 20 21 22 23 24 25 26 27 <!-- OR…" at bounding box center [659, 359] width 699 height 264
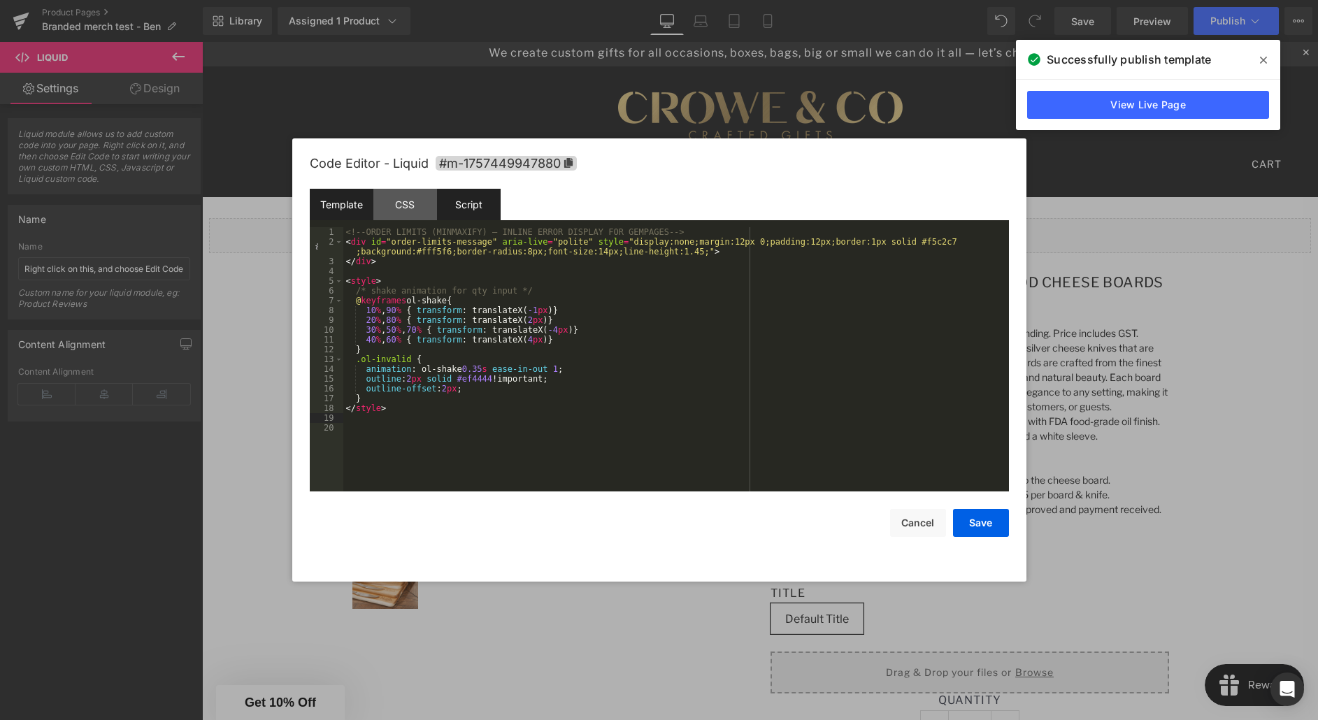
click at [466, 206] on div "Script" at bounding box center [469, 204] width 64 height 31
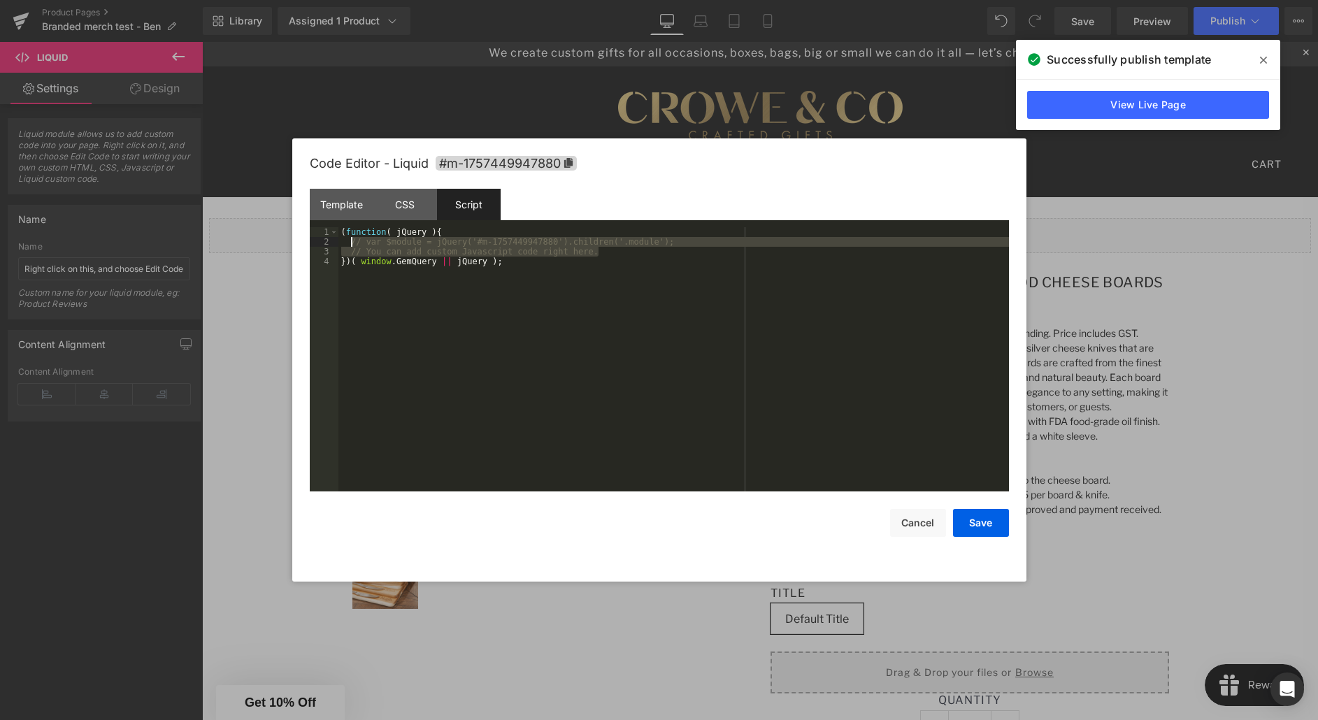
drag, startPoint x: 608, startPoint y: 251, endPoint x: 353, endPoint y: 244, distance: 255.4
click at [353, 244] on div "( function ( jQuery ) { // var $module = jQuery('#m-1757449947880').children('.…" at bounding box center [673, 369] width 671 height 284
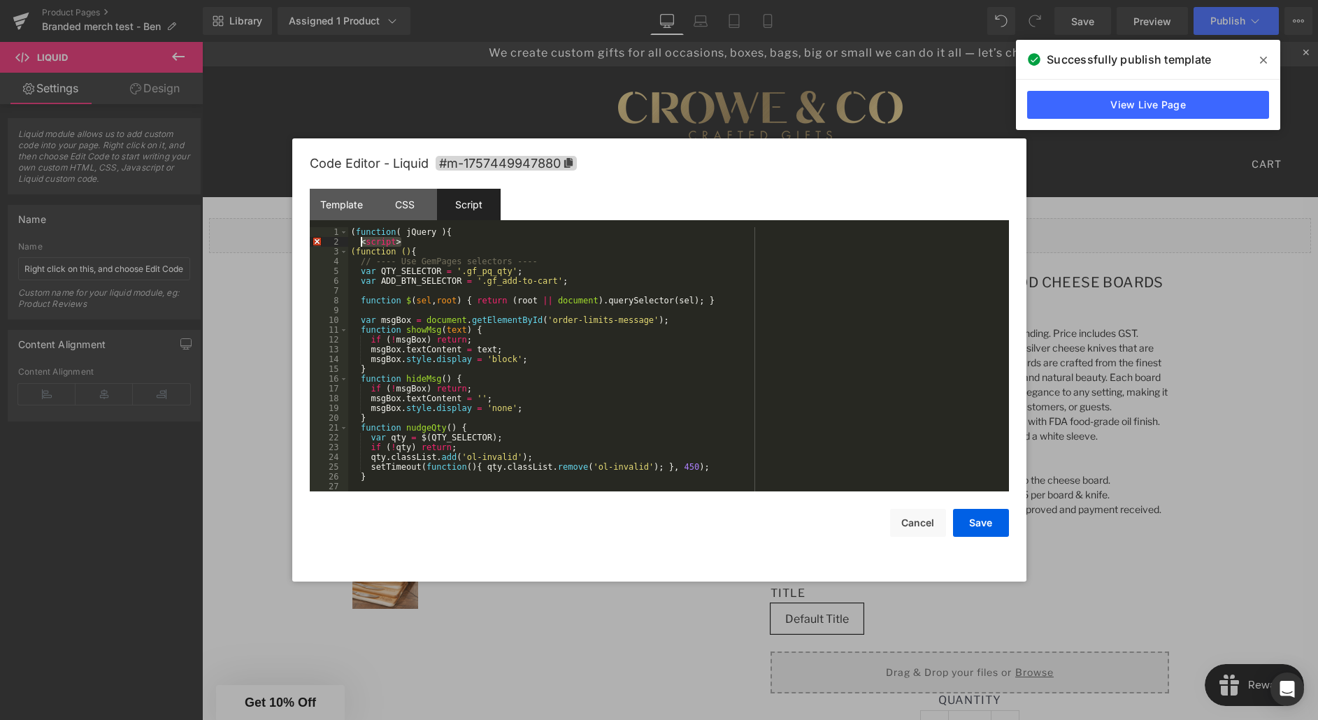
drag, startPoint x: 388, startPoint y: 239, endPoint x: 359, endPoint y: 240, distance: 28.7
click at [359, 240] on div "( function ( jQuery ) { < script > (function () { // ---- Use GemPages selector…" at bounding box center [675, 369] width 655 height 284
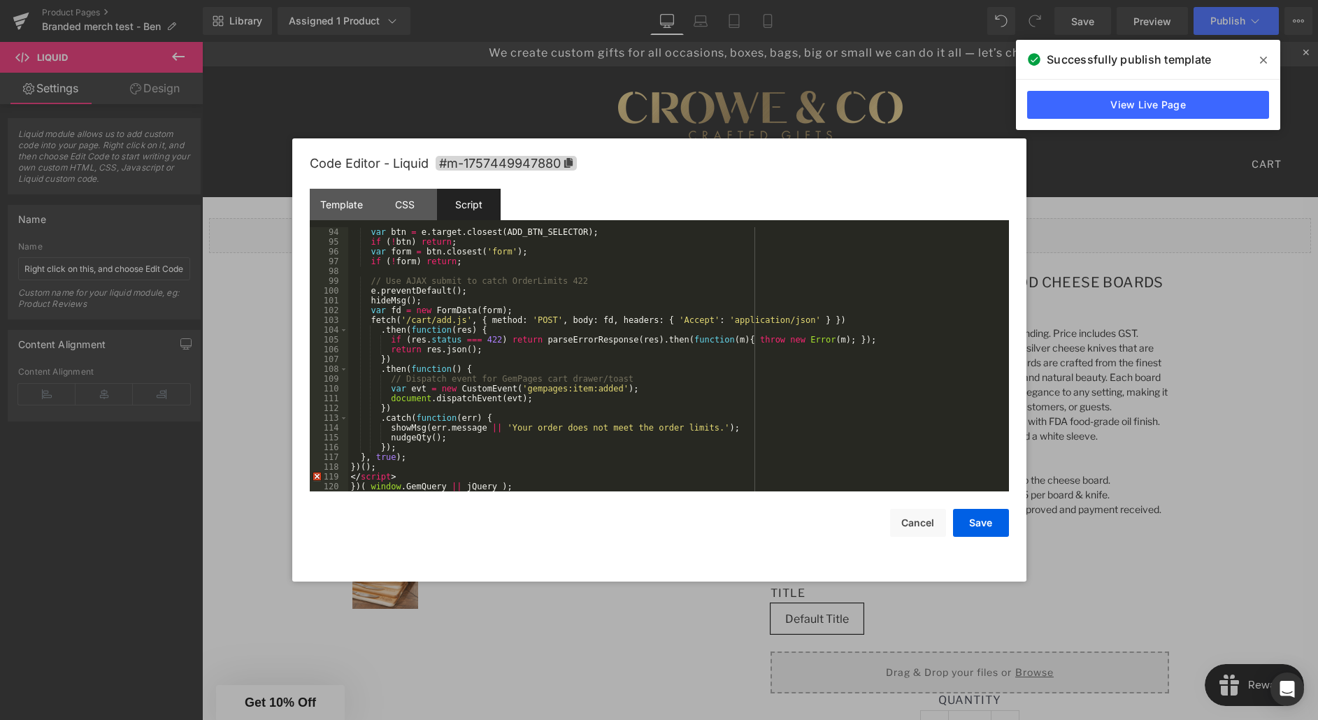
scroll to position [911, 0]
drag, startPoint x: 401, startPoint y: 477, endPoint x: 351, endPoint y: 475, distance: 50.4
click at [351, 475] on div "var btn = e . target . closest ( ADD_BTN_SELECTOR ) ; if ( ! btn ) return ; var…" at bounding box center [675, 369] width 655 height 284
click at [989, 529] on button "Save" at bounding box center [981, 523] width 56 height 28
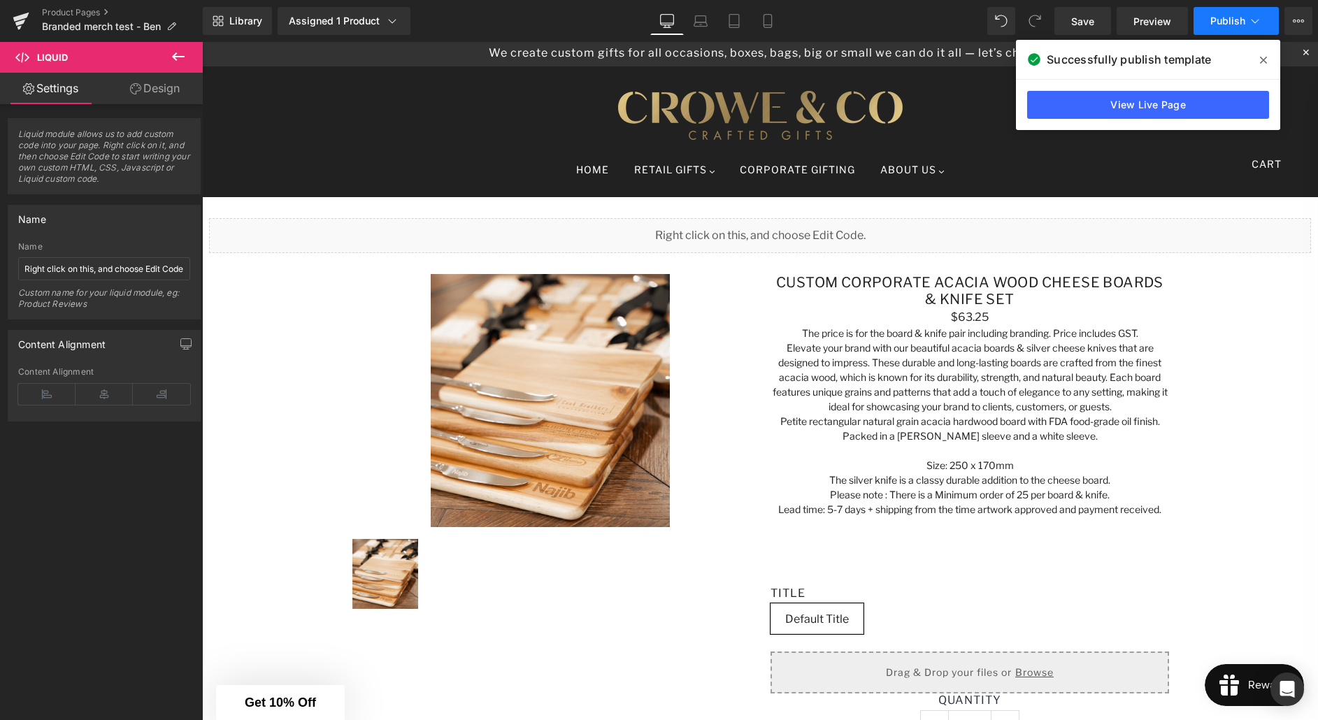
click at [1226, 31] on button "Publish" at bounding box center [1236, 21] width 85 height 28
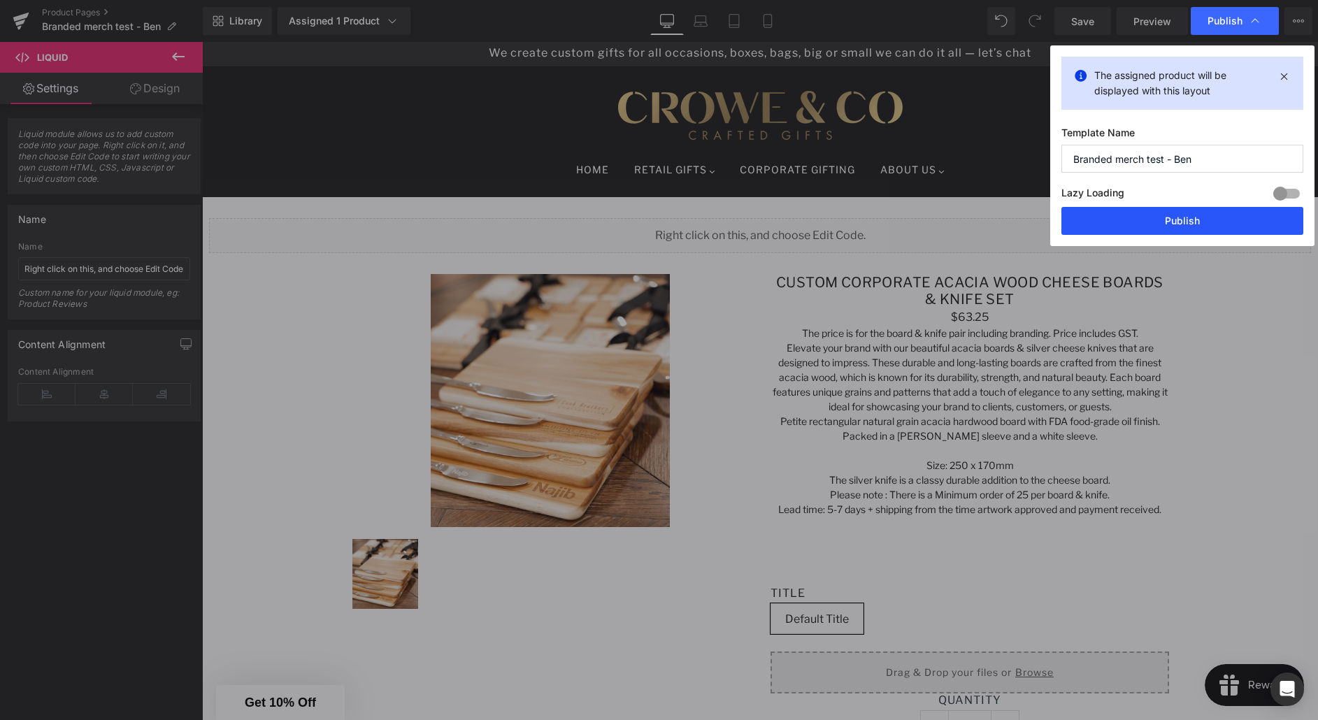
click at [1176, 220] on button "Publish" at bounding box center [1183, 221] width 242 height 28
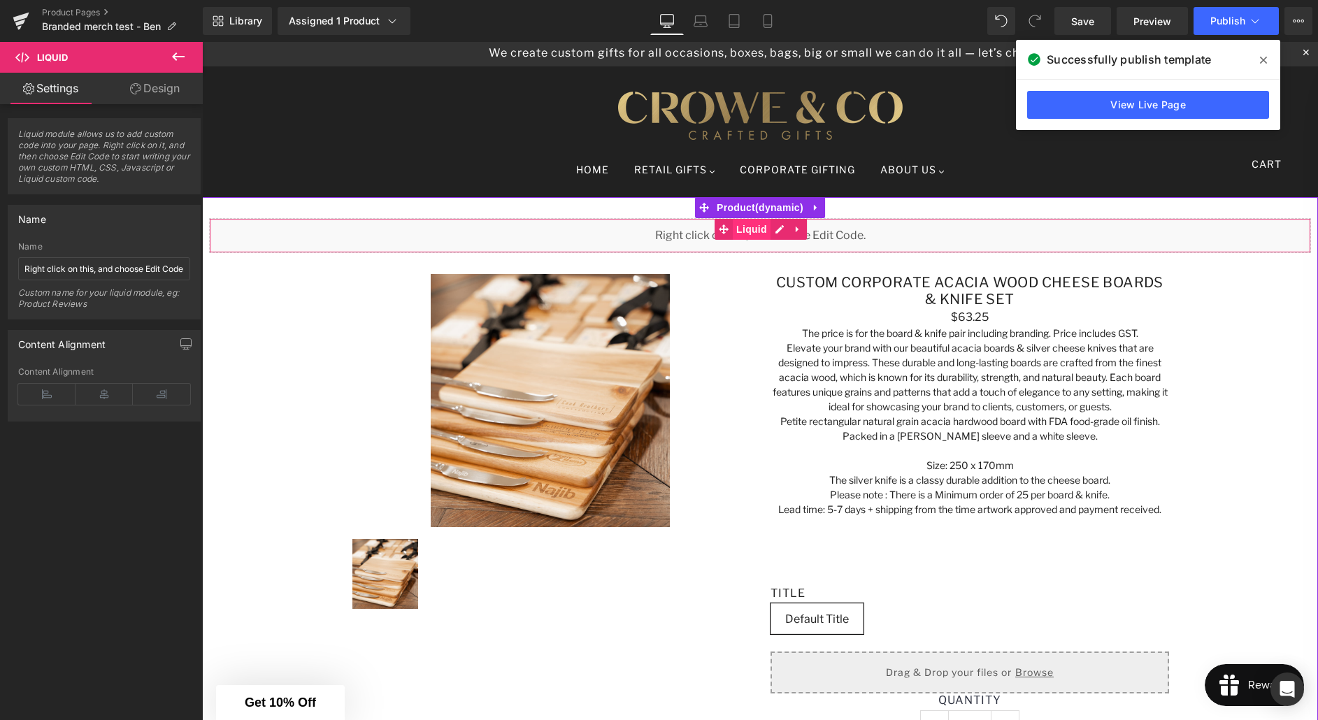
click at [759, 233] on span "Liquid" at bounding box center [752, 229] width 38 height 21
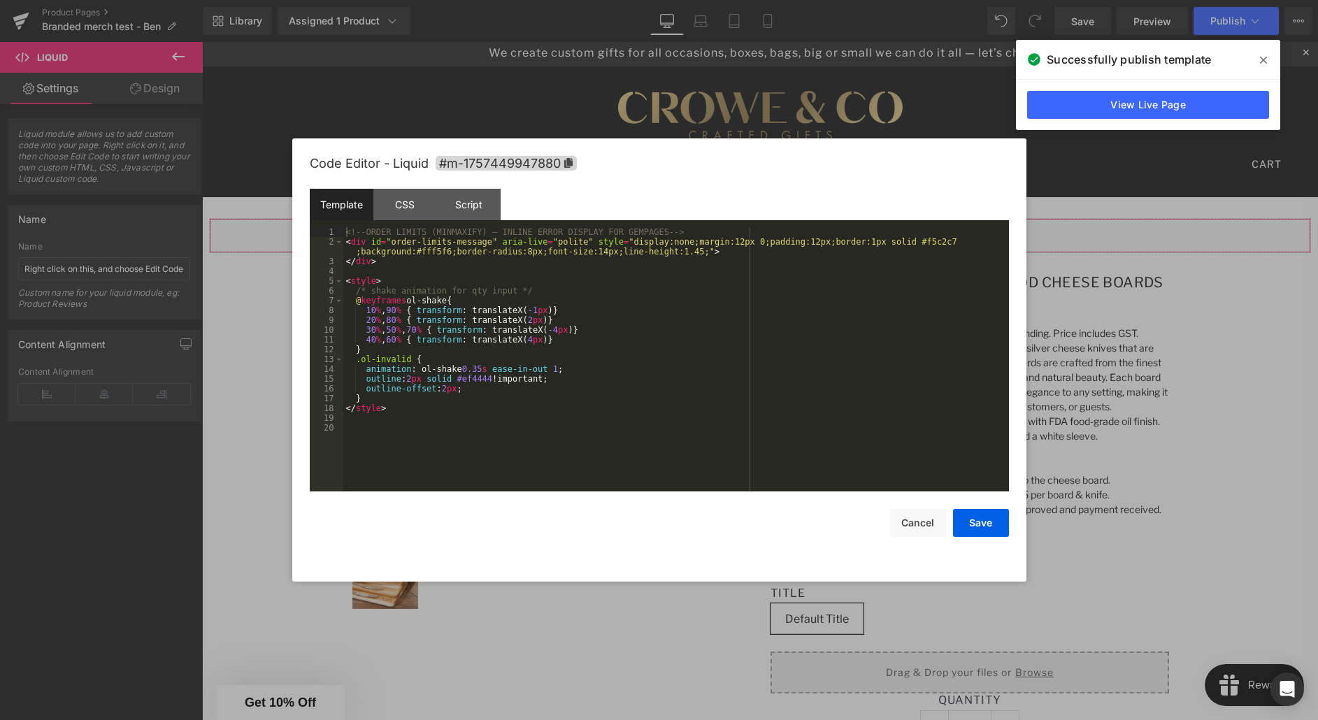
click at [652, 0] on div "Liquid You are previewing how the will restyle your page. You can not edit Elem…" at bounding box center [659, 0] width 1318 height 0
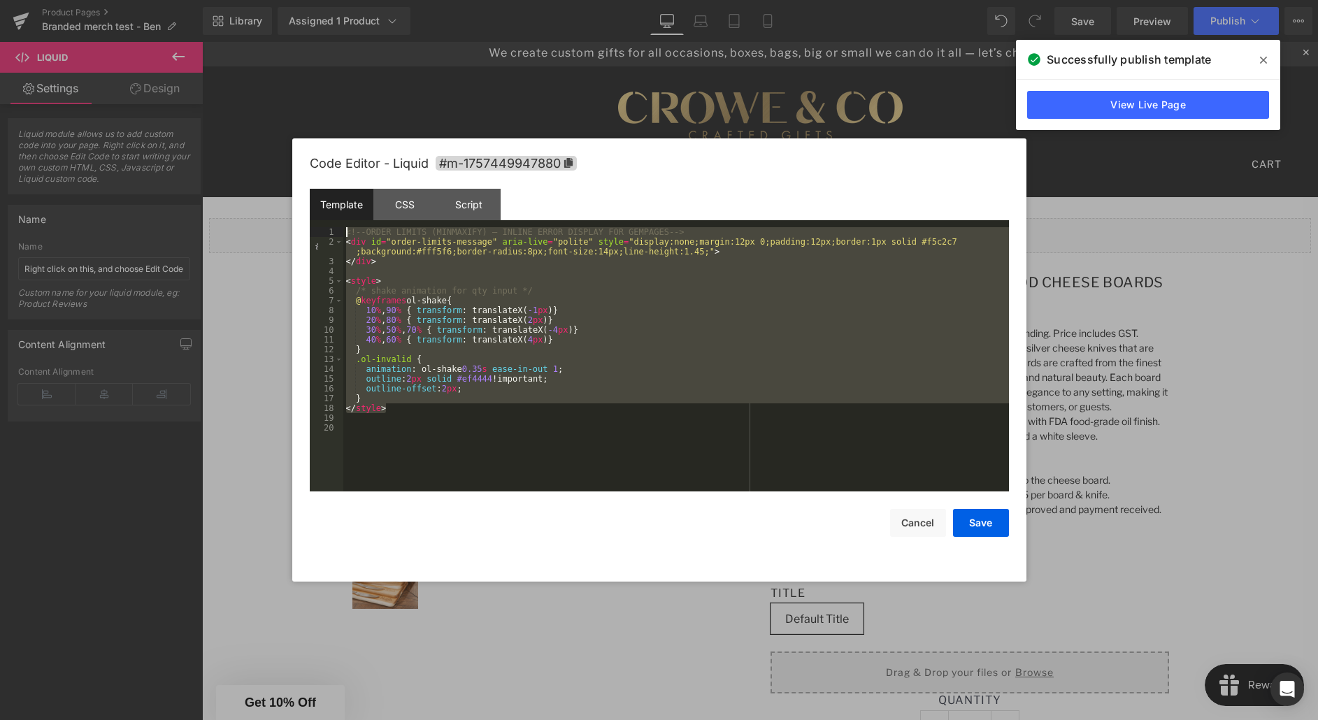
drag, startPoint x: 370, startPoint y: 396, endPoint x: 343, endPoint y: 234, distance: 164.4
click at [343, 234] on div "<!-- ORDER LIMITS (MINMAXIFY) — INLINE ERROR DISPLAY FOR GEMPAGES --> < div id …" at bounding box center [676, 369] width 666 height 284
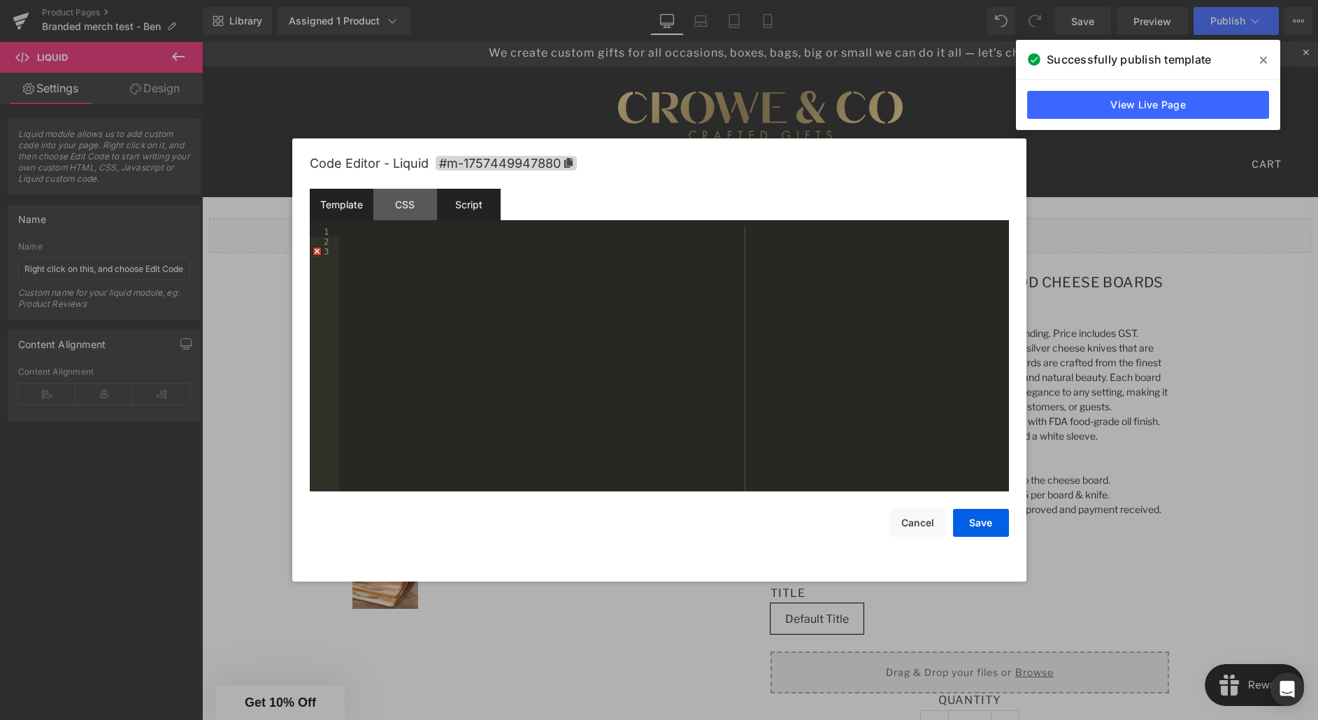
click at [462, 211] on div "Script" at bounding box center [469, 204] width 64 height 31
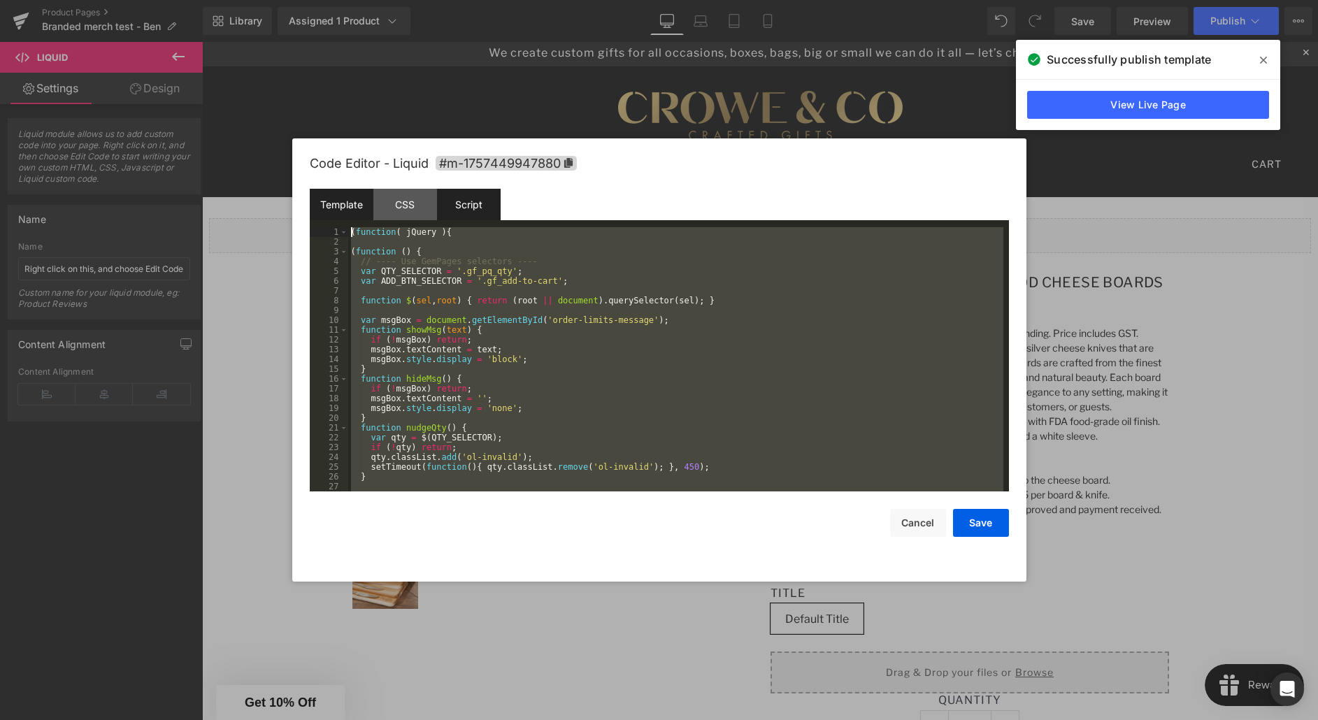
scroll to position [0, 0]
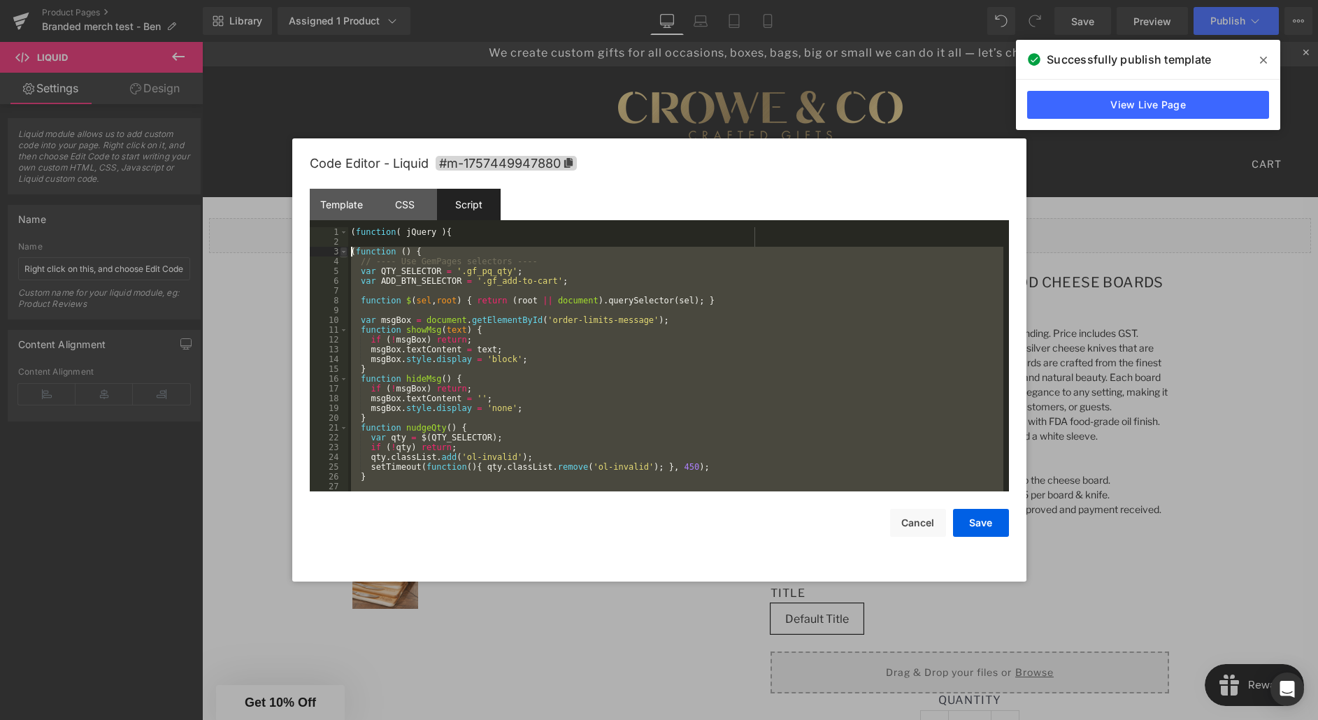
drag, startPoint x: 383, startPoint y: 467, endPoint x: 343, endPoint y: 248, distance: 223.3
click at [343, 248] on pre "1 2 3 4 5 6 7 8 9 10 11 12 13 14 15 16 17 18 19 20 21 22 23 24 25 26 27 28 ( fu…" at bounding box center [659, 359] width 699 height 264
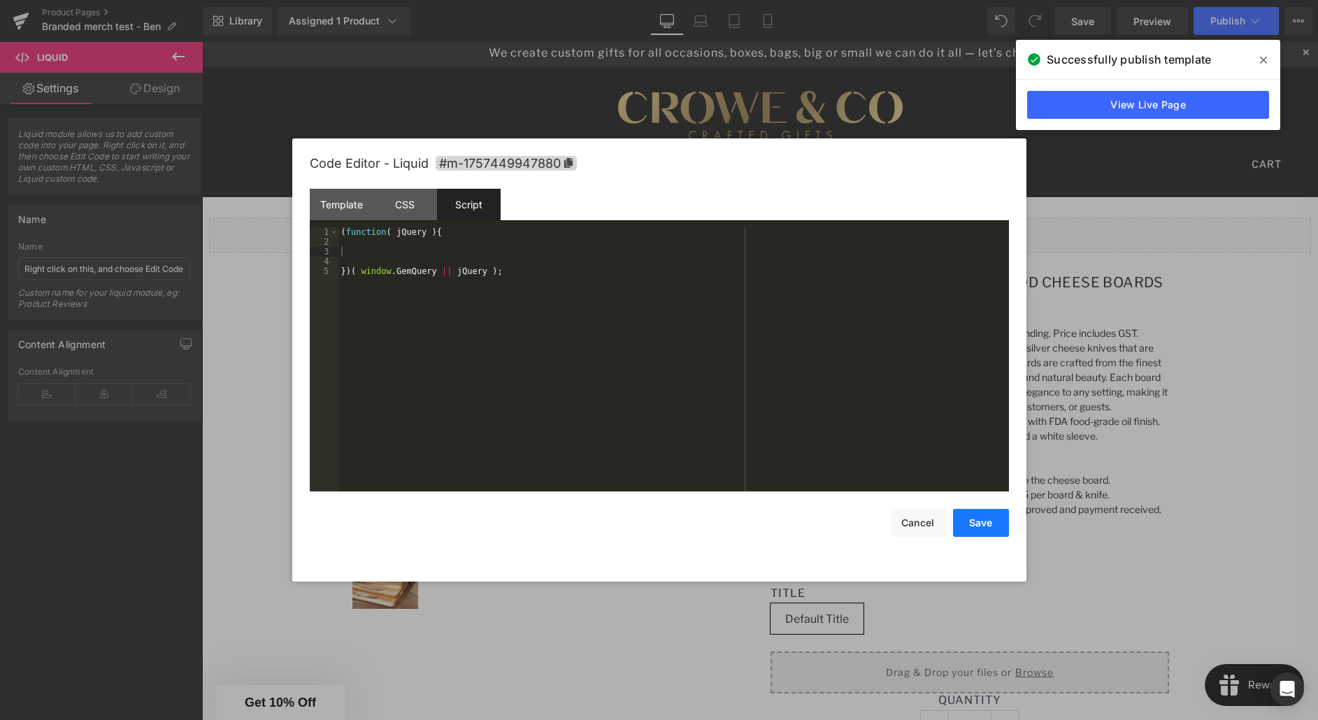
click at [987, 525] on button "Save" at bounding box center [981, 523] width 56 height 28
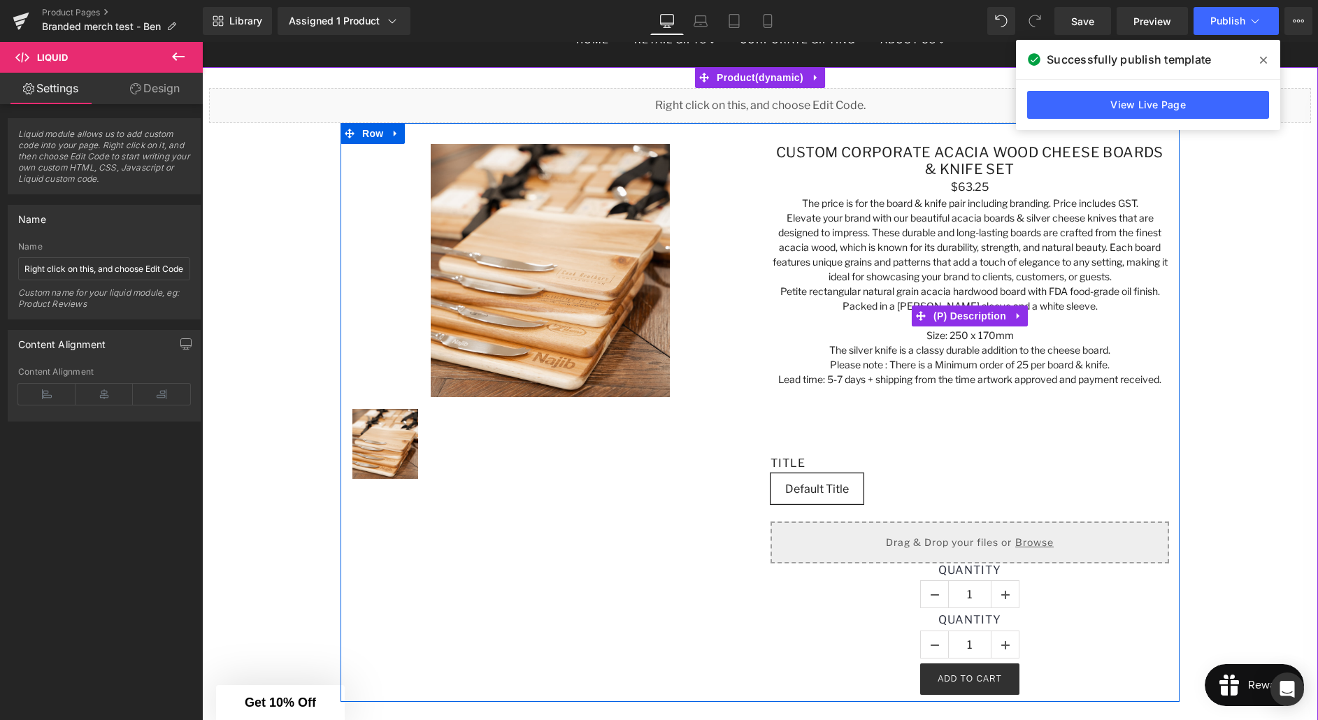
scroll to position [138, 0]
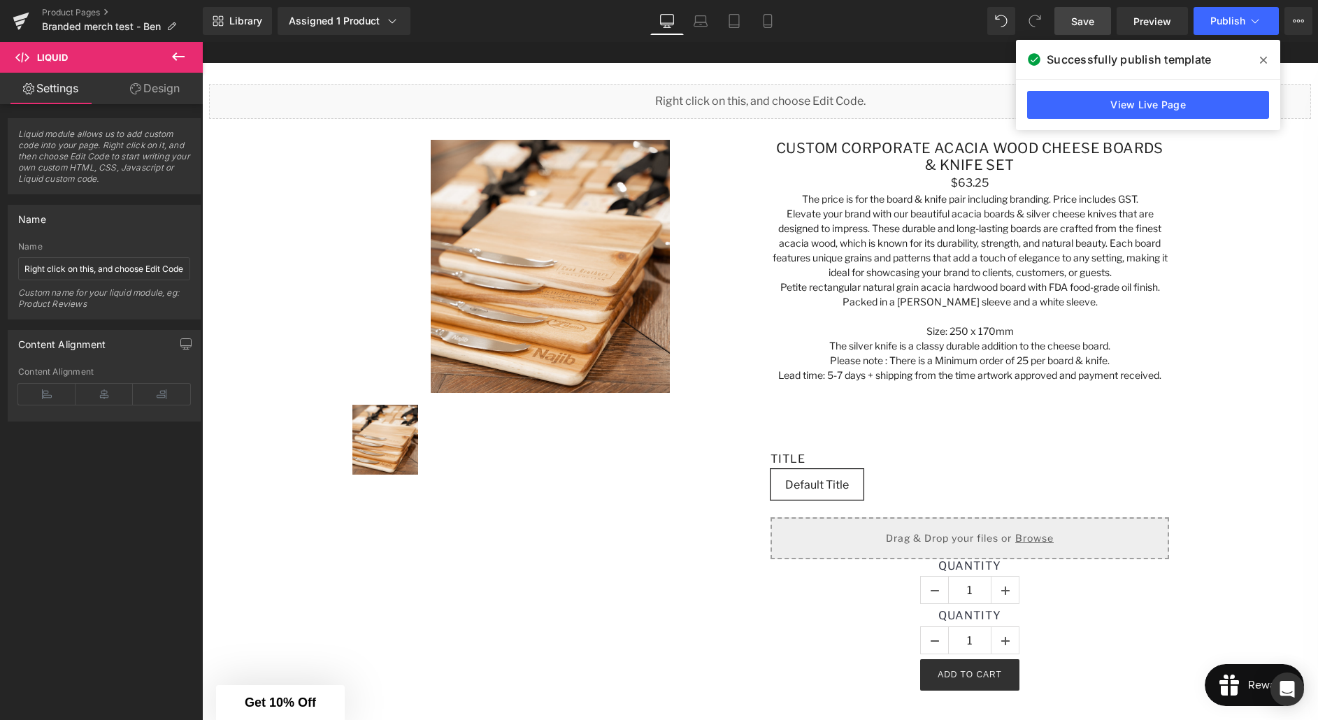
click at [1091, 19] on span "Save" at bounding box center [1082, 21] width 23 height 15
